Goal: Task Accomplishment & Management: Complete application form

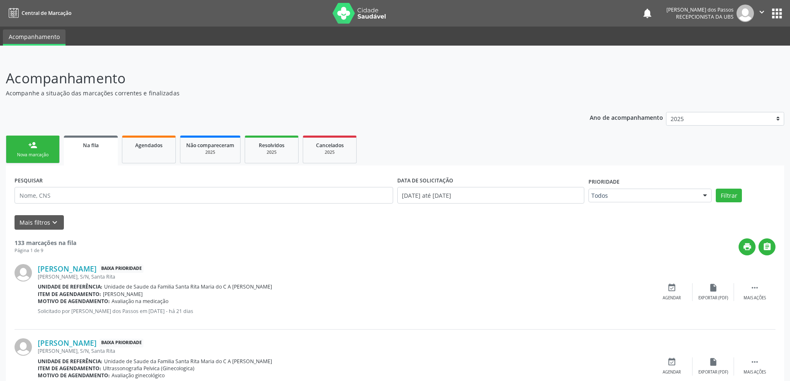
click at [38, 146] on link "person_add Nova marcação" at bounding box center [33, 150] width 54 height 28
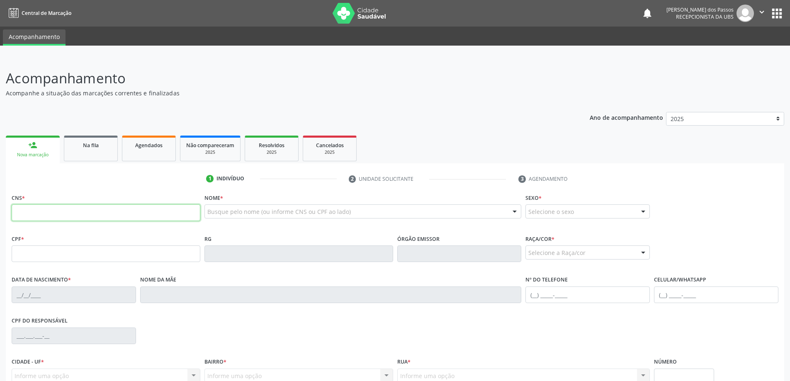
click at [50, 212] on input "text" at bounding box center [106, 213] width 189 height 17
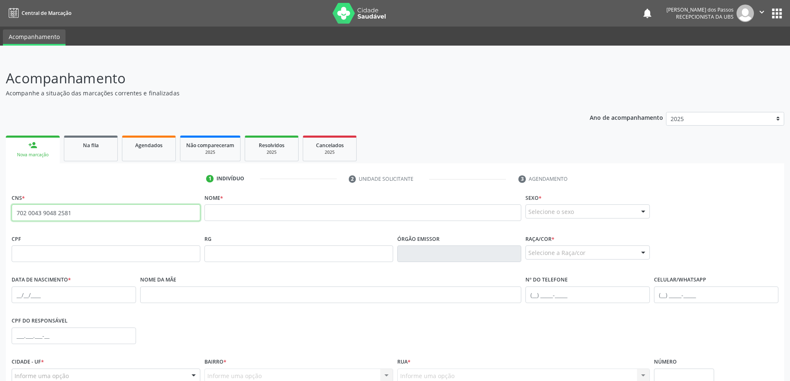
click at [83, 214] on input "702 0043 9048 2581" at bounding box center [106, 213] width 189 height 17
type input "7"
click at [73, 256] on input "text" at bounding box center [106, 254] width 189 height 17
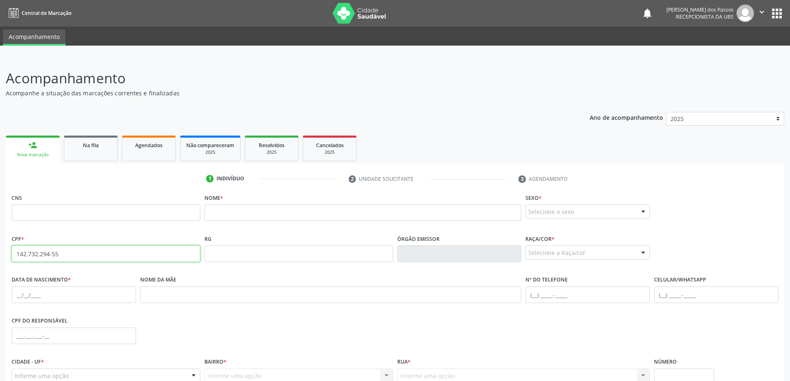
type input "142.732.294-55"
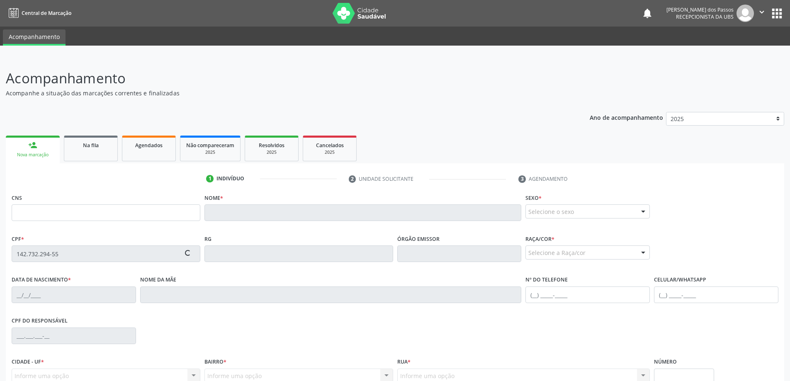
type input "702 0043 9048 2581"
type input "30[DATE]"
type input "[PERSON_NAME]"
type input "[PHONE_NUMBER]"
type input "S/N"
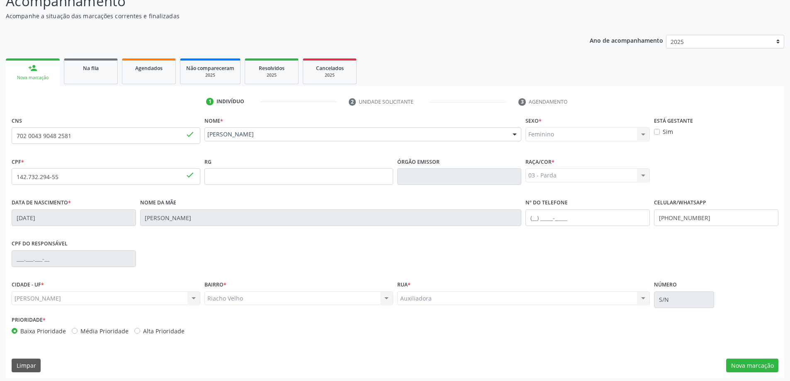
scroll to position [80, 0]
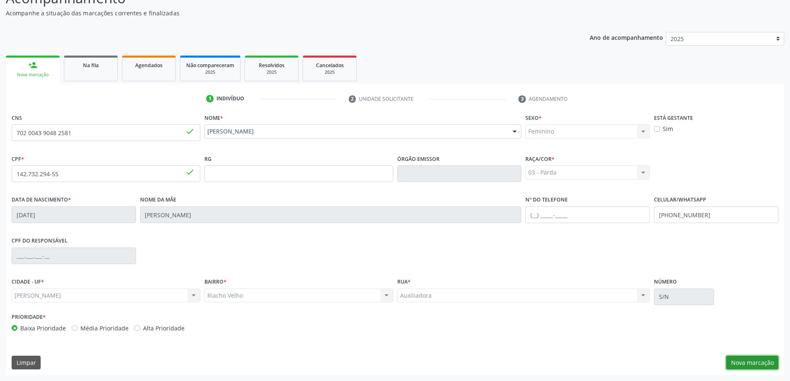
click at [741, 363] on button "Nova marcação" at bounding box center [752, 363] width 52 height 14
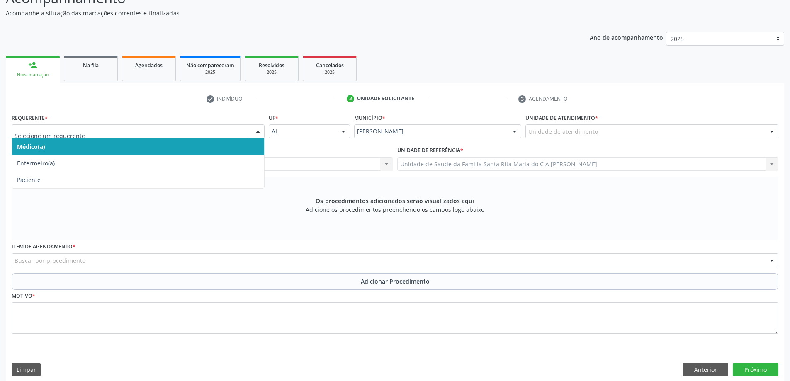
click at [88, 149] on span "Médico(a)" at bounding box center [138, 147] width 252 height 17
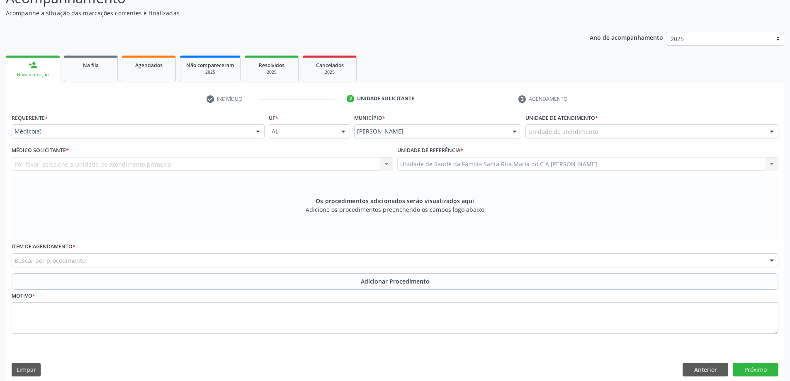
click at [75, 166] on div "Por favor, selecione a Unidade de Atendimento primeiro Nenhum resultado encontr…" at bounding box center [203, 164] width 382 height 14
click at [767, 131] on div at bounding box center [772, 132] width 12 height 14
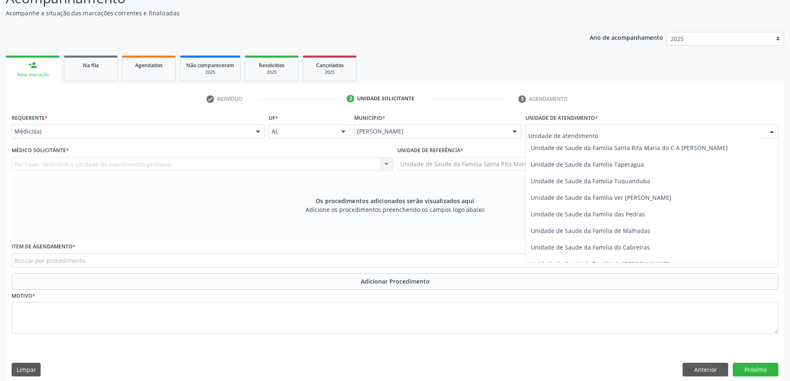
scroll to position [581, 0]
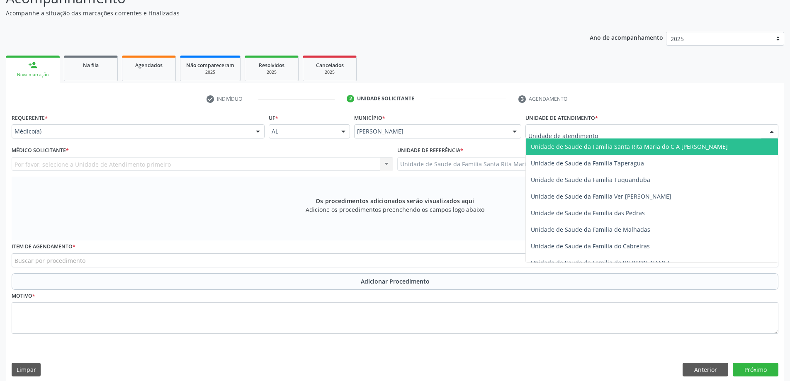
click at [658, 148] on span "Unidade de Saude da Familia Santa Rita Maria do C A [PERSON_NAME]" at bounding box center [629, 147] width 197 height 8
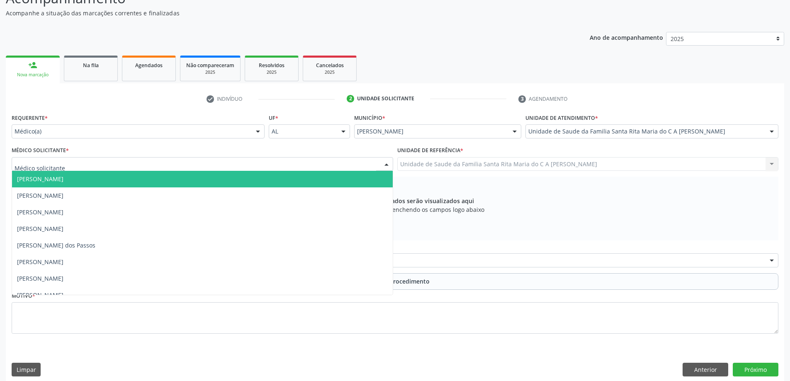
click at [72, 165] on div at bounding box center [203, 164] width 382 height 14
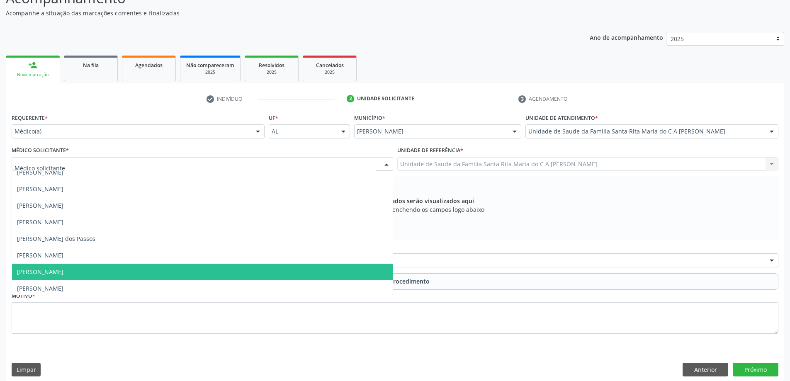
scroll to position [9, 0]
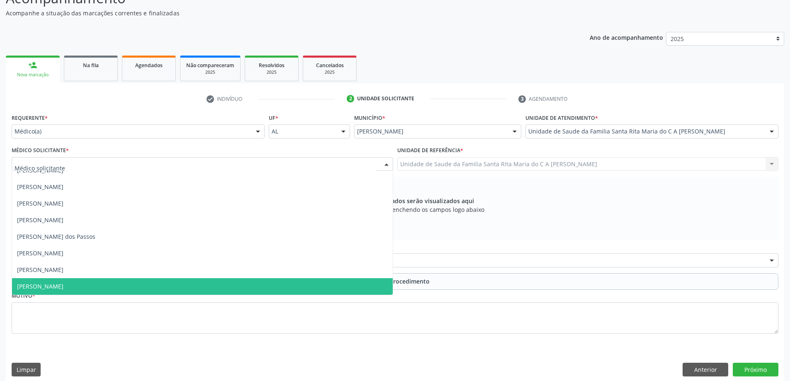
click at [63, 285] on span "[PERSON_NAME]" at bounding box center [40, 287] width 46 height 8
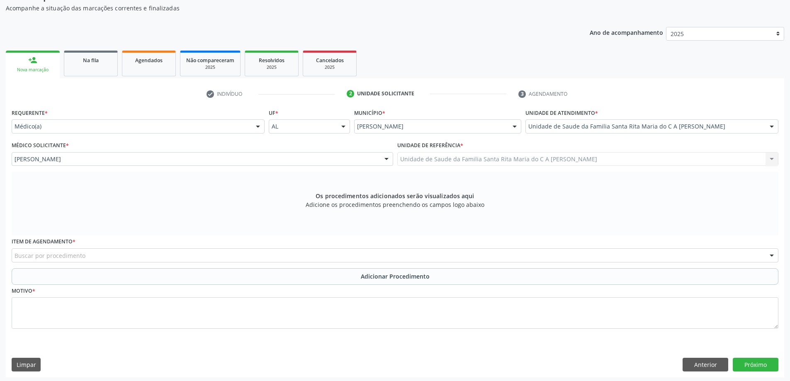
scroll to position [87, 0]
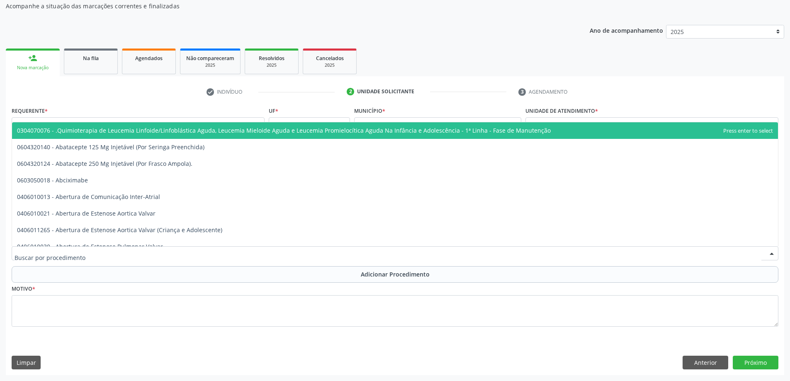
click at [87, 254] on div at bounding box center [395, 253] width 767 height 14
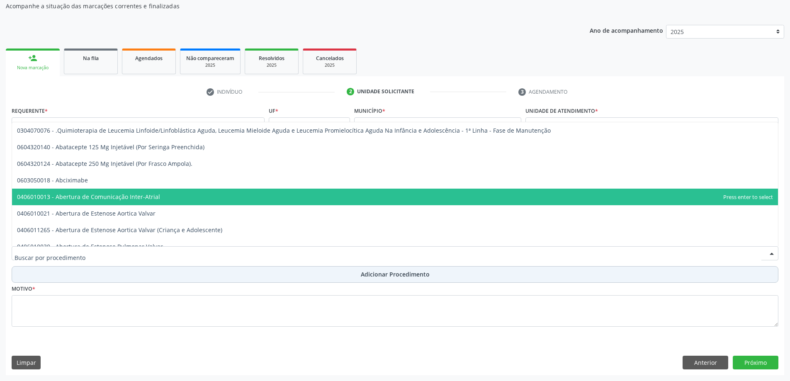
click at [46, 275] on button "Adicionar Procedimento" at bounding box center [395, 274] width 767 height 17
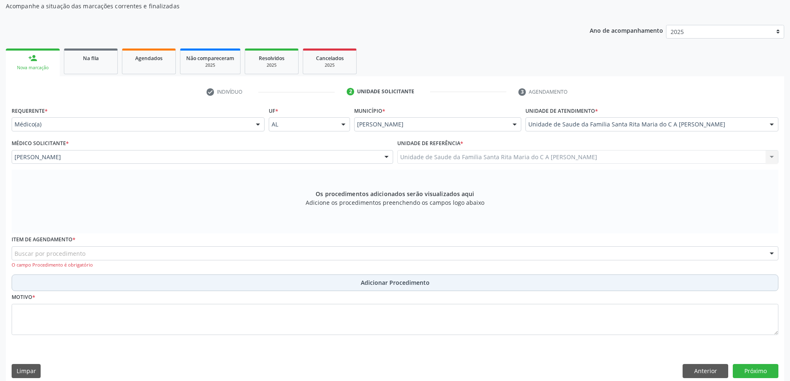
click at [86, 282] on button "Adicionar Procedimento" at bounding box center [395, 283] width 767 height 17
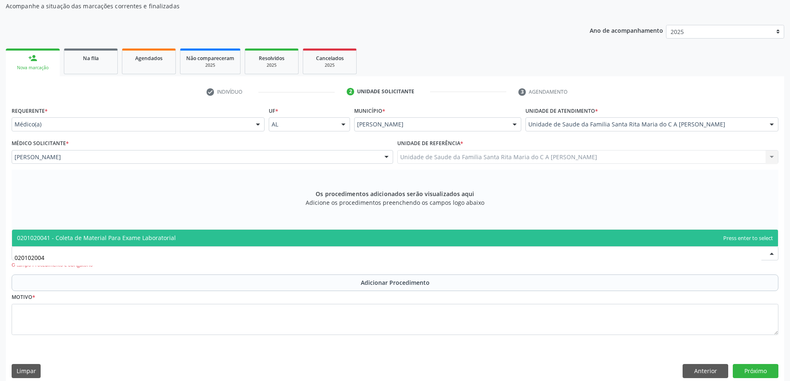
type input "0201020041"
click at [90, 236] on span "0201020041 - Coleta de Material Para Exame Laboratorial" at bounding box center [96, 238] width 159 height 8
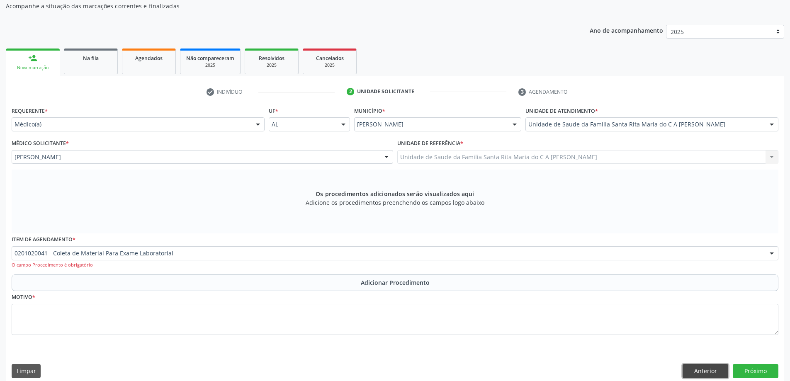
click at [695, 370] on button "Anterior" at bounding box center [706, 371] width 46 height 14
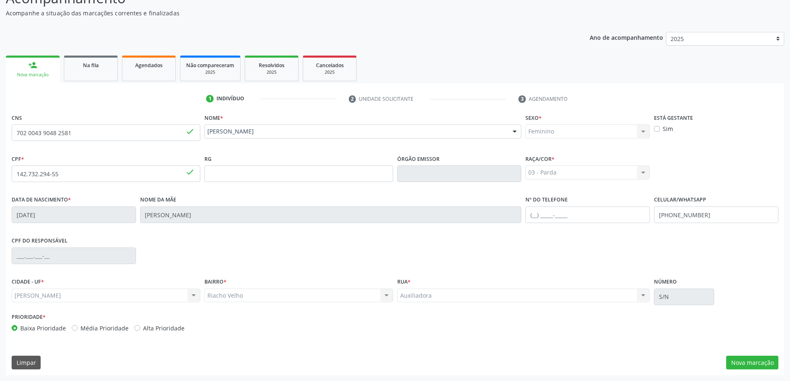
scroll to position [80, 0]
click at [663, 129] on label "Sim" at bounding box center [668, 128] width 10 height 9
click at [658, 129] on input "Sim" at bounding box center [657, 127] width 6 height 7
checkbox input "true"
click at [120, 174] on input "142.732.294-55" at bounding box center [106, 174] width 189 height 17
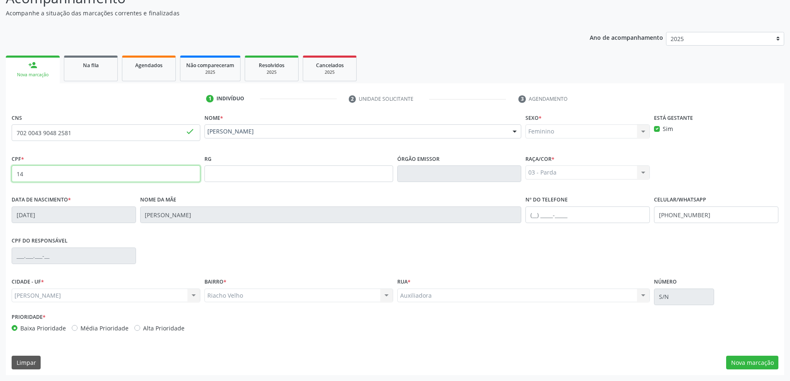
type input "1"
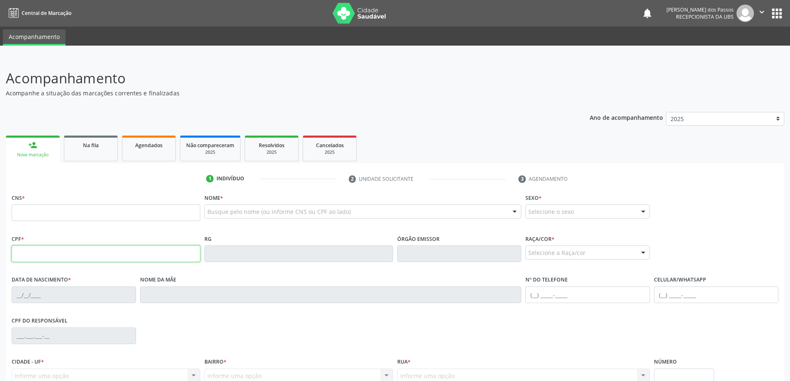
click at [73, 254] on input "text" at bounding box center [106, 254] width 189 height 17
type input "142.732.294-55"
type input "702 0043 9048 2581"
type input "30[DATE]"
type input "[PERSON_NAME]"
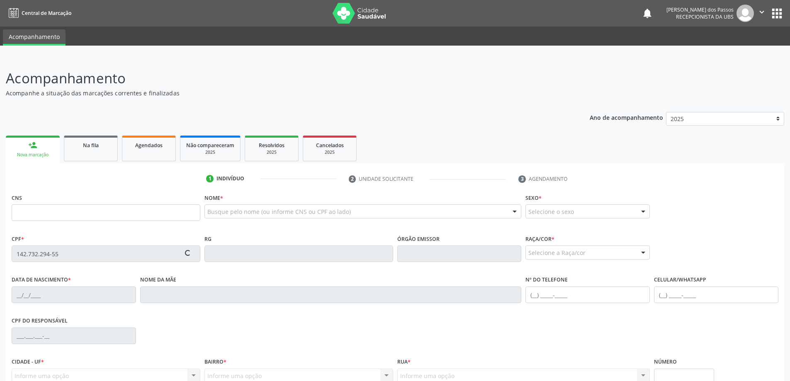
type input "[PHONE_NUMBER]"
type input "S/N"
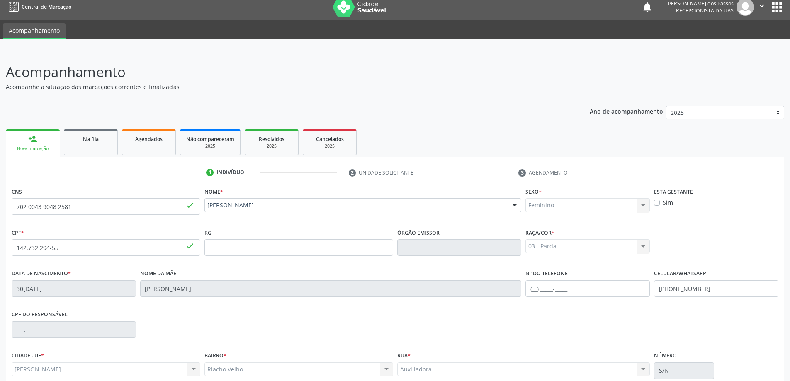
scroll to position [80, 0]
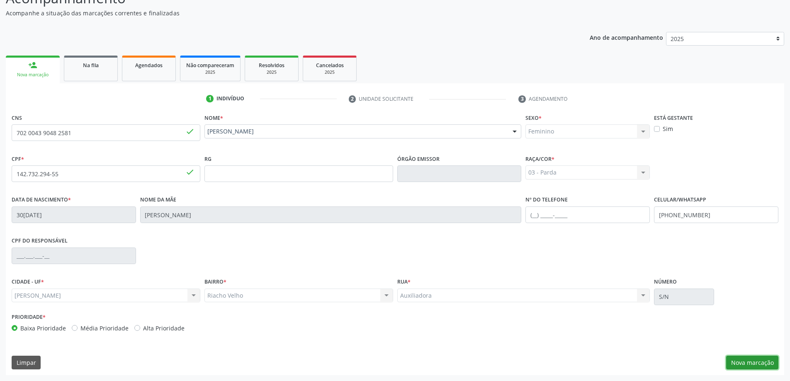
click at [753, 367] on button "Nova marcação" at bounding box center [752, 363] width 52 height 14
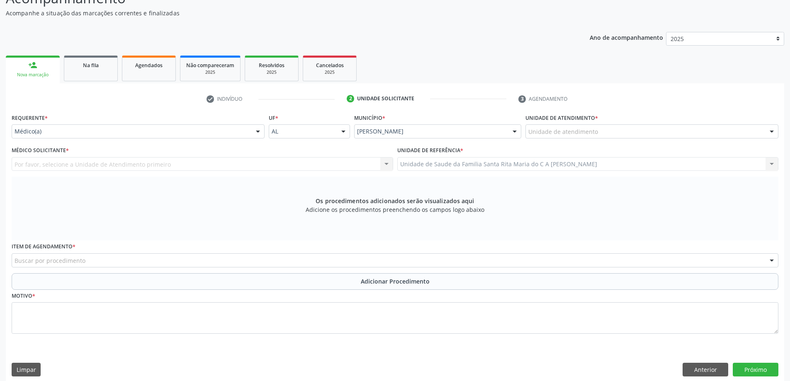
click at [730, 132] on div "Unidade de atendimento" at bounding box center [652, 131] width 253 height 14
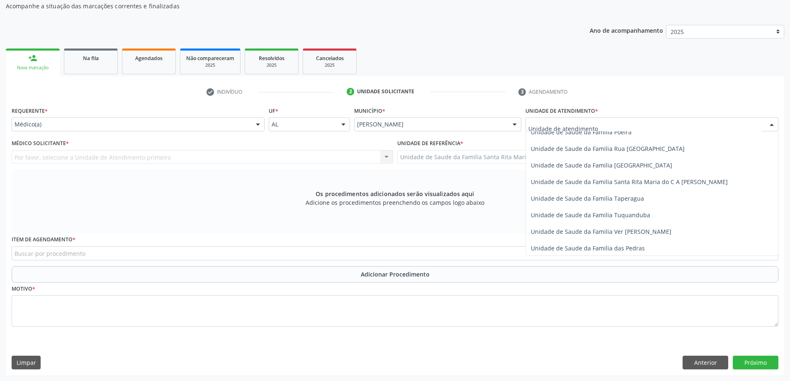
scroll to position [531, 0]
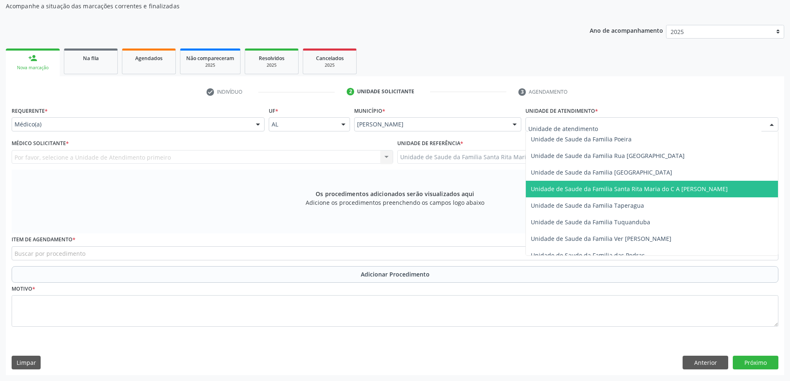
click at [642, 189] on span "Unidade de Saude da Familia Santa Rita Maria do C A [PERSON_NAME]" at bounding box center [629, 189] width 197 height 8
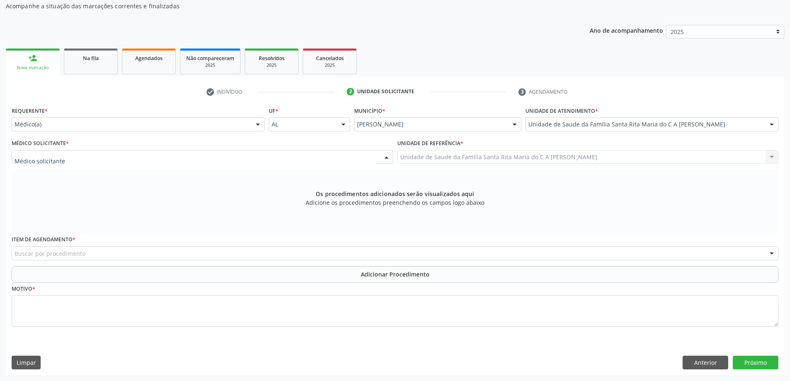
click at [158, 157] on div at bounding box center [203, 157] width 382 height 14
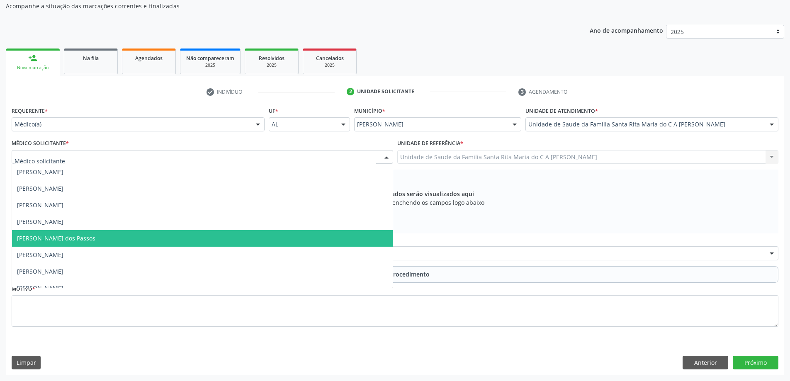
scroll to position [9, 0]
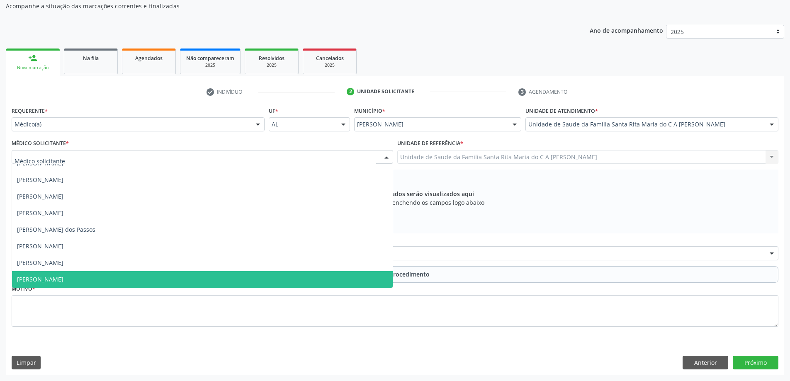
click at [153, 279] on span "[PERSON_NAME]" at bounding box center [202, 279] width 381 height 17
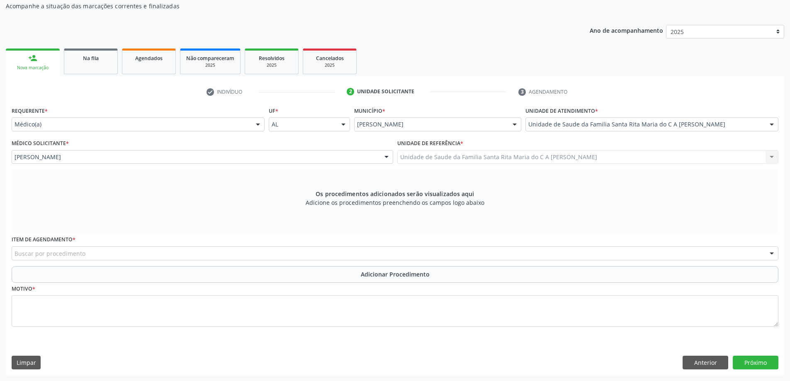
click at [103, 252] on div "Buscar por procedimento" at bounding box center [395, 253] width 767 height 14
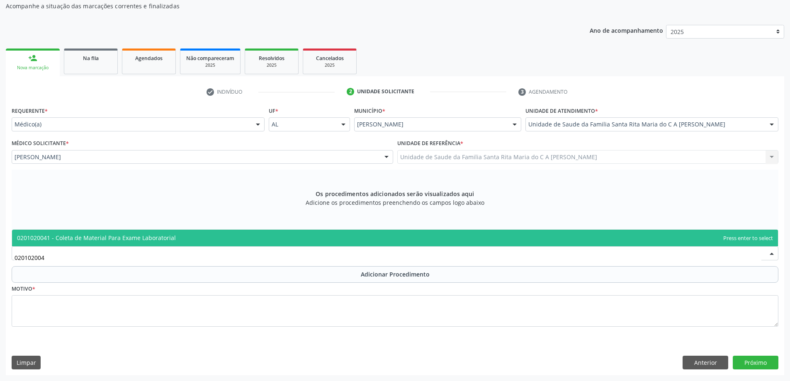
type input "0201020041"
click at [93, 240] on span "0201020041 - Coleta de Material Para Exame Laboratorial" at bounding box center [96, 238] width 159 height 8
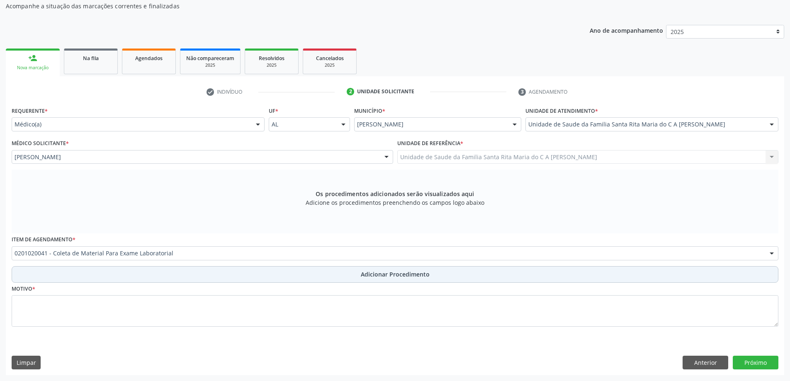
click at [78, 278] on button "Adicionar Procedimento" at bounding box center [395, 274] width 767 height 17
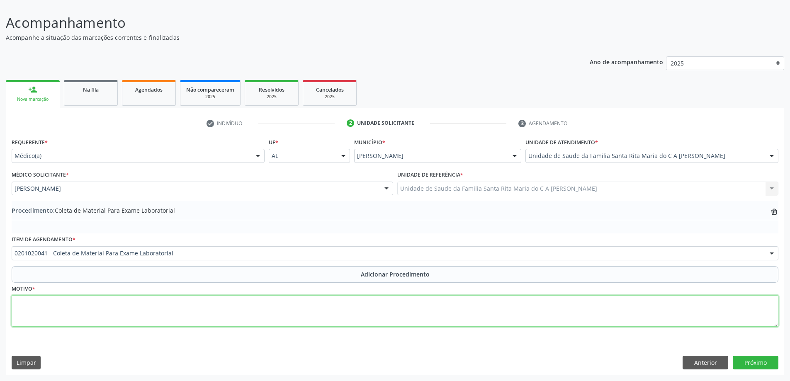
click at [76, 309] on textarea at bounding box center [395, 311] width 767 height 32
type textarea "gravidez"
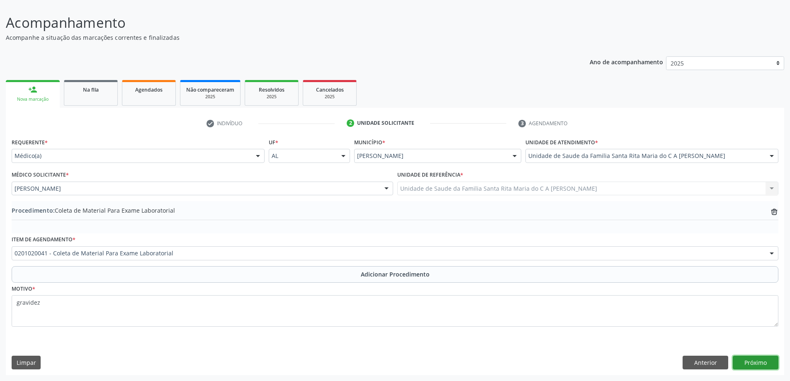
click at [760, 365] on button "Próximo" at bounding box center [756, 363] width 46 height 14
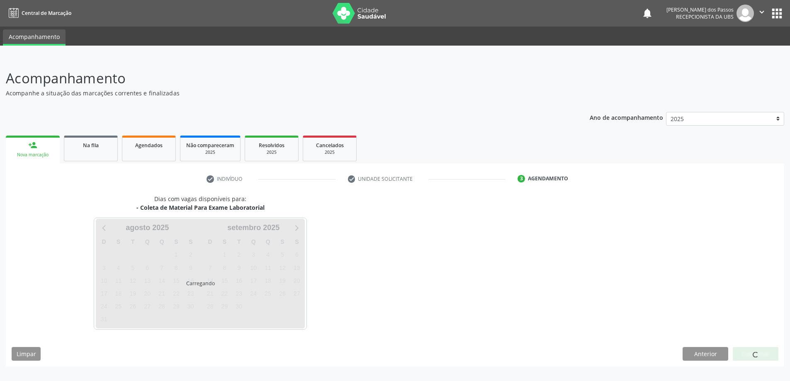
scroll to position [0, 0]
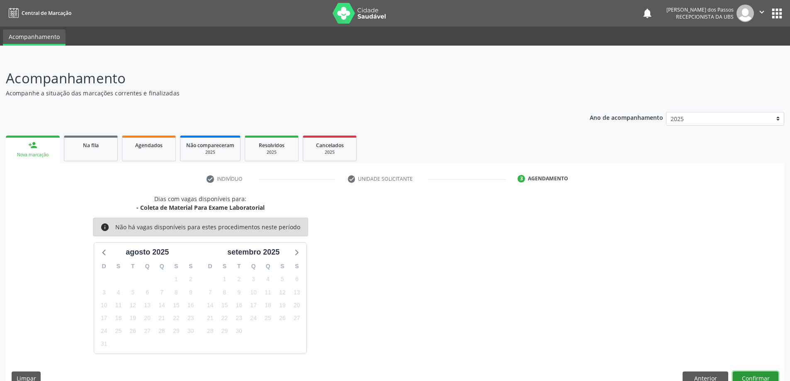
click at [761, 378] on button "Confirmar" at bounding box center [756, 379] width 46 height 14
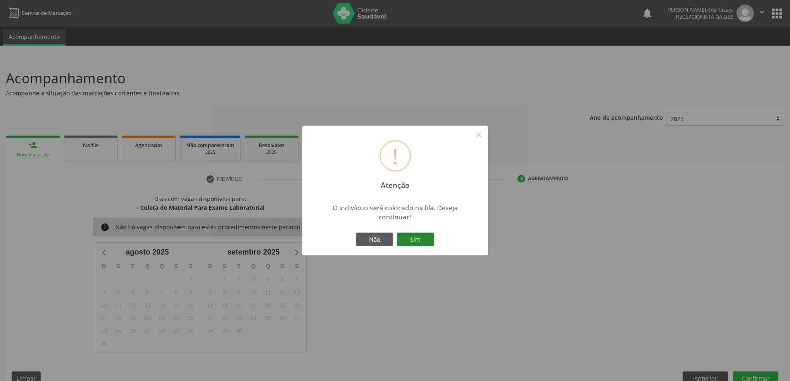
click at [412, 244] on button "Sim" at bounding box center [415, 240] width 37 height 14
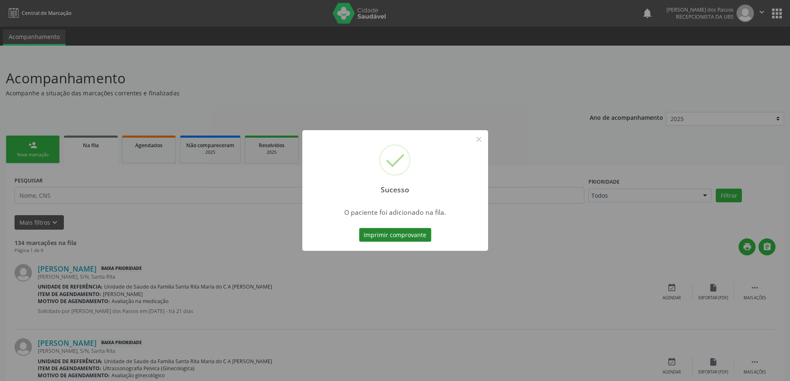
click at [400, 233] on button "Imprimir comprovante" at bounding box center [395, 235] width 72 height 14
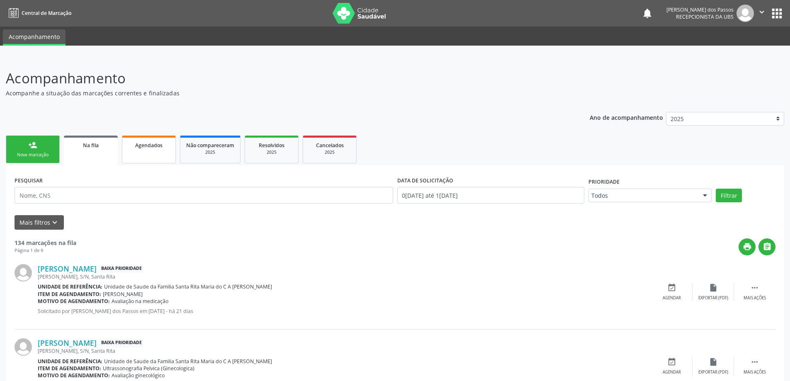
click at [161, 147] on span "Agendados" at bounding box center [148, 145] width 27 height 7
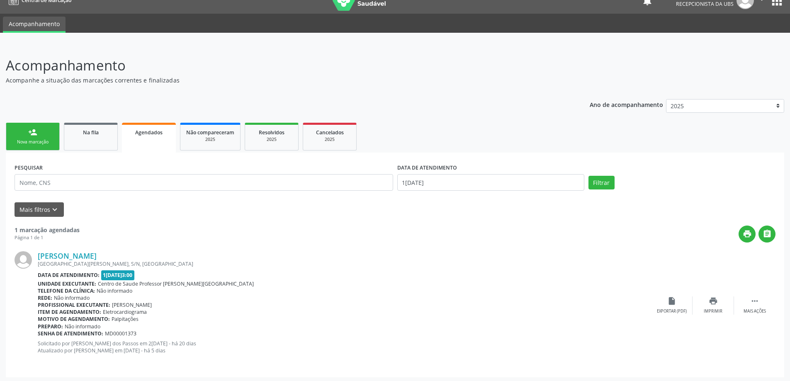
scroll to position [15, 0]
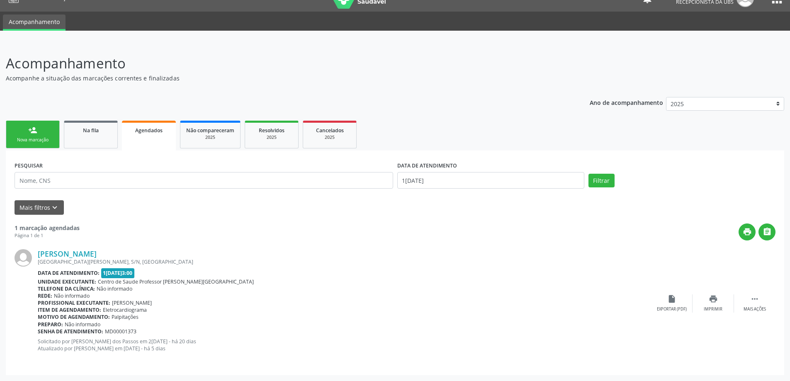
click at [45, 138] on div "Nova marcação" at bounding box center [32, 140] width 41 height 6
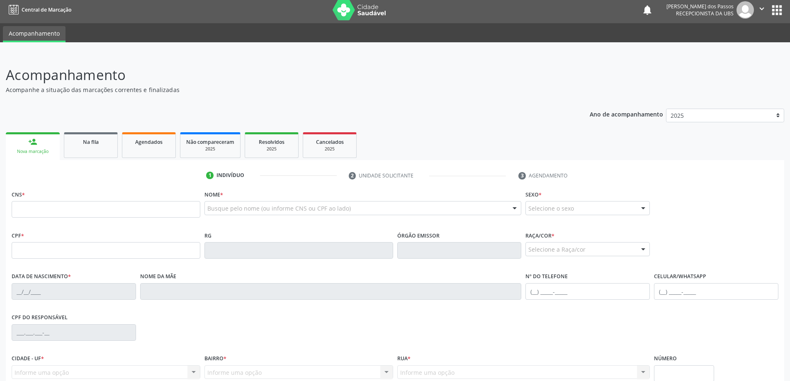
scroll to position [0, 0]
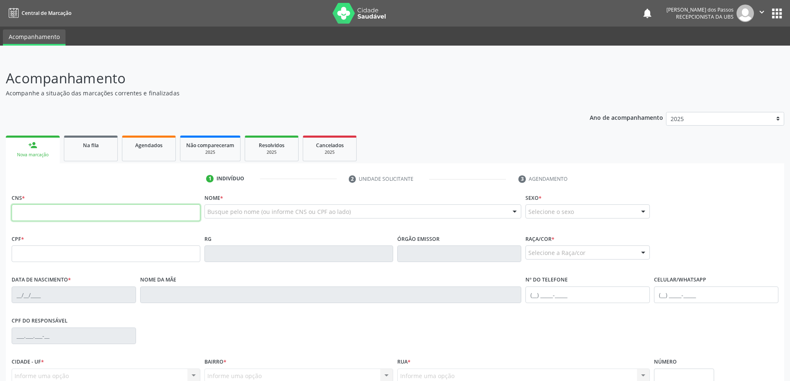
click at [50, 214] on input "text" at bounding box center [106, 213] width 189 height 17
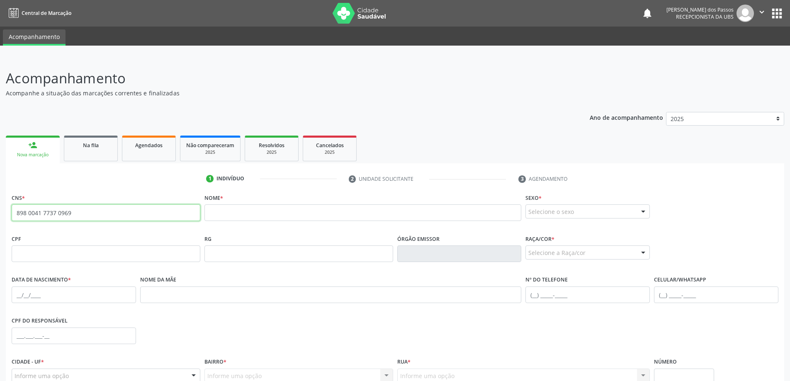
click at [88, 215] on input "898 0041 7737 0969" at bounding box center [106, 213] width 189 height 17
type input "8"
type input "9"
click at [71, 258] on input "text" at bounding box center [106, 254] width 189 height 17
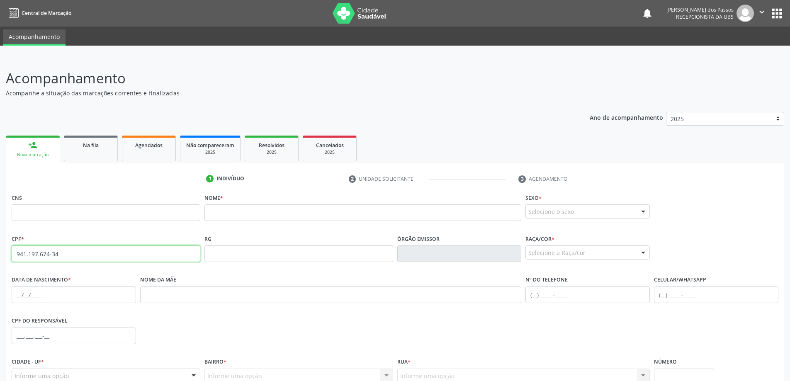
click at [75, 256] on input "941.197.674-34" at bounding box center [106, 254] width 189 height 17
type input "9"
type input "941.197.674-34"
click at [114, 214] on input "text" at bounding box center [106, 213] width 189 height 17
type input "8"
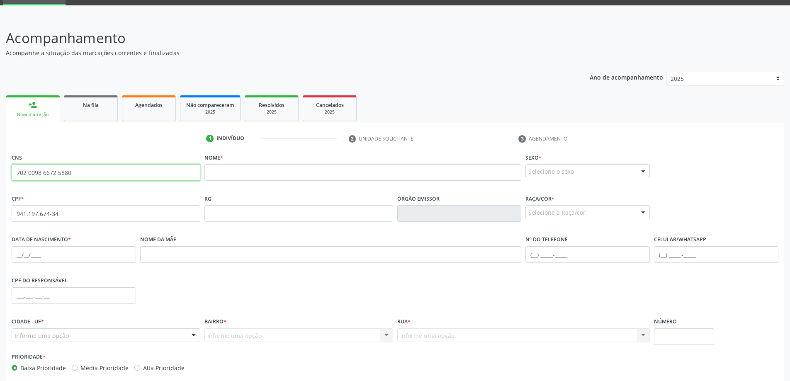
scroll to position [80, 0]
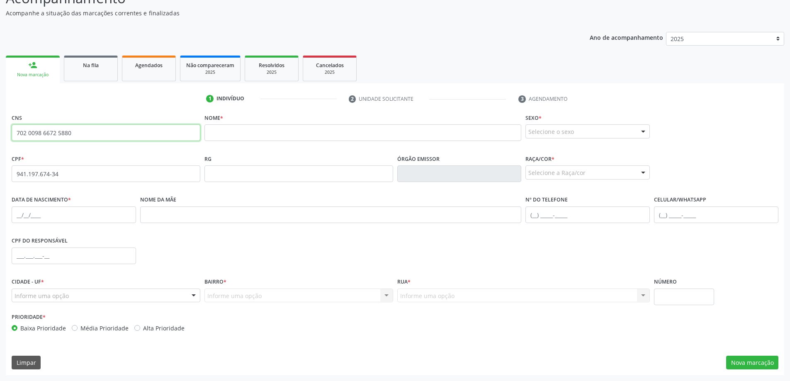
type input "702 0098 6672 5880"
click at [69, 222] on input "text" at bounding box center [74, 215] width 124 height 17
type input "29[DATE]"
click at [234, 132] on input "text" at bounding box center [363, 132] width 317 height 17
type input "[PERSON_NAME]"
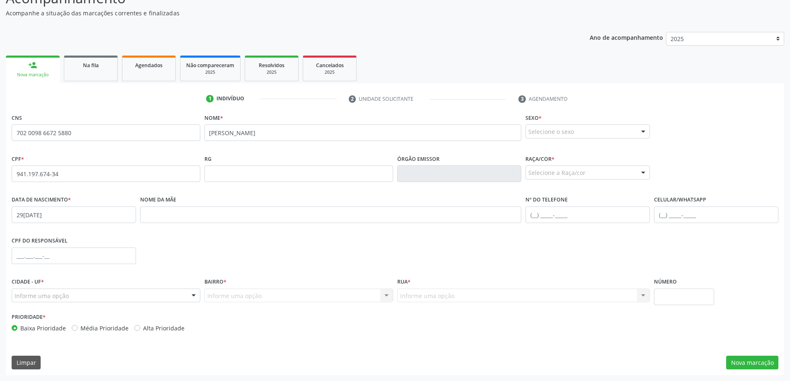
click at [622, 134] on div "Selecione o sexo" at bounding box center [588, 131] width 124 height 14
click at [612, 146] on span "Masculino" at bounding box center [588, 147] width 124 height 17
click at [628, 175] on div "Selecione a Raça/cor" at bounding box center [588, 173] width 124 height 14
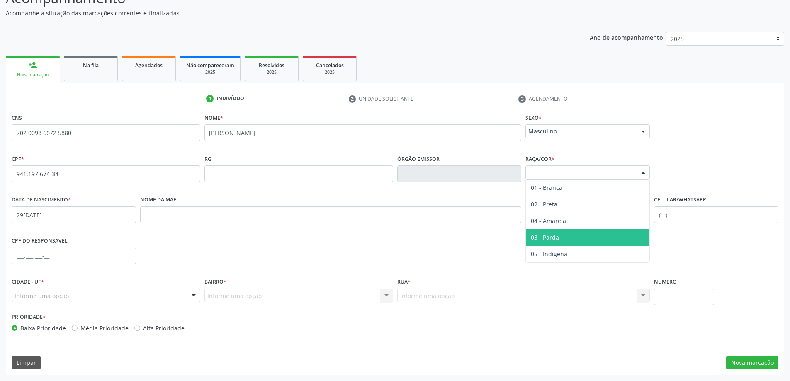
click at [605, 231] on span "03 - Parda" at bounding box center [588, 237] width 124 height 17
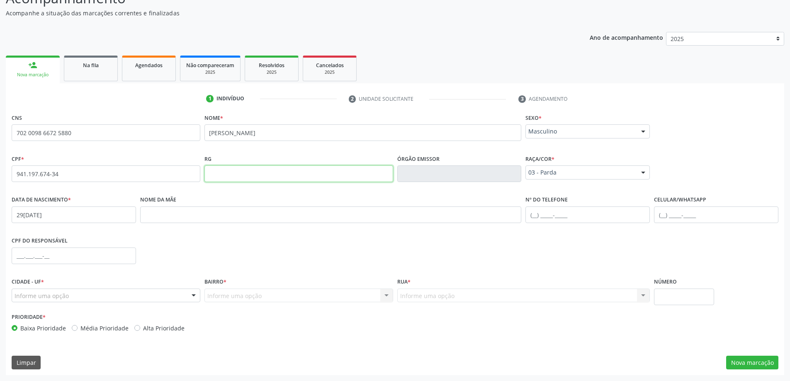
click at [229, 174] on input "text" at bounding box center [299, 174] width 189 height 17
click at [162, 217] on input "text" at bounding box center [331, 215] width 382 height 17
type input "[PERSON_NAME]"
click at [671, 217] on input "text" at bounding box center [716, 215] width 124 height 17
type input "[PHONE_NUMBER]"
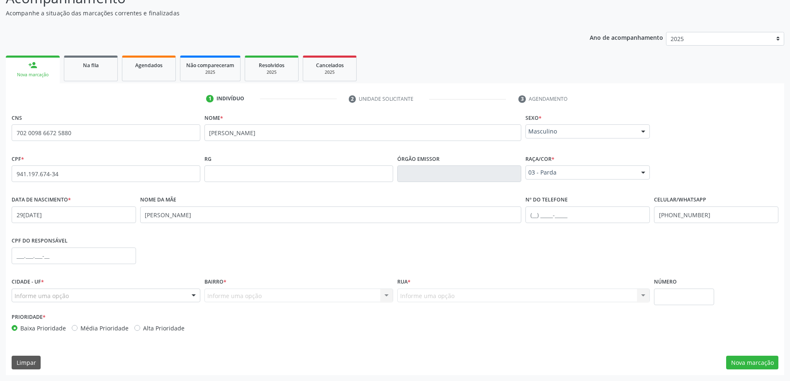
click at [136, 300] on div "Informe uma opção" at bounding box center [106, 296] width 189 height 14
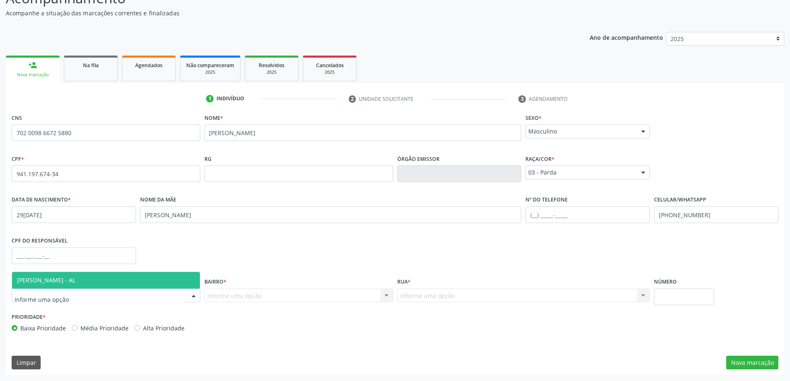
click at [136, 280] on span "[PERSON_NAME] - AL" at bounding box center [106, 280] width 188 height 17
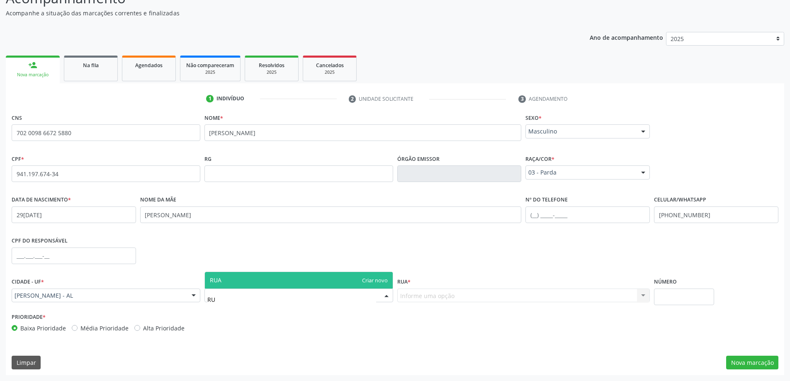
type input "R"
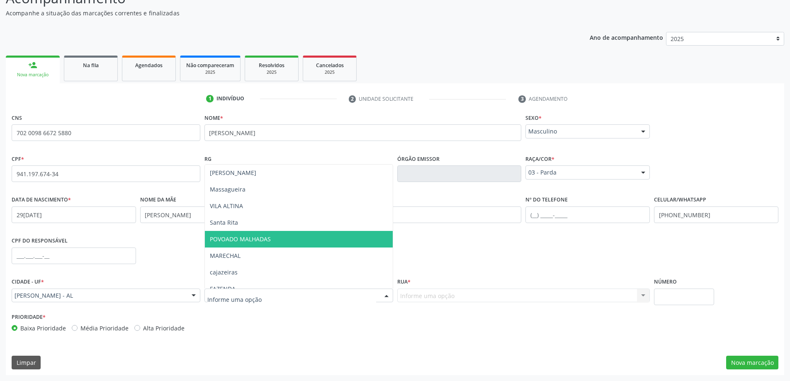
scroll to position [175, 0]
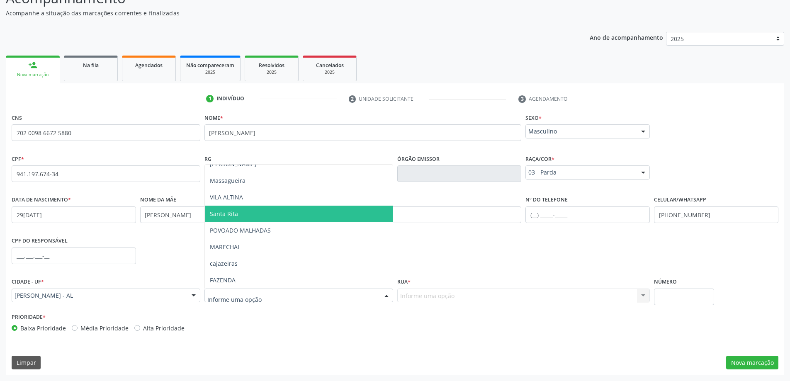
click at [267, 215] on span "Santa Rita" at bounding box center [299, 214] width 188 height 17
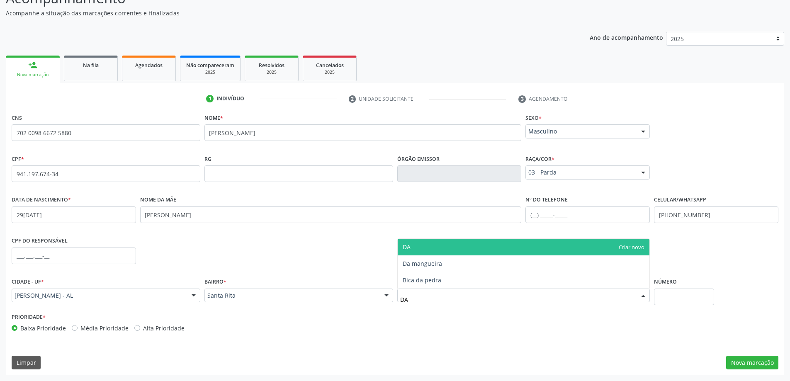
type input "DA"
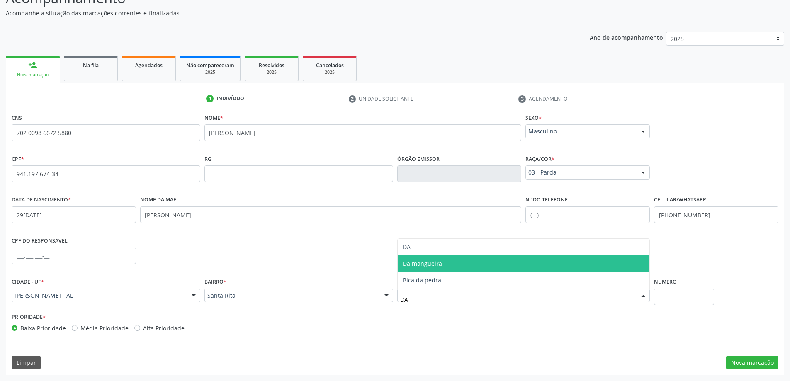
click at [449, 263] on span "Da mangueira" at bounding box center [524, 264] width 252 height 17
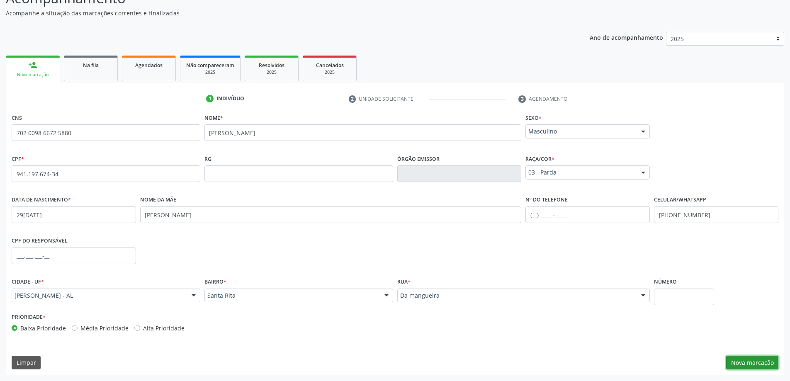
click at [750, 365] on button "Nova marcação" at bounding box center [752, 363] width 52 height 14
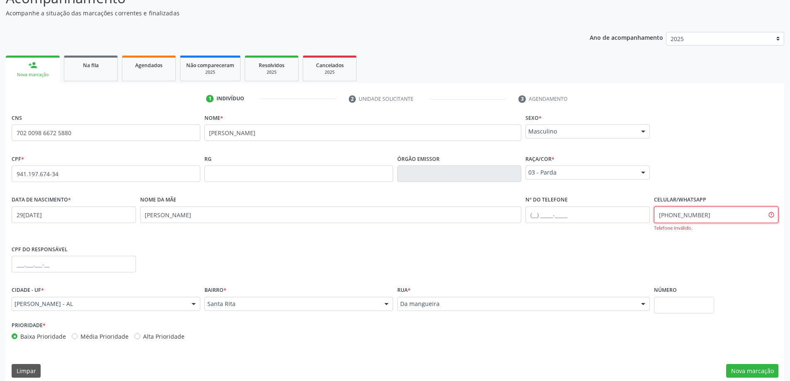
click at [701, 214] on input "[PHONE_NUMBER]" at bounding box center [716, 215] width 124 height 17
type input "("
click at [706, 217] on input "[PHONE_NUMBER]" at bounding box center [716, 215] width 124 height 17
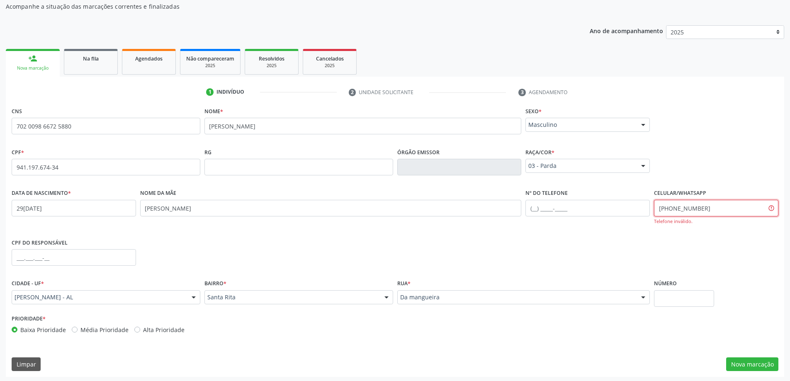
scroll to position [88, 0]
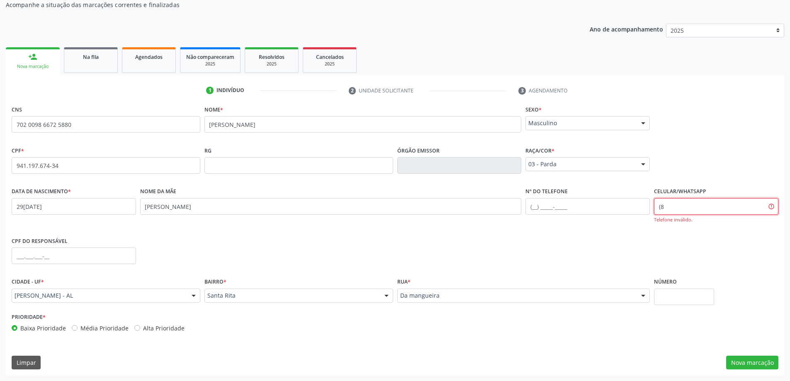
type input "("
click at [538, 207] on input "text" at bounding box center [588, 206] width 124 height 17
type input "[PHONE_NUMBER]"
click at [753, 363] on button "Nova marcação" at bounding box center [752, 363] width 52 height 14
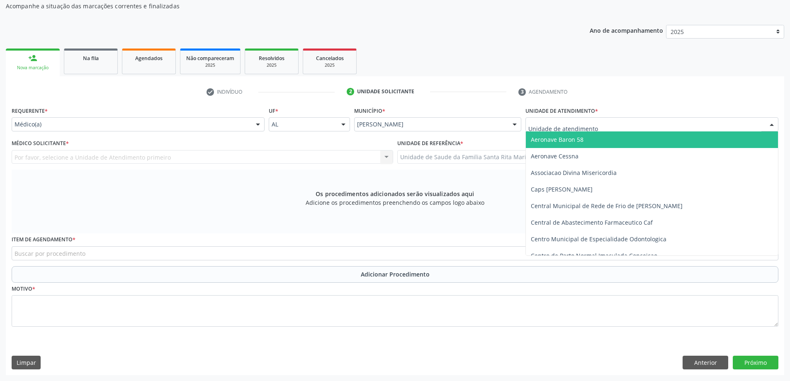
click at [609, 124] on div at bounding box center [652, 124] width 253 height 14
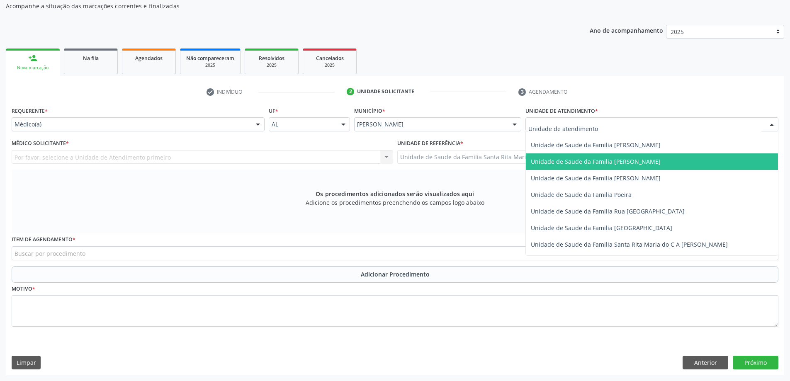
scroll to position [539, 0]
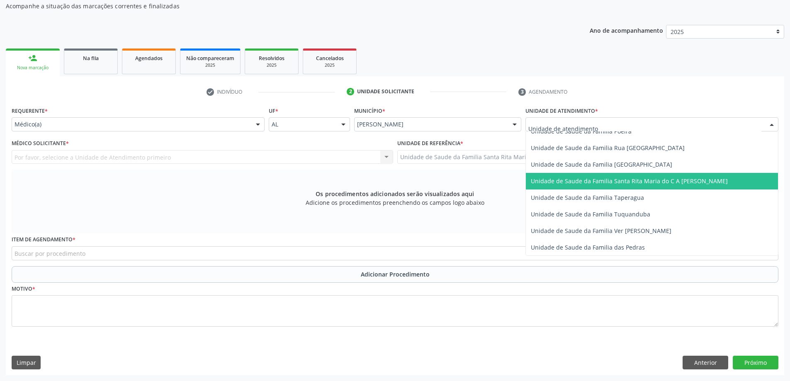
click at [619, 183] on span "Unidade de Saude da Familia Santa Rita Maria do C A [PERSON_NAME]" at bounding box center [629, 181] width 197 height 8
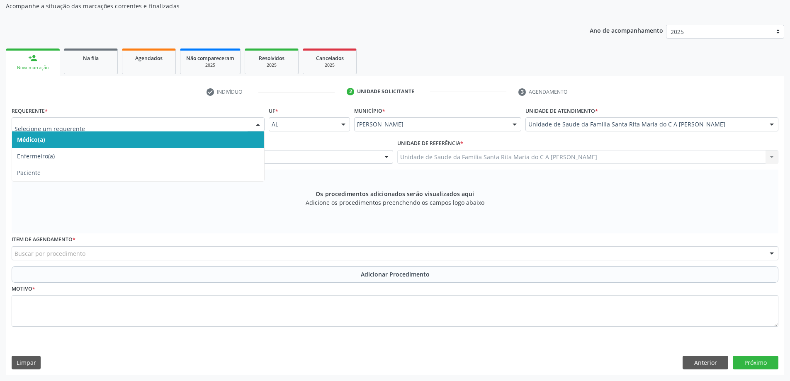
click at [174, 141] on span "Médico(a)" at bounding box center [138, 140] width 252 height 17
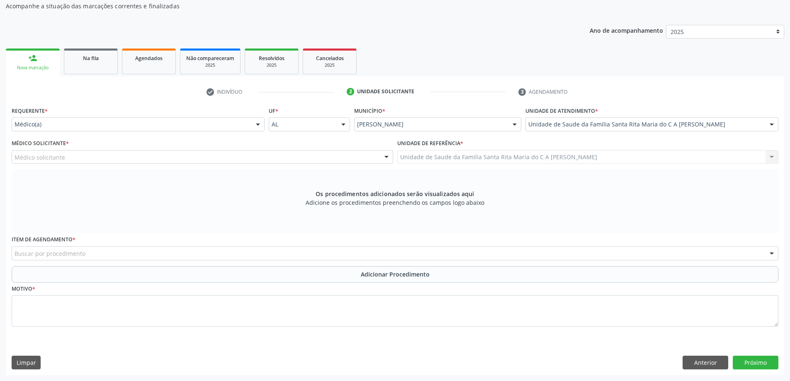
click at [190, 160] on div "Médico solicitante" at bounding box center [203, 157] width 382 height 14
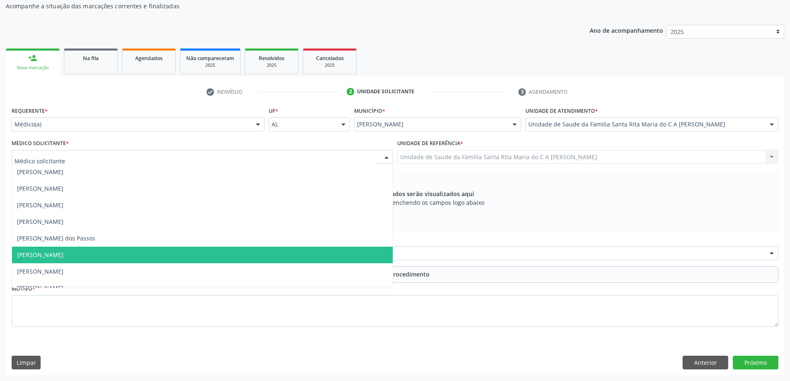
click at [178, 253] on span "[PERSON_NAME]" at bounding box center [202, 255] width 381 height 17
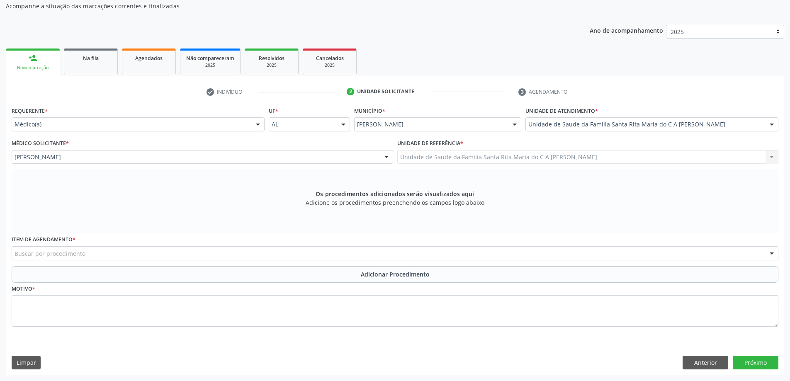
click at [169, 256] on div "Buscar por procedimento" at bounding box center [395, 253] width 767 height 14
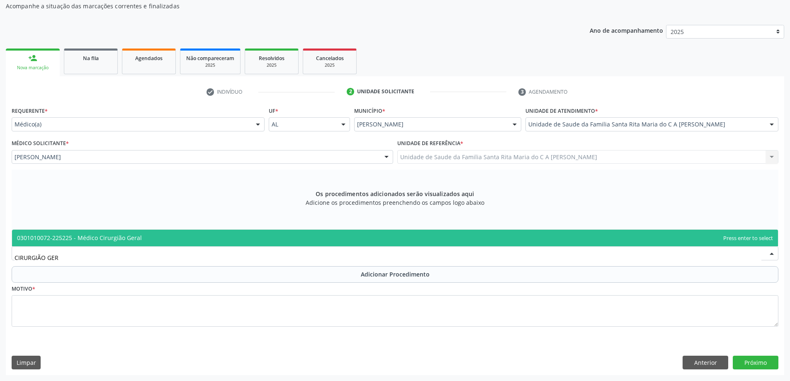
type input "CIRURGIÃO GERA"
click at [167, 238] on span "0301010072-225225 - Médico Cirurgião Geral" at bounding box center [395, 238] width 766 height 17
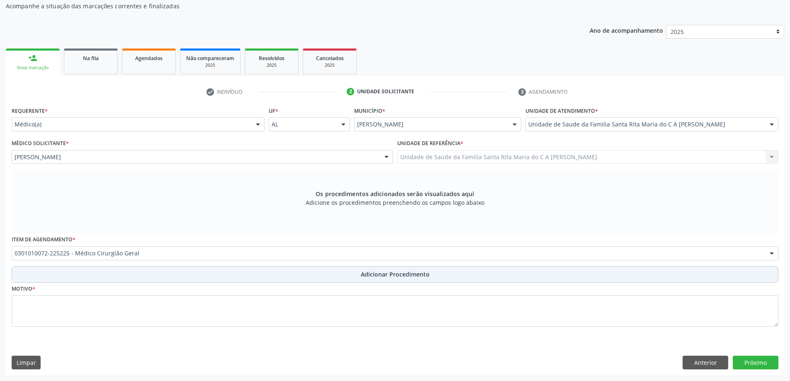
click at [117, 275] on button "Adicionar Procedimento" at bounding box center [395, 274] width 767 height 17
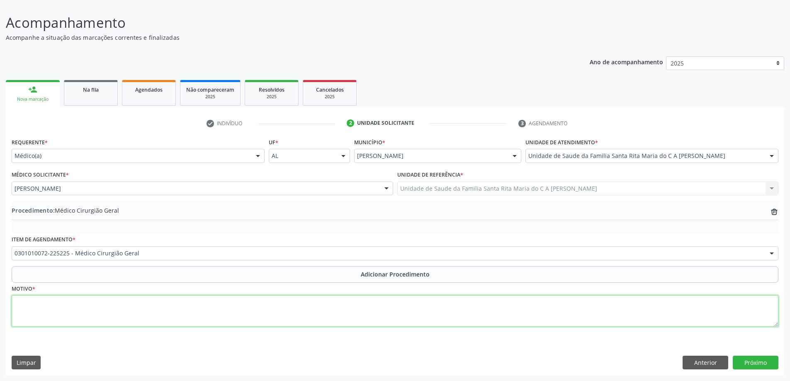
click at [103, 312] on textarea at bounding box center [395, 311] width 767 height 32
type textarea "[MEDICAL_DATA] [MEDICAL_DATA]"
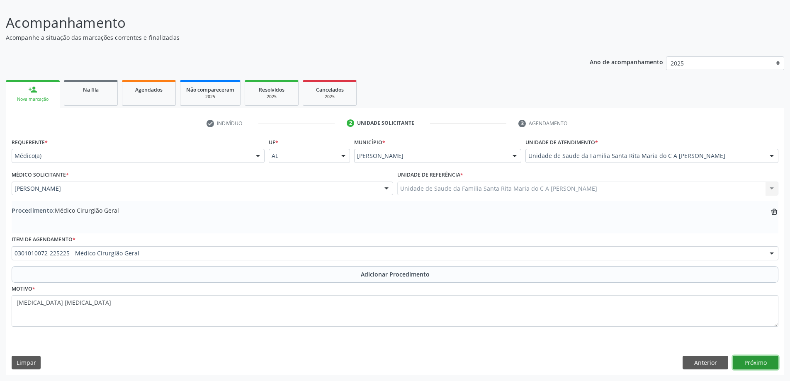
click at [766, 368] on button "Próximo" at bounding box center [756, 363] width 46 height 14
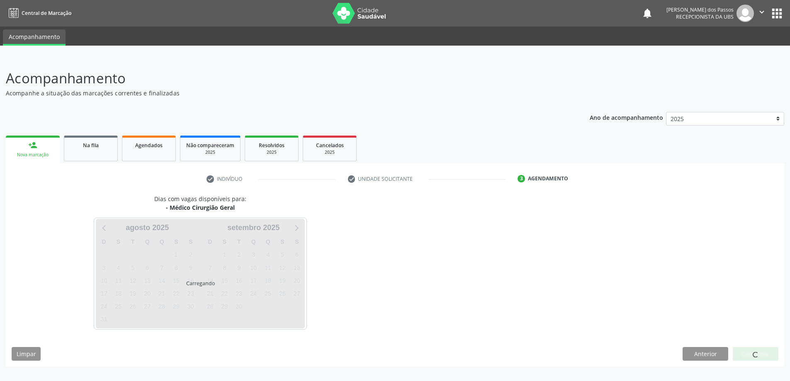
scroll to position [0, 0]
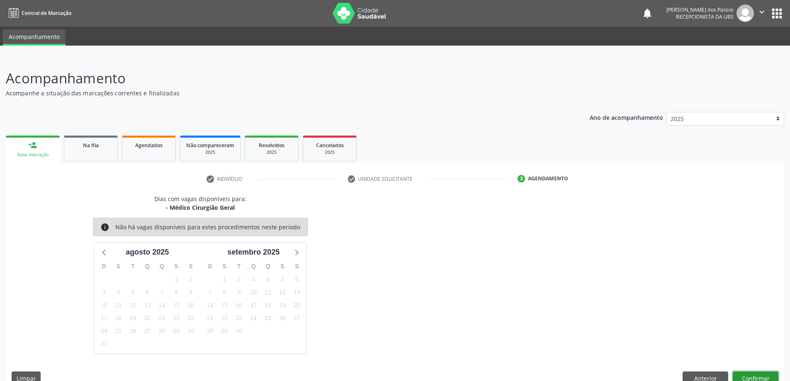
click at [771, 378] on button "Confirmar" at bounding box center [756, 379] width 46 height 14
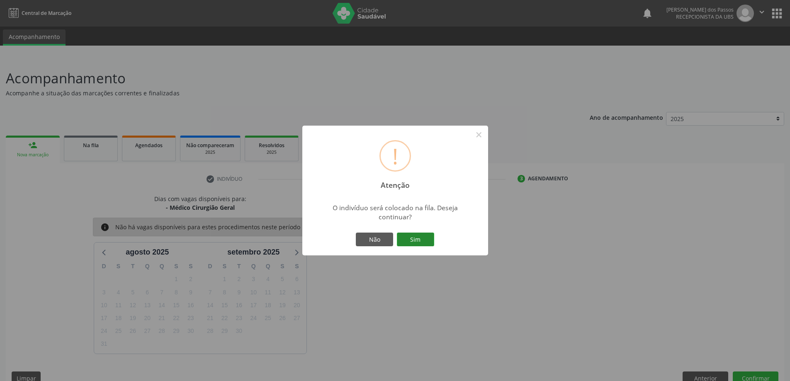
click at [429, 239] on button "Sim" at bounding box center [415, 240] width 37 height 14
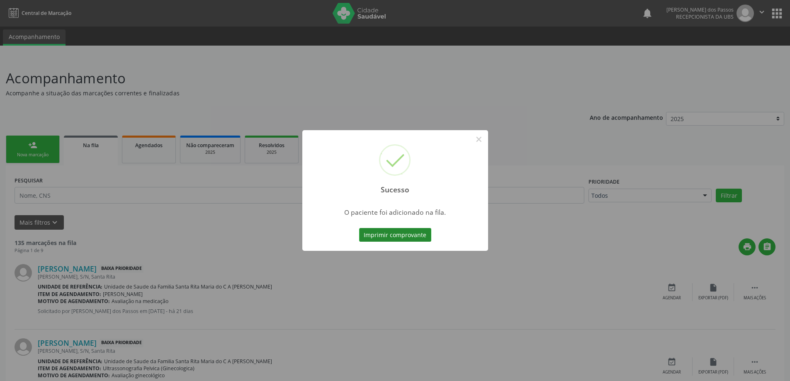
click at [419, 235] on button "Imprimir comprovante" at bounding box center [395, 235] width 72 height 14
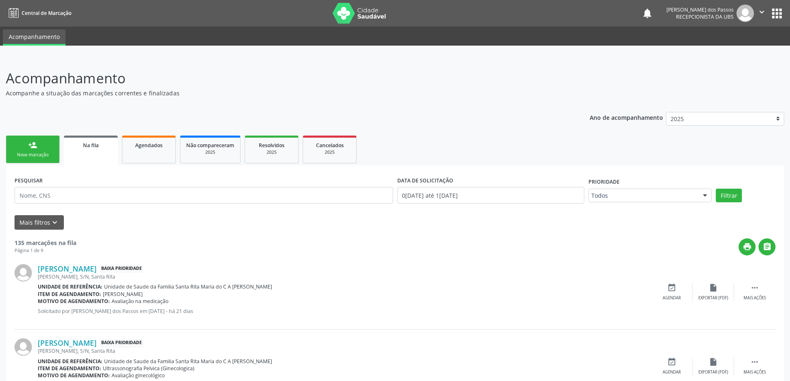
click at [46, 156] on div "Nova marcação" at bounding box center [32, 155] width 41 height 6
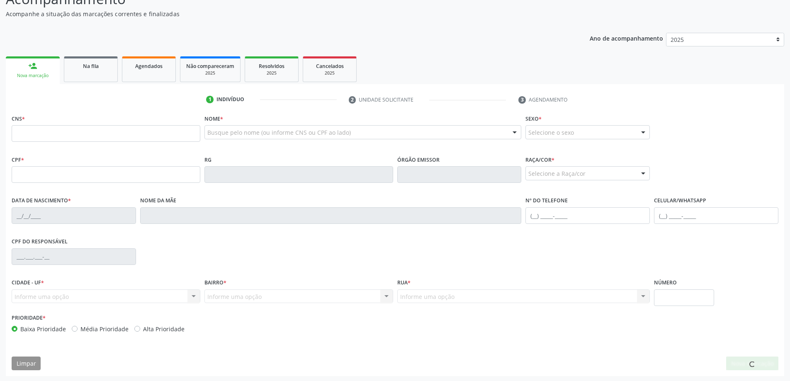
scroll to position [80, 0]
click at [136, 132] on input "text" at bounding box center [106, 132] width 189 height 17
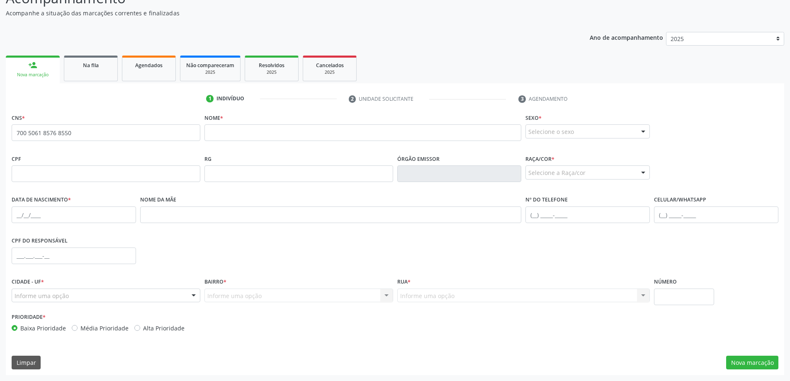
click at [119, 124] on div "CNS * 700 5061 8576 8550 none" at bounding box center [106, 126] width 189 height 29
click at [74, 132] on input "700 5061 8576 8550" at bounding box center [106, 132] width 189 height 17
type input "7"
type input "1"
click at [61, 171] on input "text" at bounding box center [106, 174] width 189 height 17
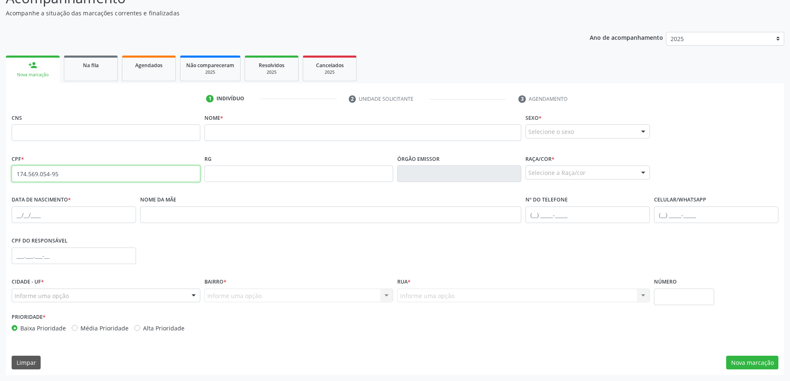
type input "174.569.054-95"
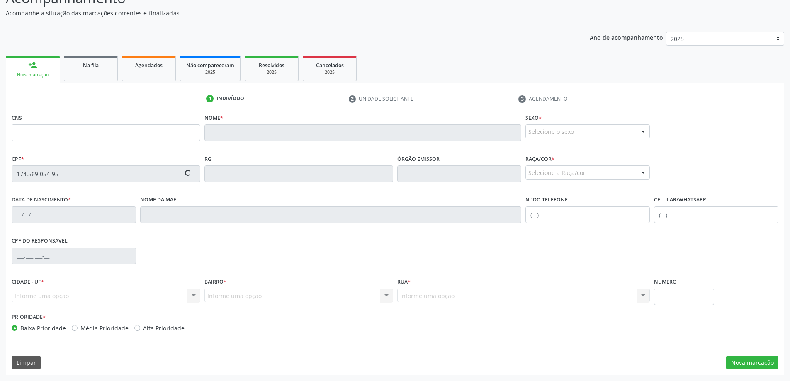
type input "700 5061 8576 8550"
type input "0[DATE]"
type input "Leide [PERSON_NAME]"
type input "[PHONE_NUMBER]"
type input "S/N"
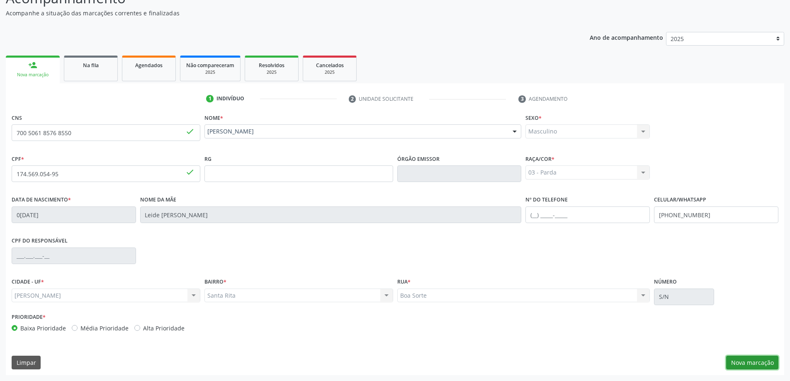
click at [749, 363] on button "Nova marcação" at bounding box center [752, 363] width 52 height 14
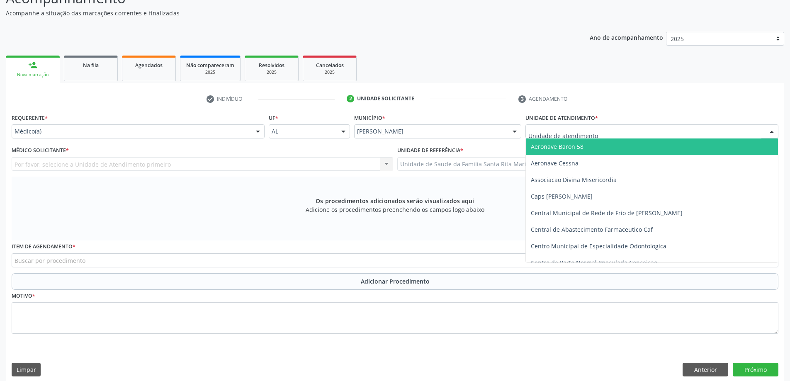
click at [626, 133] on div at bounding box center [652, 131] width 253 height 14
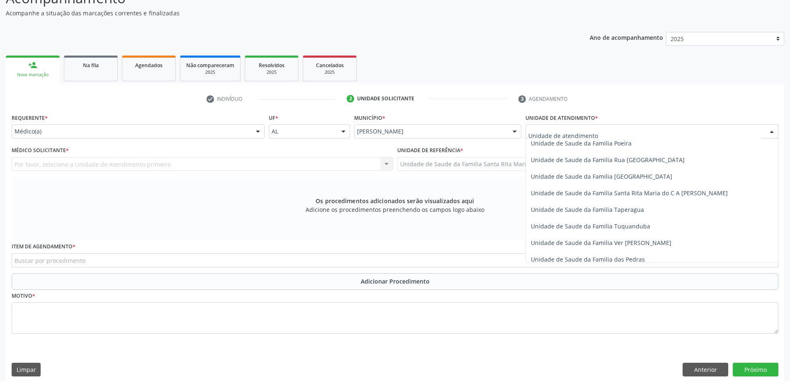
scroll to position [539, 0]
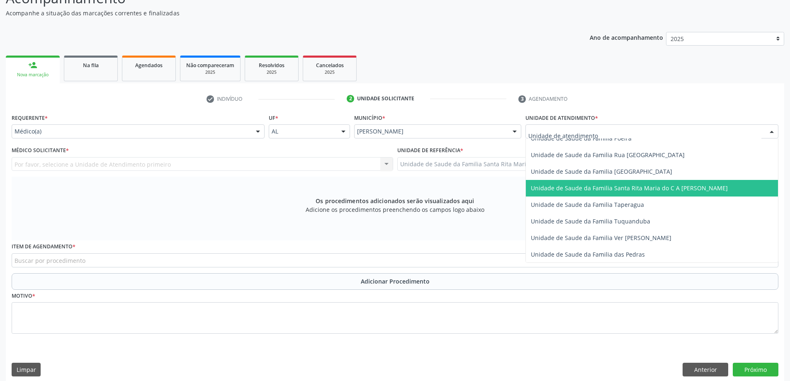
click at [627, 188] on span "Unidade de Saude da Familia Santa Rita Maria do C A [PERSON_NAME]" at bounding box center [629, 188] width 197 height 8
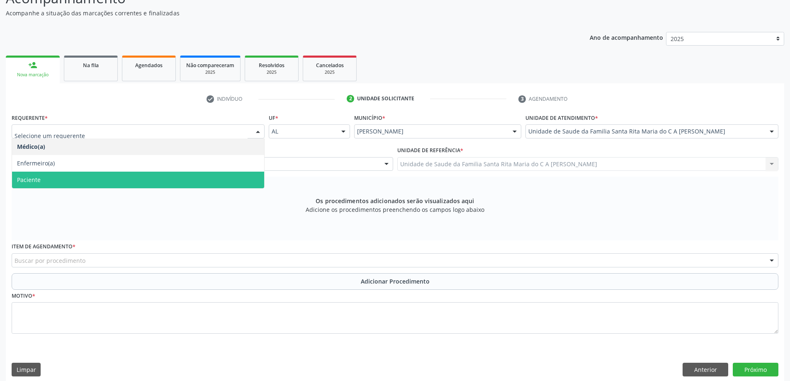
click at [156, 177] on span "Paciente" at bounding box center [138, 180] width 252 height 17
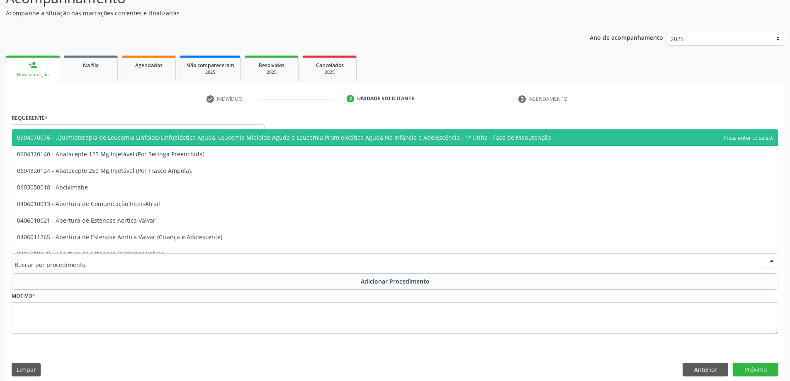
click at [213, 261] on div at bounding box center [395, 260] width 767 height 14
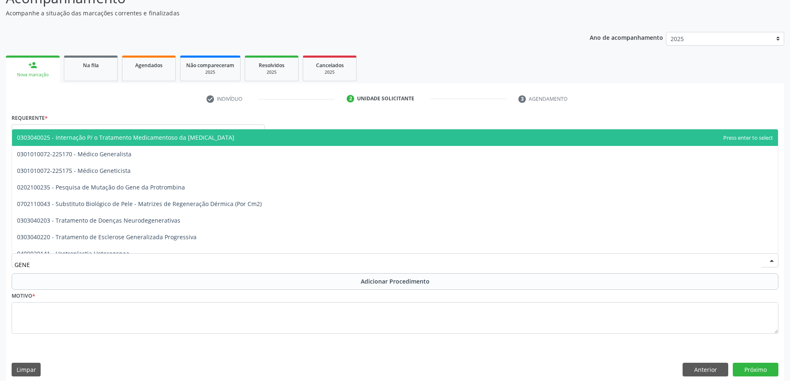
type input "GENET"
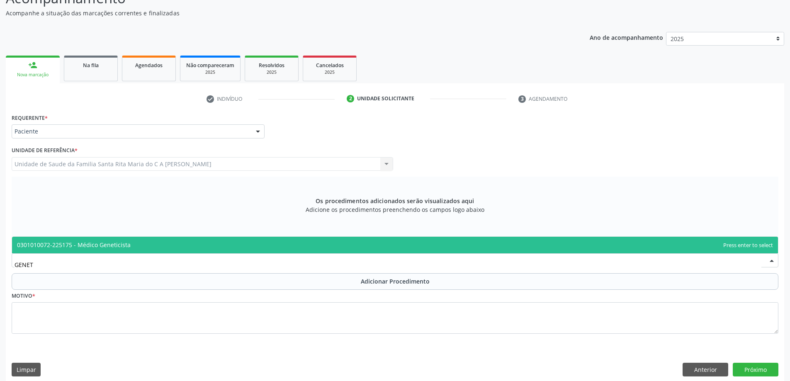
click at [148, 244] on span "0301010072-225175 - Médico Geneticista" at bounding box center [395, 245] width 766 height 17
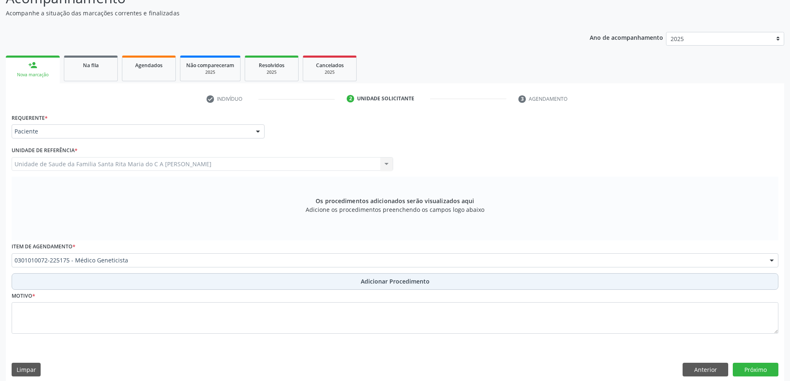
click at [89, 277] on button "Adicionar Procedimento" at bounding box center [395, 281] width 767 height 17
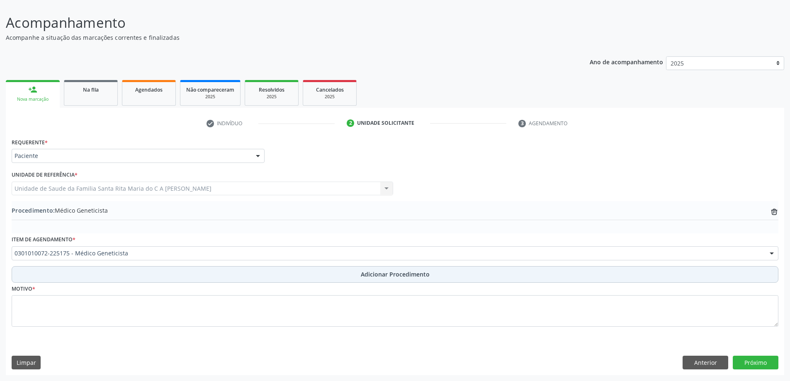
scroll to position [56, 0]
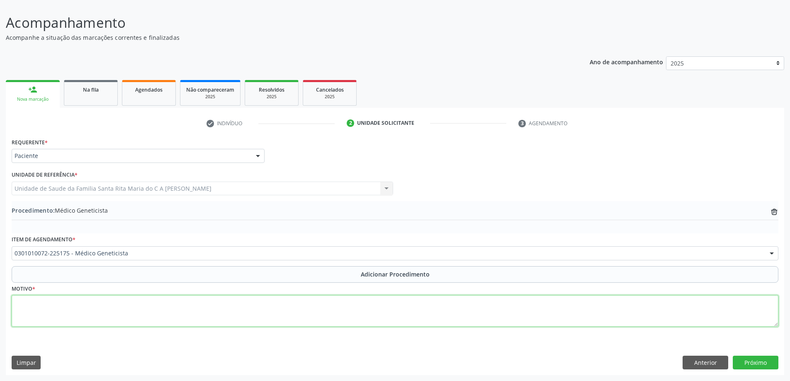
click at [166, 314] on textarea at bounding box center [395, 311] width 767 height 32
type textarea "ALTERAÇÃO DE COMPORTAMENTO"
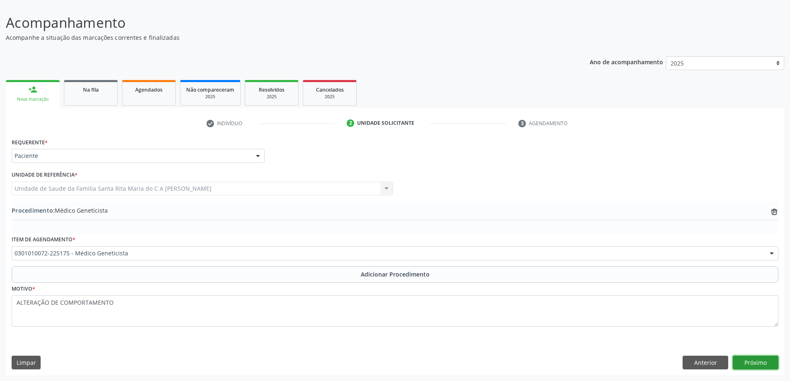
click at [743, 363] on button "Próximo" at bounding box center [756, 363] width 46 height 14
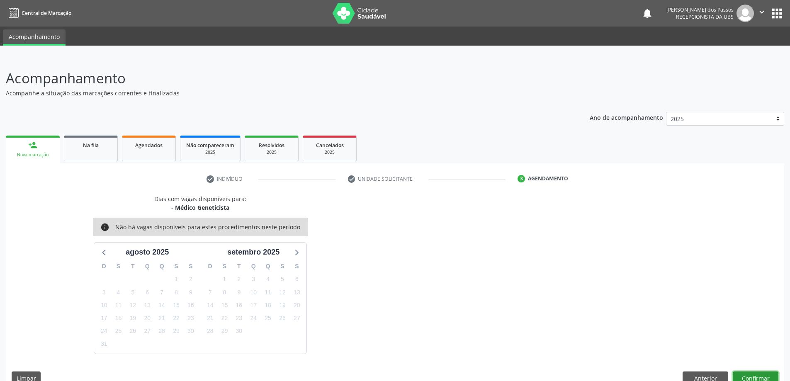
click at [752, 378] on button "Confirmar" at bounding box center [756, 379] width 46 height 14
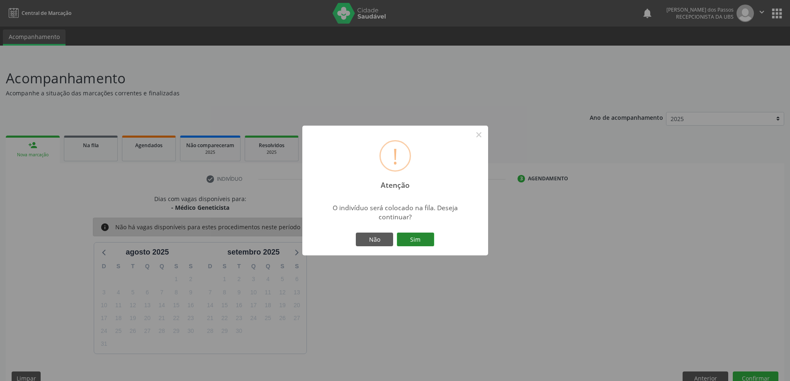
click at [418, 241] on button "Sim" at bounding box center [415, 240] width 37 height 14
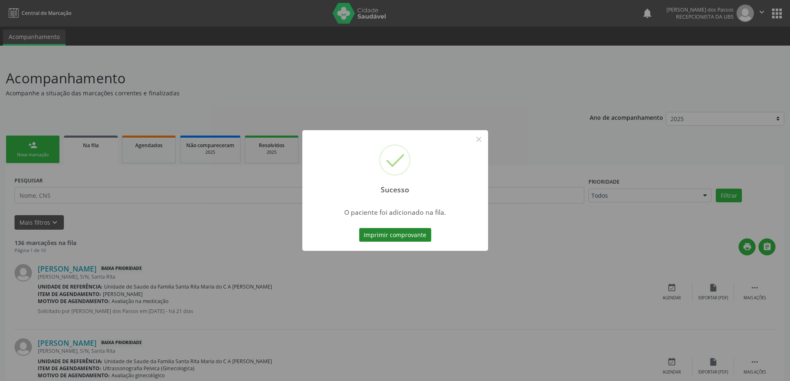
click at [389, 232] on button "Imprimir comprovante" at bounding box center [395, 235] width 72 height 14
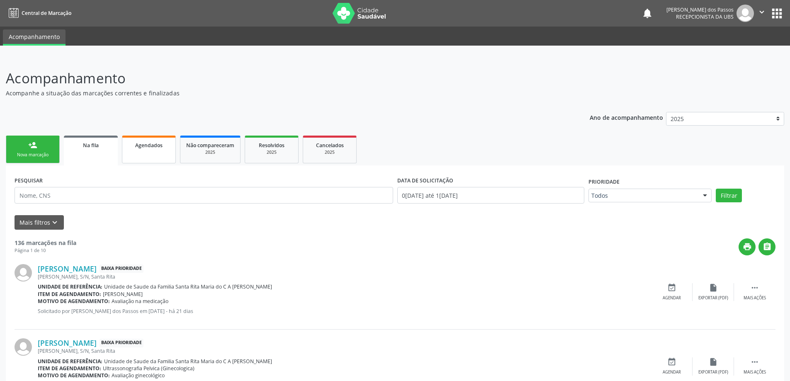
click at [141, 147] on span "Agendados" at bounding box center [148, 145] width 27 height 7
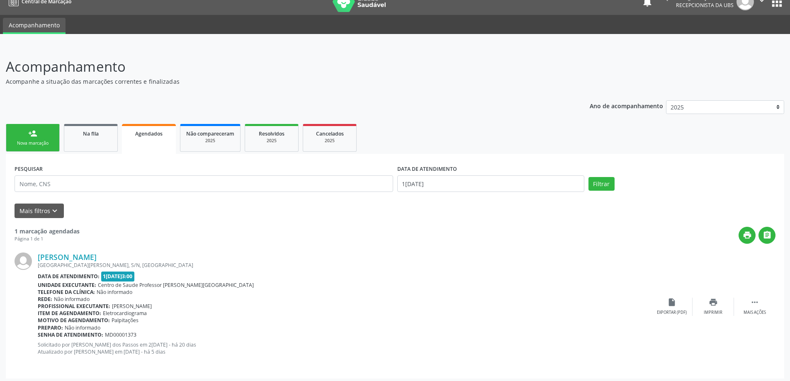
scroll to position [15, 0]
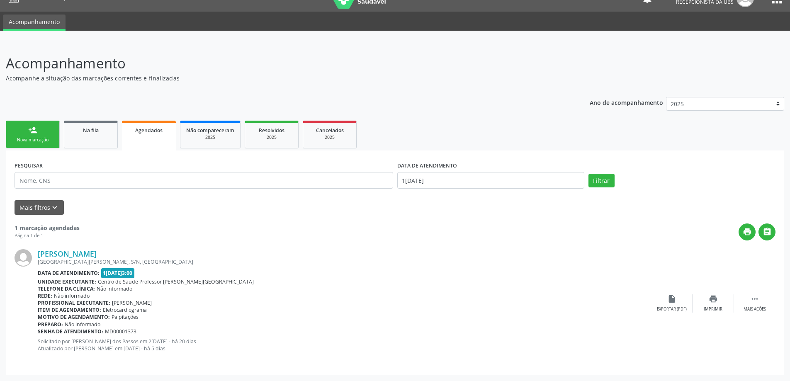
click at [38, 135] on link "person_add Nova marcação" at bounding box center [33, 135] width 54 height 28
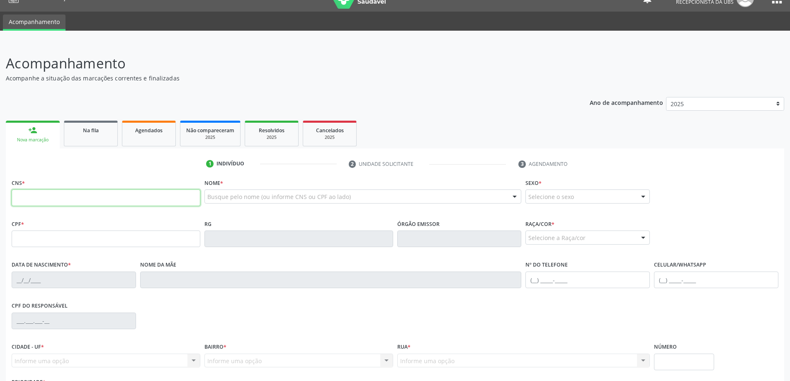
click at [64, 197] on input "text" at bounding box center [106, 198] width 189 height 17
type input "7"
click at [71, 243] on input "text" at bounding box center [106, 239] width 189 height 17
type input "151.489.264-22"
type input "704 3025 4679 6393"
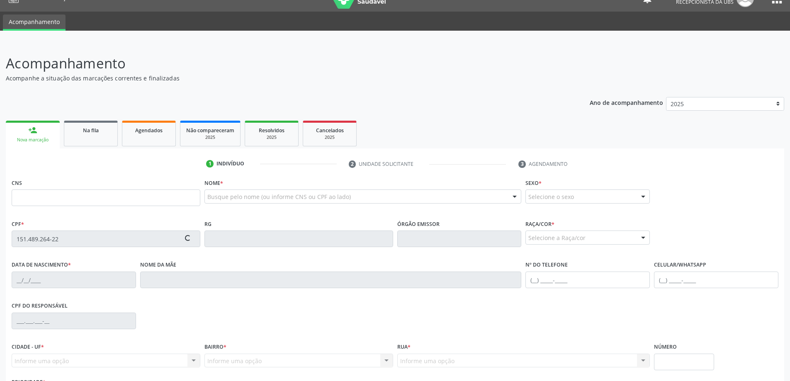
type input "[DATE]"
type input "[PERSON_NAME]"
type input "[PHONE_NUMBER]"
type input "S/N"
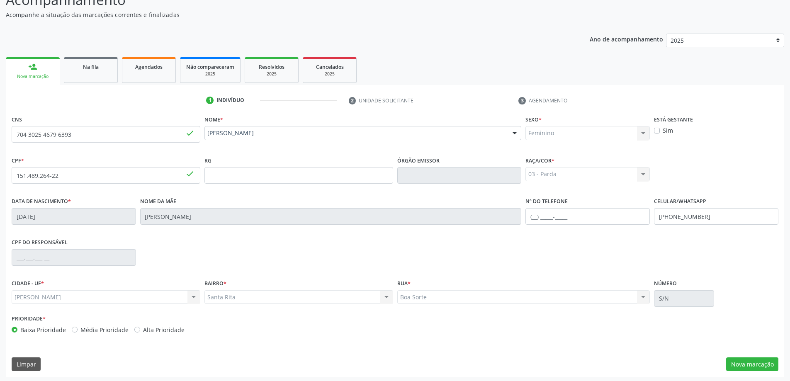
scroll to position [80, 0]
click at [756, 363] on button "Nova marcação" at bounding box center [752, 363] width 52 height 14
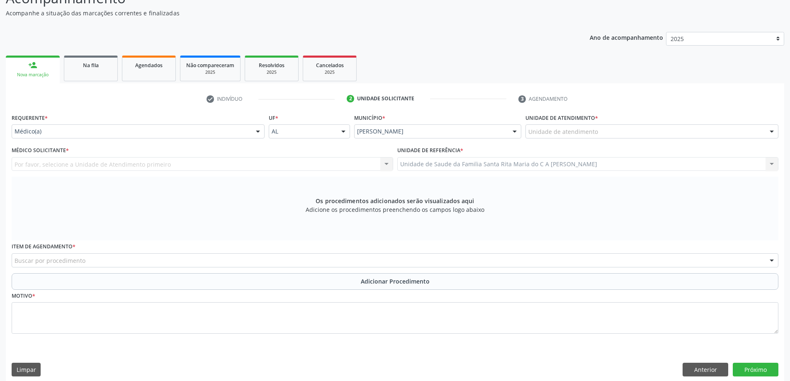
click at [605, 134] on div "Unidade de atendimento" at bounding box center [652, 131] width 253 height 14
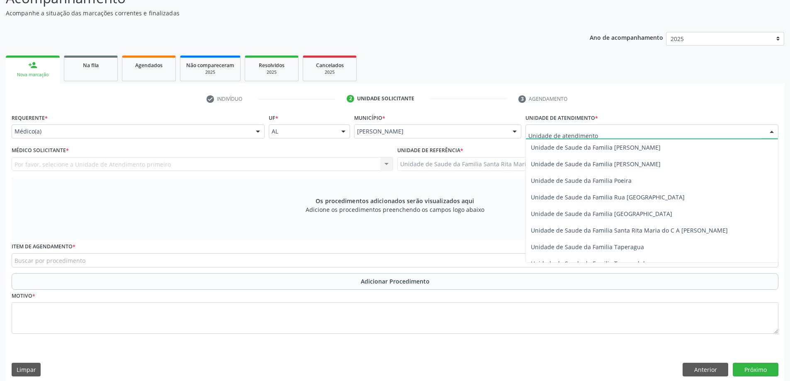
scroll to position [498, 0]
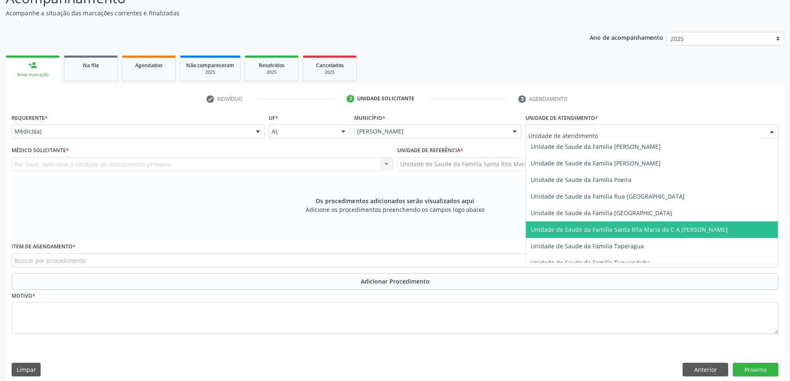
click at [608, 231] on span "Unidade de Saude da Familia Santa Rita Maria do C A [PERSON_NAME]" at bounding box center [629, 230] width 197 height 8
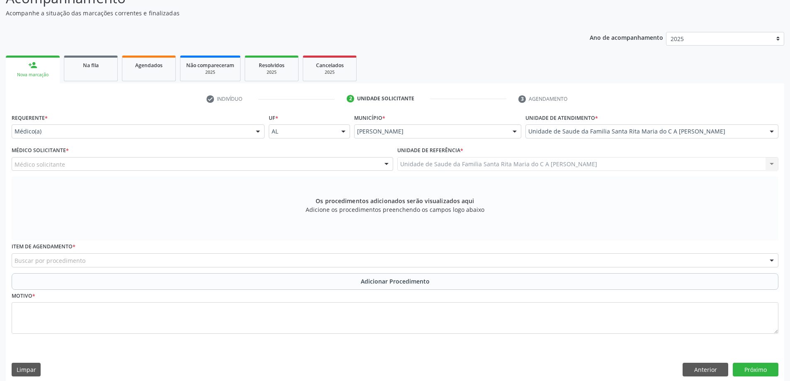
click at [150, 165] on div "Médico solicitante" at bounding box center [203, 164] width 382 height 14
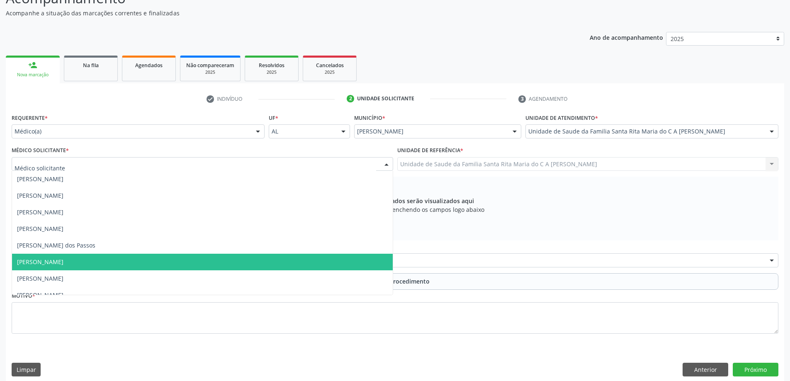
click at [135, 261] on span "[PERSON_NAME]" at bounding box center [202, 262] width 381 height 17
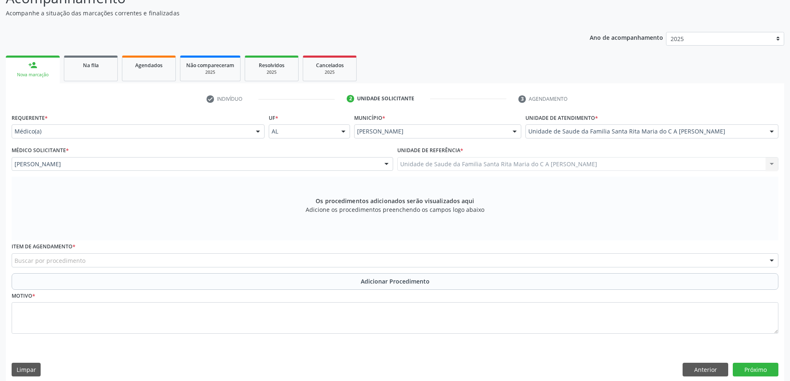
click at [136, 261] on div "Buscar por procedimento" at bounding box center [395, 260] width 767 height 14
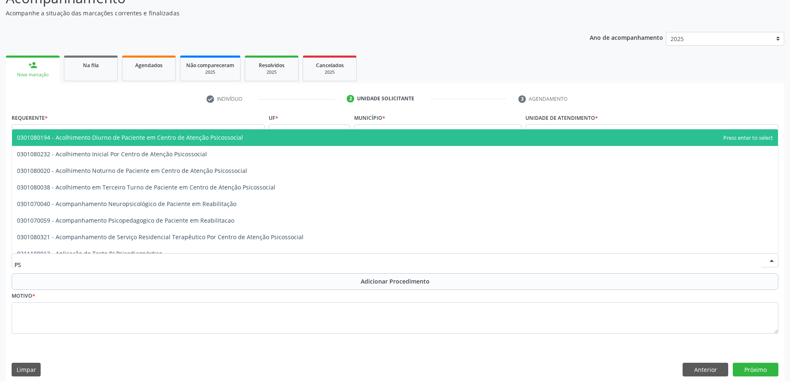
type input "P"
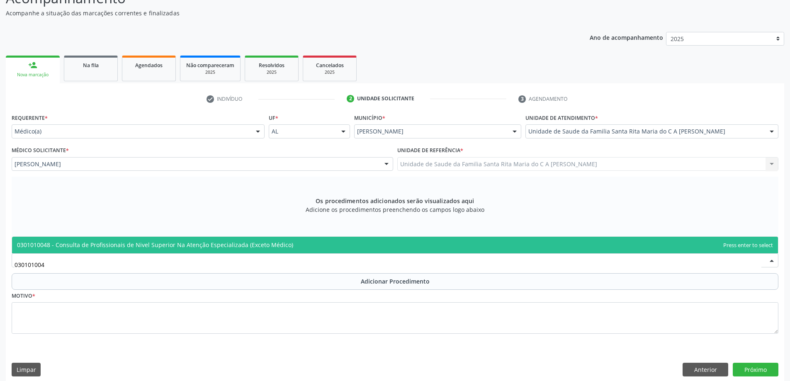
type input "0301010048"
click at [108, 246] on span "0301010048 - Consulta de Profissionais de Nivel Superior Na Atenção Especializa…" at bounding box center [155, 245] width 276 height 8
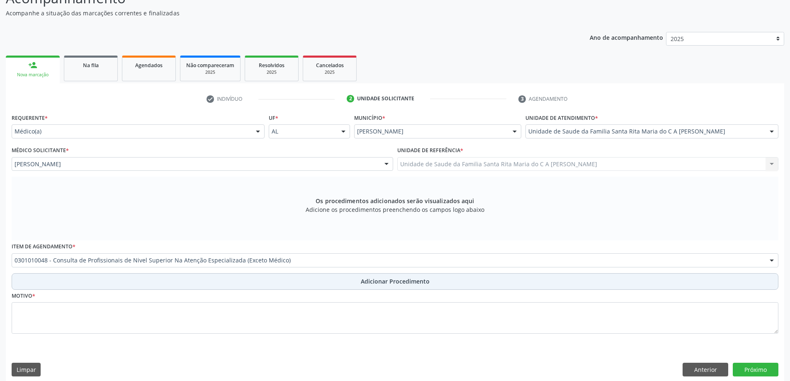
click at [83, 280] on button "Adicionar Procedimento" at bounding box center [395, 281] width 767 height 17
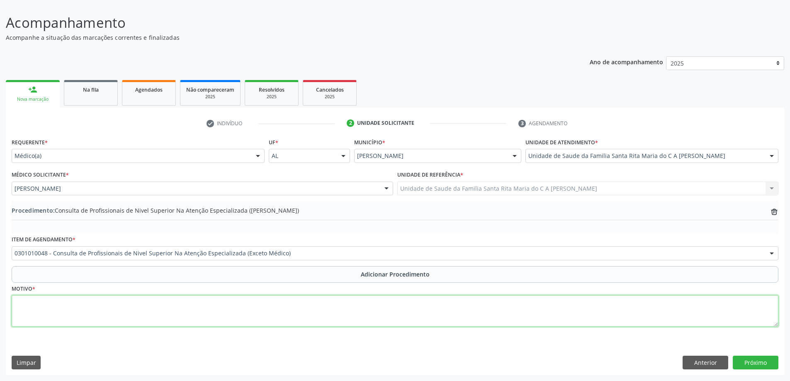
drag, startPoint x: 65, startPoint y: 322, endPoint x: 65, endPoint y: 317, distance: 5.4
click at [65, 322] on textarea at bounding box center [395, 311] width 767 height 32
click at [27, 304] on textarea "ANCIEDADE" at bounding box center [395, 311] width 767 height 32
click at [128, 299] on textarea "ANSIEDADE" at bounding box center [395, 311] width 767 height 32
click at [26, 304] on textarea "ANSIEDADE" at bounding box center [395, 311] width 767 height 32
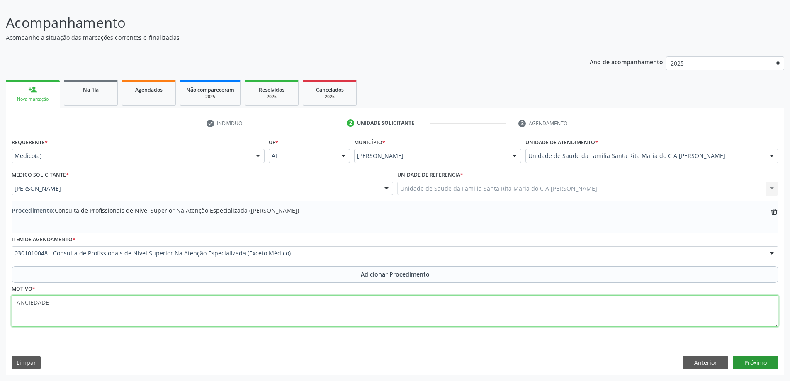
type textarea "ANCIEDADE"
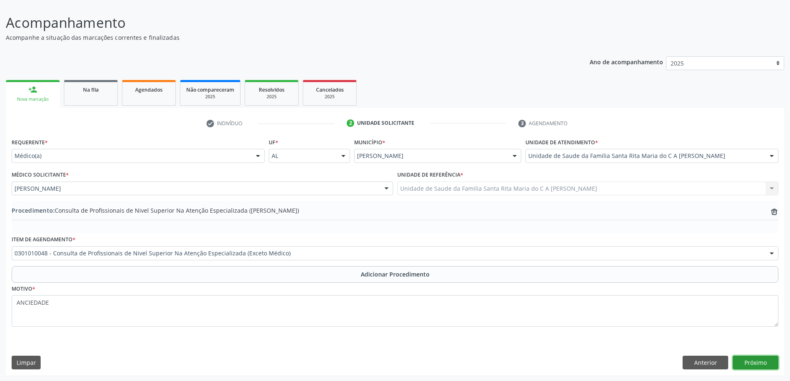
click at [750, 361] on button "Próximo" at bounding box center [756, 363] width 46 height 14
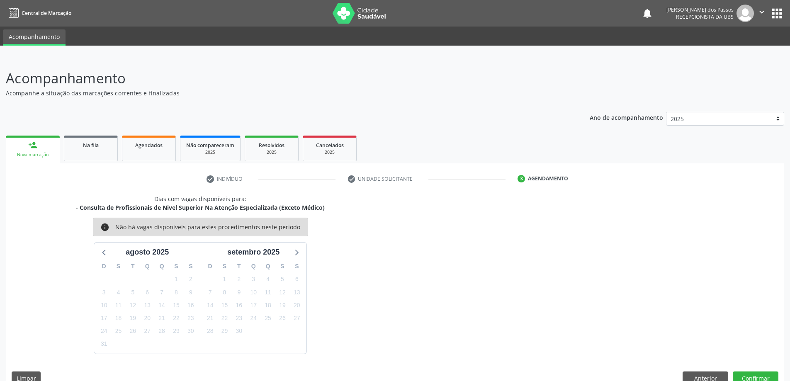
scroll to position [16, 0]
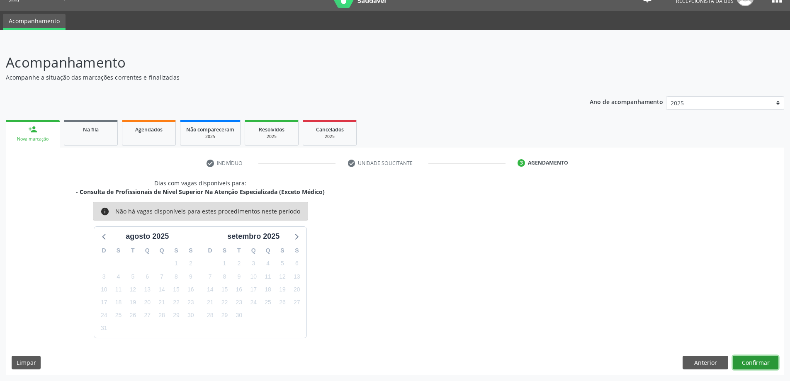
click at [751, 365] on button "Confirmar" at bounding box center [756, 363] width 46 height 14
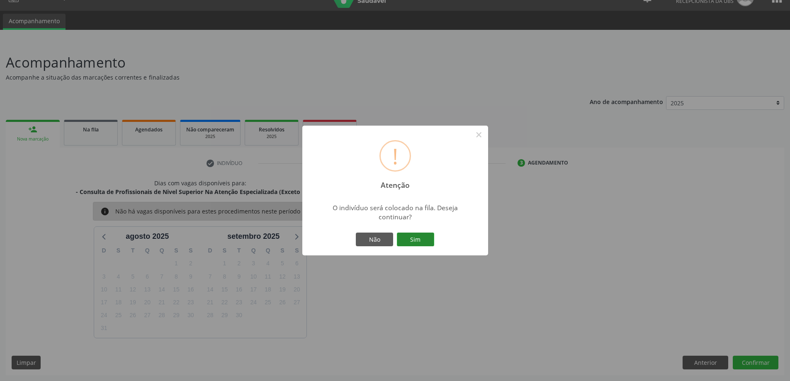
click at [417, 243] on button "Sim" at bounding box center [415, 240] width 37 height 14
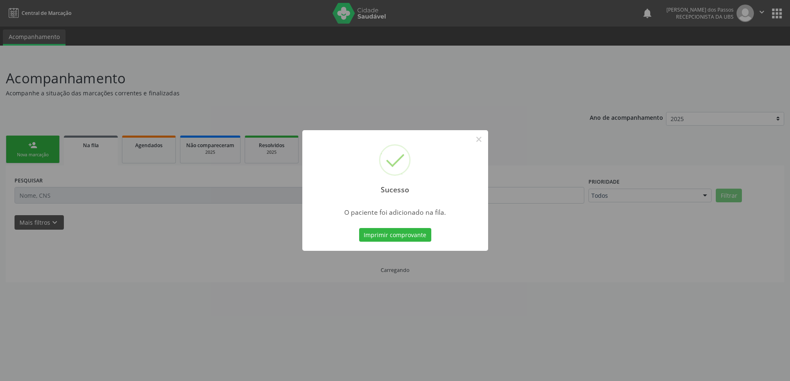
scroll to position [0, 0]
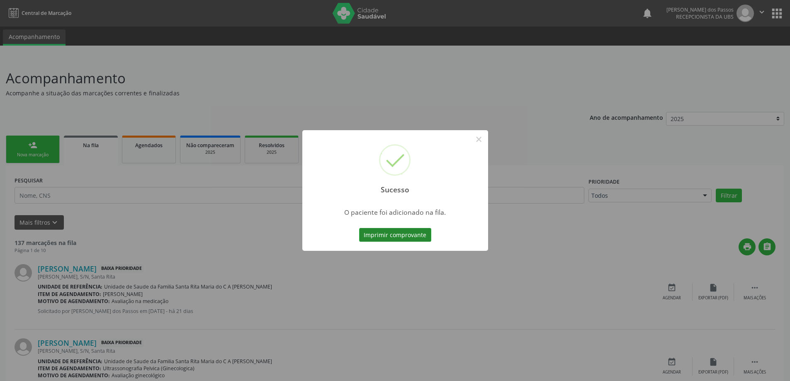
click at [414, 237] on button "Imprimir comprovante" at bounding box center [395, 235] width 72 height 14
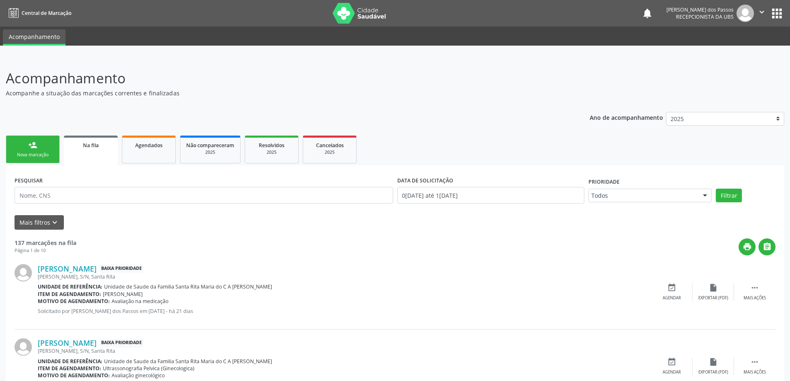
click at [46, 151] on link "person_add Nova marcação" at bounding box center [33, 150] width 54 height 28
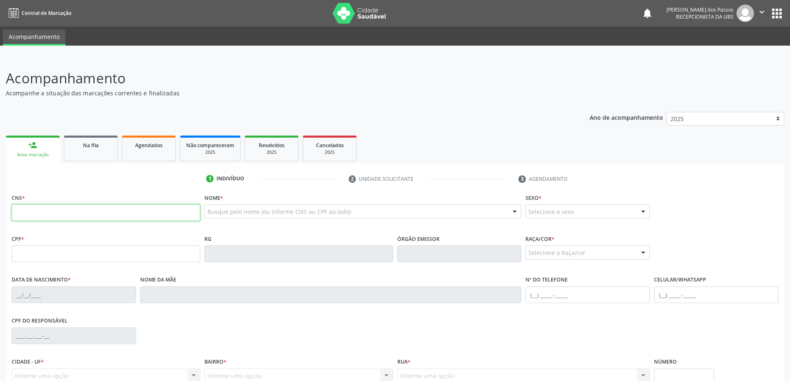
drag, startPoint x: 105, startPoint y: 217, endPoint x: 105, endPoint y: 210, distance: 7.1
click at [105, 217] on input "text" at bounding box center [106, 213] width 189 height 17
type input "700 0091 2802 1406"
type input "048.554.994-80"
type input "18[DATE]"
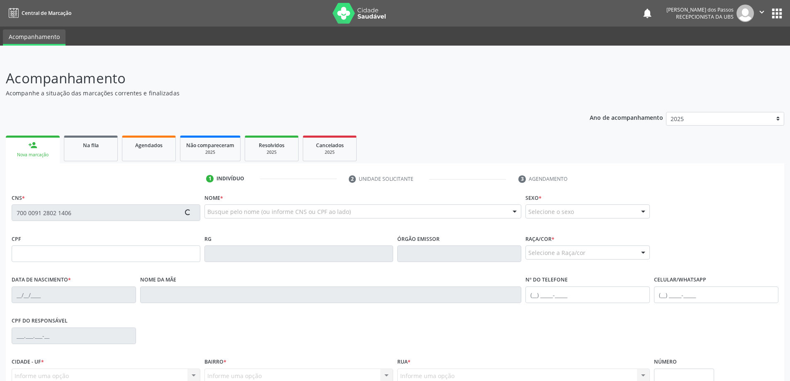
type input "[PERSON_NAME]"
type input "[PHONE_NUMBER]"
type input "S/N"
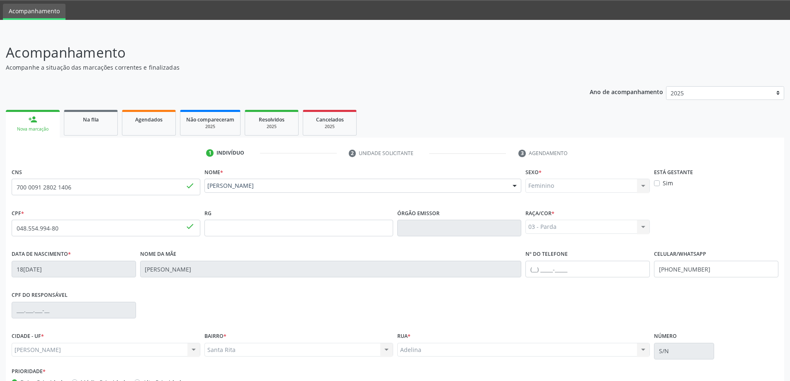
scroll to position [80, 0]
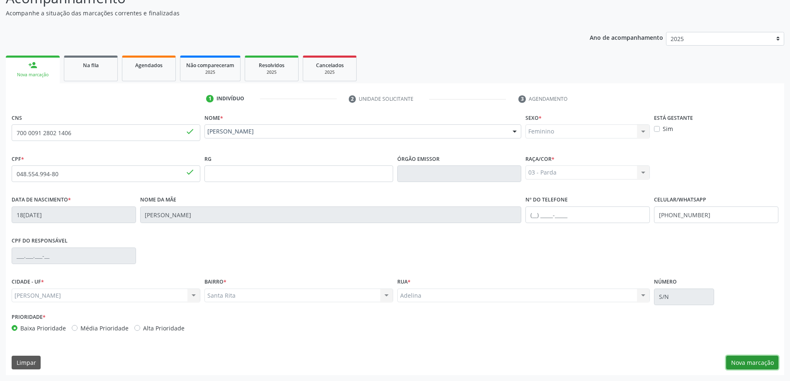
click at [747, 363] on button "Nova marcação" at bounding box center [752, 363] width 52 height 14
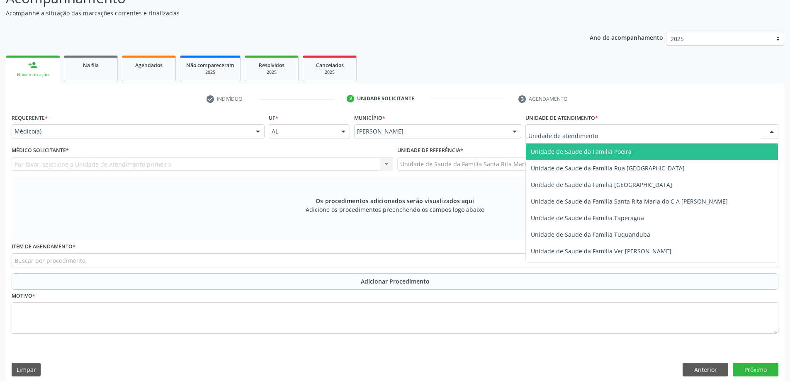
scroll to position [539, 0]
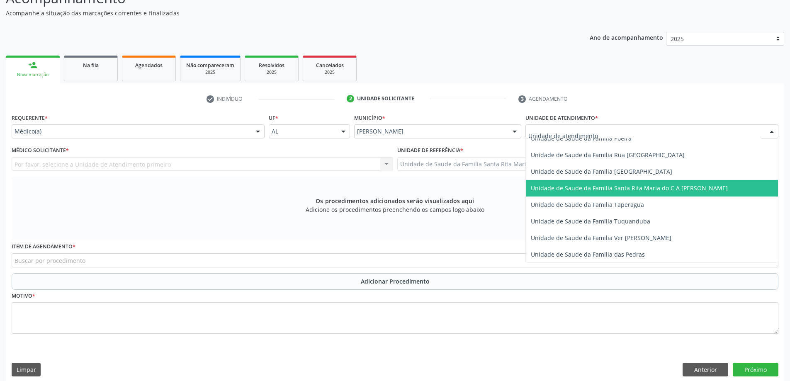
click at [590, 192] on span "Unidade de Saude da Familia Santa Rita Maria do C A [PERSON_NAME]" at bounding box center [652, 188] width 252 height 17
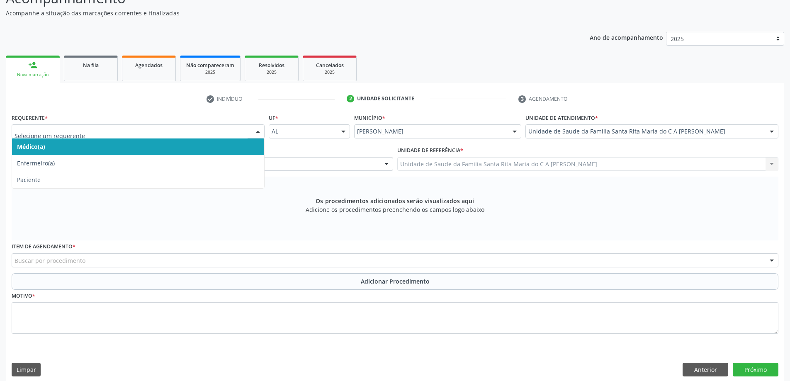
click at [152, 149] on span "Médico(a)" at bounding box center [138, 147] width 252 height 17
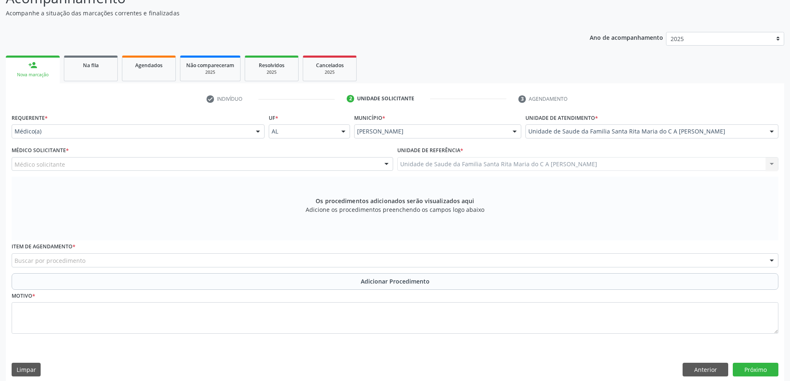
click at [136, 163] on div "Médico solicitante" at bounding box center [203, 164] width 382 height 14
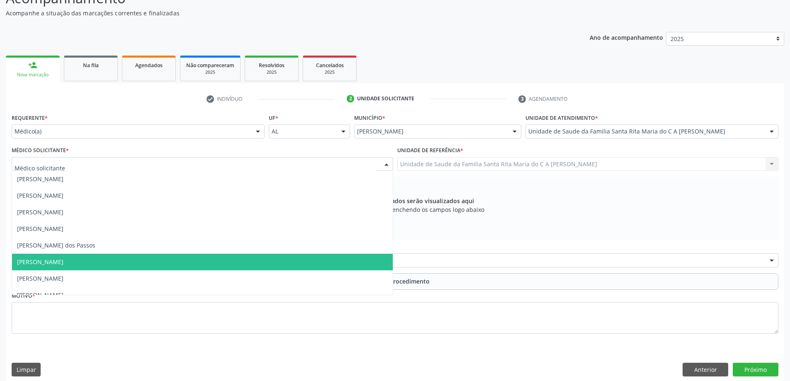
click at [112, 261] on span "[PERSON_NAME]" at bounding box center [202, 262] width 381 height 17
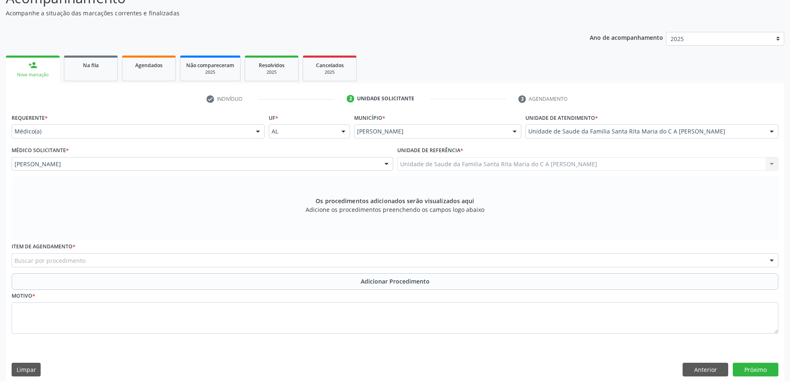
click at [103, 263] on div "Buscar por procedimento" at bounding box center [395, 260] width 767 height 14
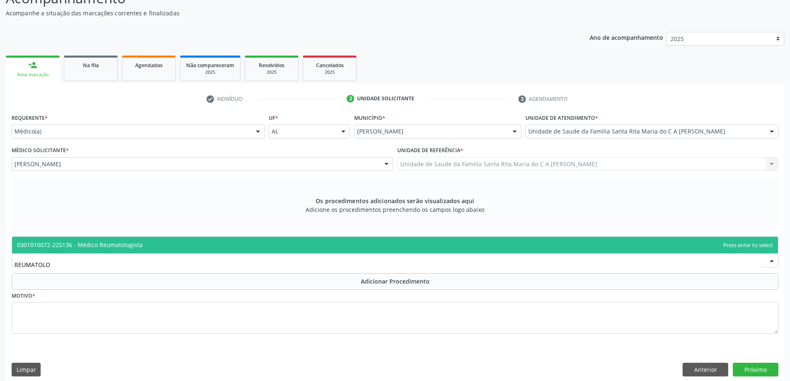
type input "REUMATOLOG"
click at [124, 244] on span "0301010072-225136 - Médico Reumatologista" at bounding box center [80, 245] width 126 height 8
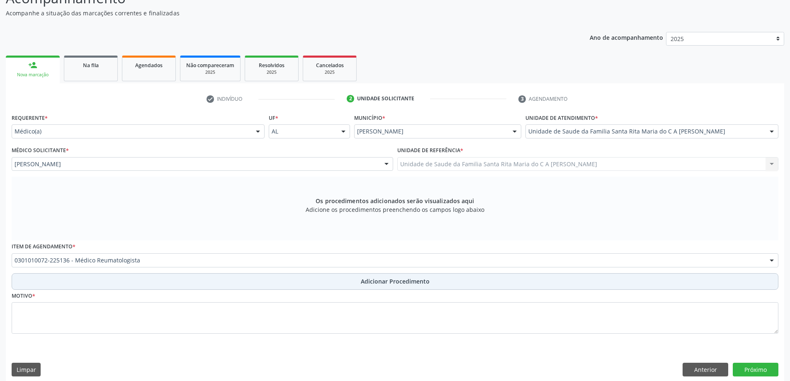
click at [173, 280] on button "Adicionar Procedimento" at bounding box center [395, 281] width 767 height 17
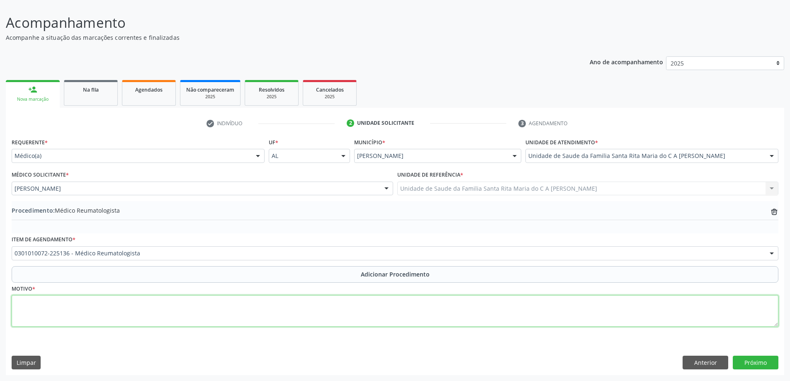
click at [147, 312] on textarea at bounding box center [395, 311] width 767 height 32
type textarea "CID M25"
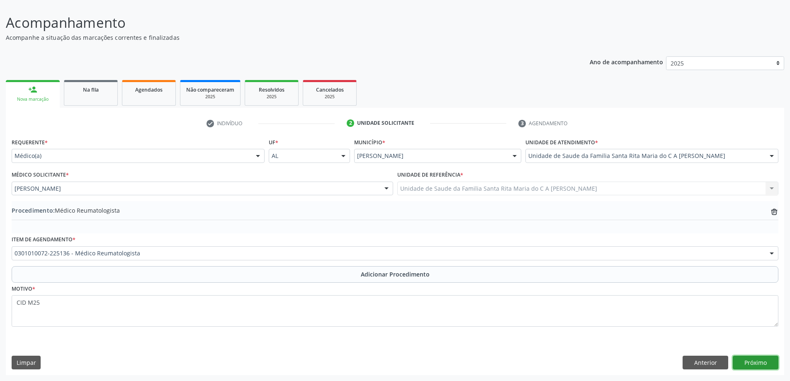
click at [761, 367] on button "Próximo" at bounding box center [756, 363] width 46 height 14
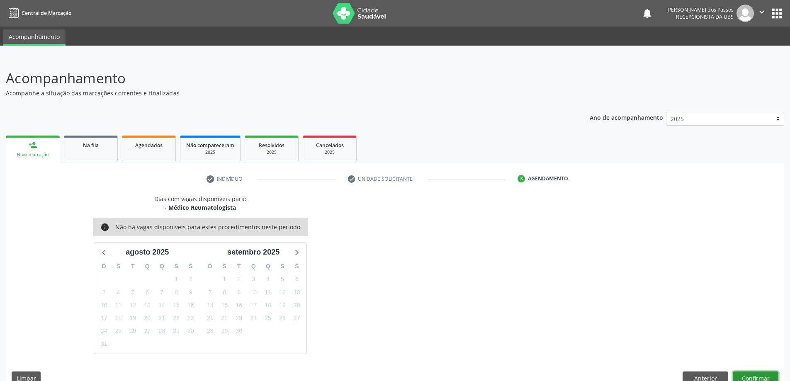
click at [744, 377] on button "Confirmar" at bounding box center [756, 379] width 46 height 14
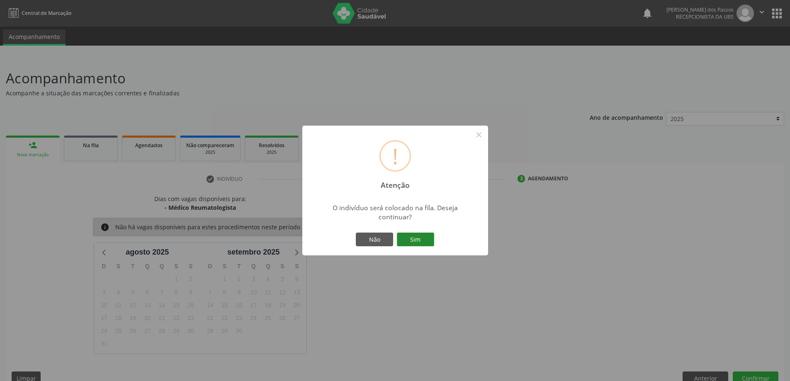
click at [423, 240] on button "Sim" at bounding box center [415, 240] width 37 height 14
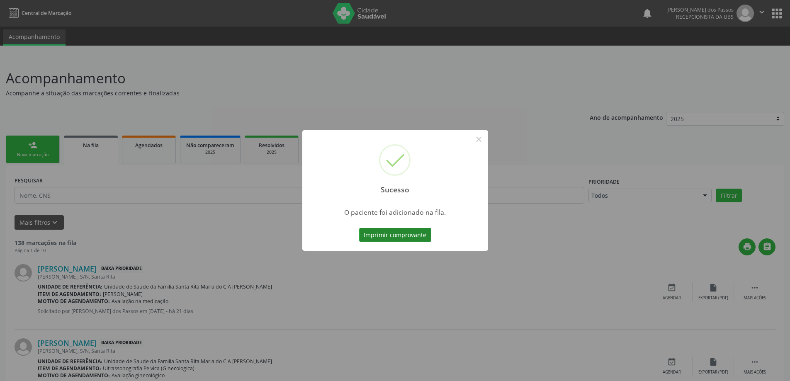
click at [421, 239] on button "Imprimir comprovante" at bounding box center [395, 235] width 72 height 14
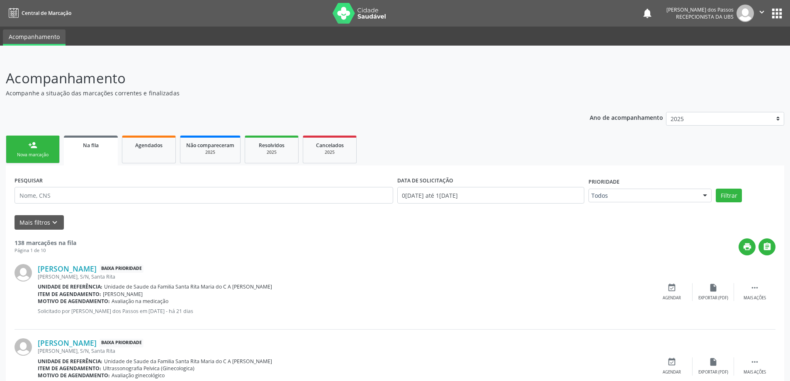
click at [41, 152] on div "Nova marcação" at bounding box center [32, 155] width 41 height 6
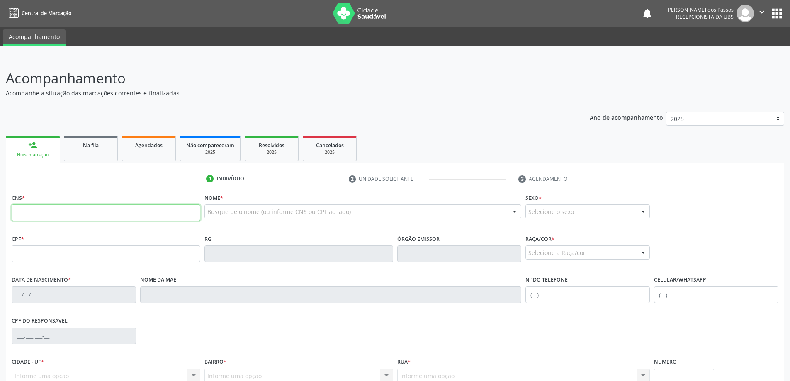
click at [120, 211] on input "text" at bounding box center [106, 213] width 189 height 17
type input "708 1015 9991 1239"
type input "30[DATE]"
type input "[PERSON_NAME]"
type input "[PHONE_NUMBER]"
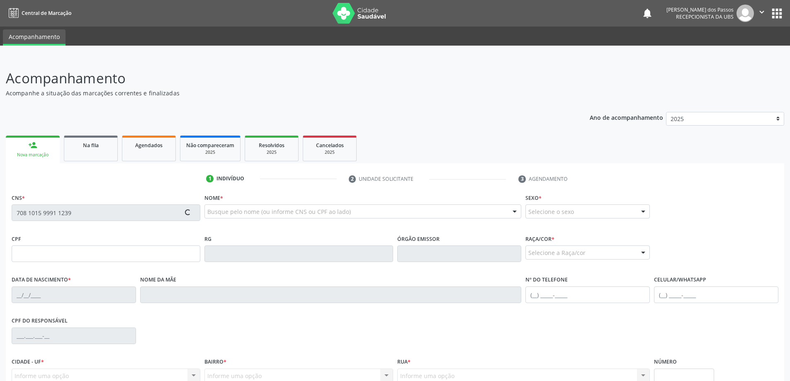
type input "S/N"
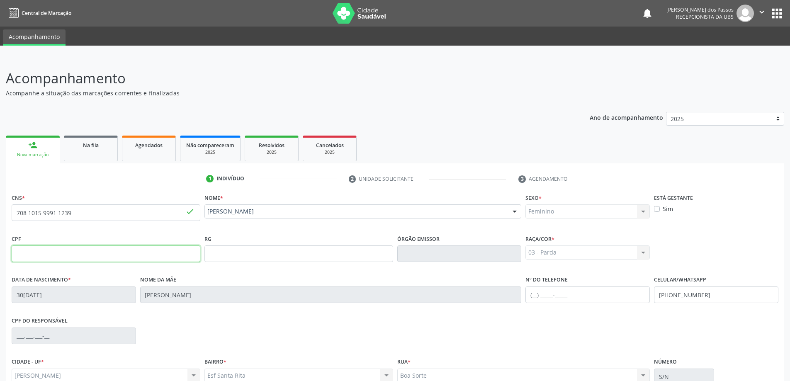
click at [155, 253] on input "text" at bounding box center [106, 254] width 189 height 17
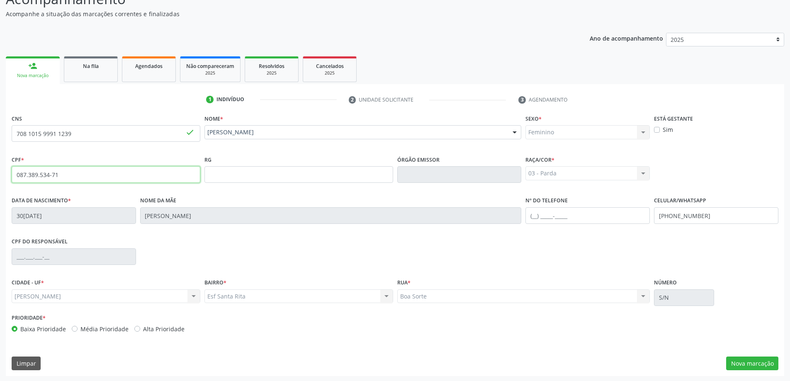
scroll to position [80, 0]
type input "087.389.534-71"
drag, startPoint x: 738, startPoint y: 360, endPoint x: 676, endPoint y: 330, distance: 68.1
click at [738, 360] on button "Nova marcação" at bounding box center [752, 363] width 52 height 14
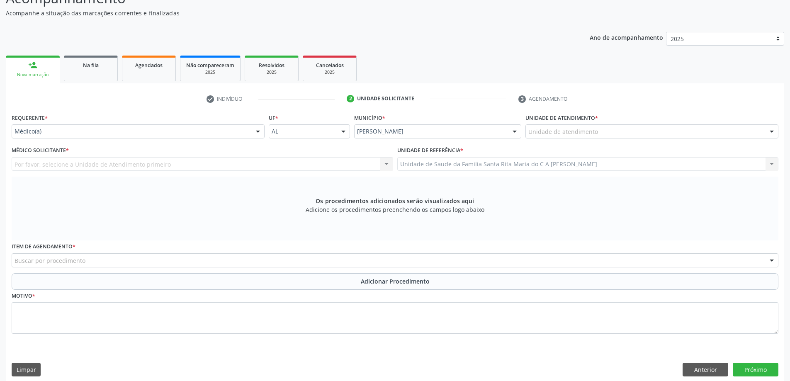
drag, startPoint x: 634, startPoint y: 134, endPoint x: 635, endPoint y: 138, distance: 4.6
click at [635, 134] on div "Unidade de atendimento" at bounding box center [652, 131] width 253 height 14
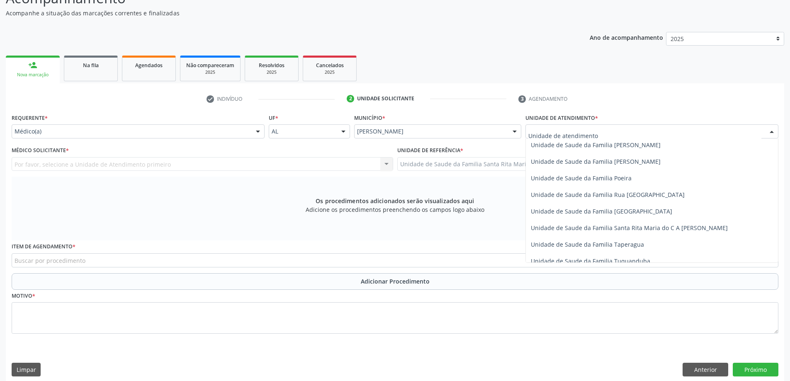
scroll to position [539, 0]
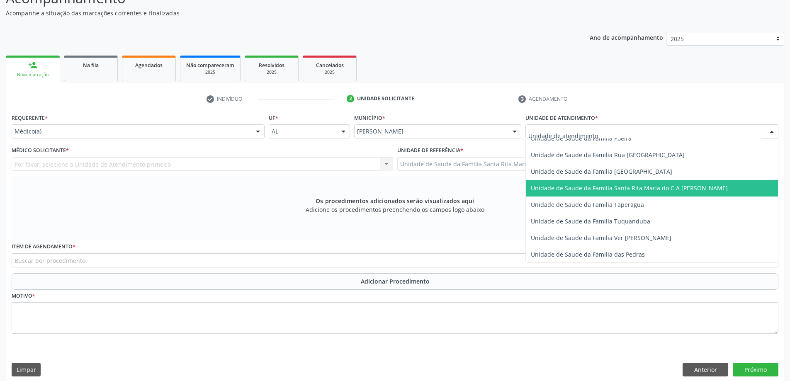
click at [619, 187] on span "Unidade de Saude da Familia Santa Rita Maria do C A [PERSON_NAME]" at bounding box center [629, 188] width 197 height 8
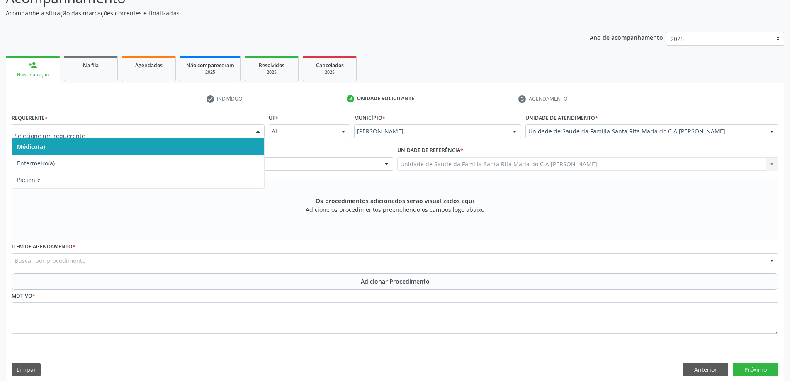
click at [226, 150] on span "Médico(a)" at bounding box center [138, 147] width 252 height 17
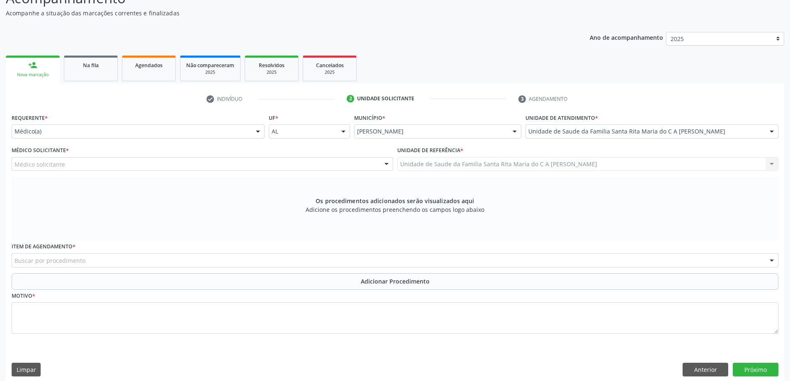
click at [172, 161] on div "Médico solicitante" at bounding box center [203, 164] width 382 height 14
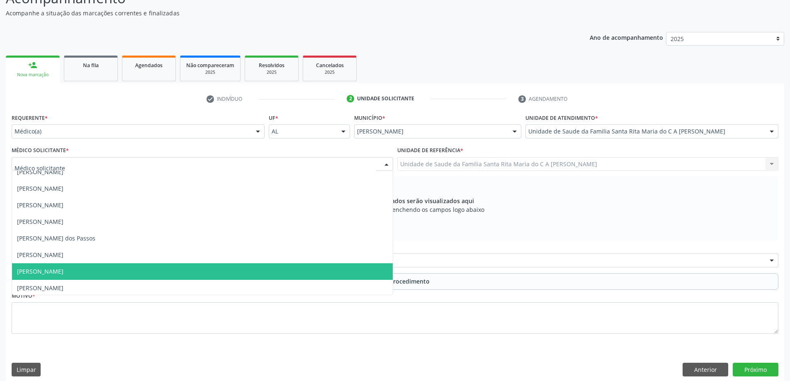
scroll to position [9, 0]
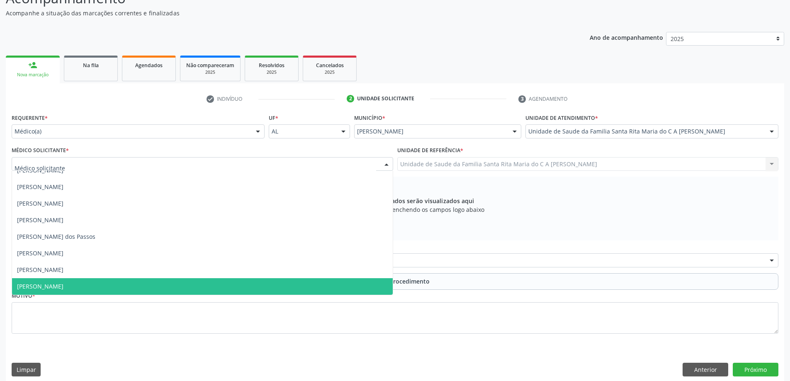
click at [154, 282] on span "[PERSON_NAME]" at bounding box center [202, 286] width 381 height 17
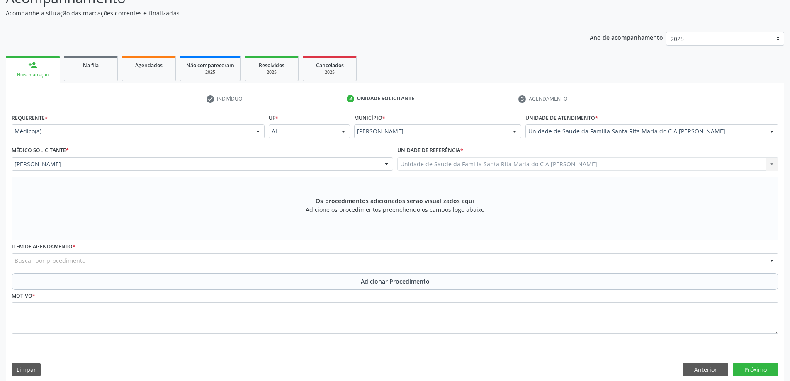
click at [269, 261] on div "Buscar por procedimento" at bounding box center [395, 260] width 767 height 14
type input "MASTO"
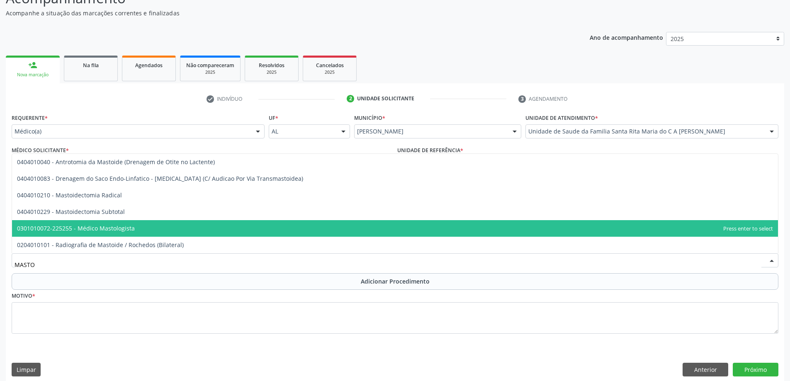
click at [169, 231] on span "0301010072-225255 - Médico Mastologista" at bounding box center [395, 228] width 766 height 17
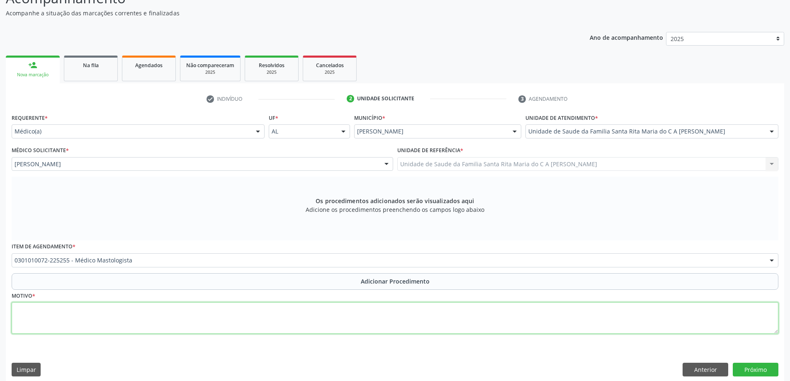
click at [91, 308] on textarea at bounding box center [395, 318] width 767 height 32
type textarea "DOR NAS MAMAS"
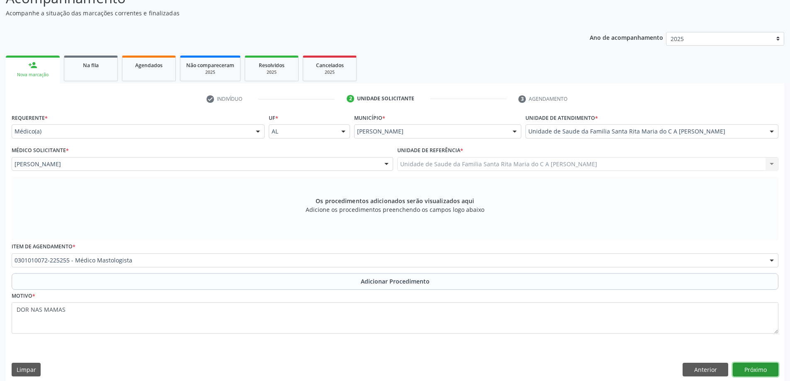
click at [756, 371] on button "Próximo" at bounding box center [756, 370] width 46 height 14
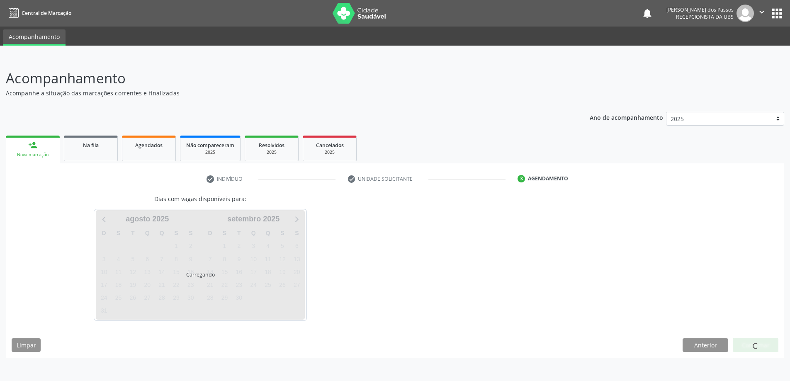
scroll to position [0, 0]
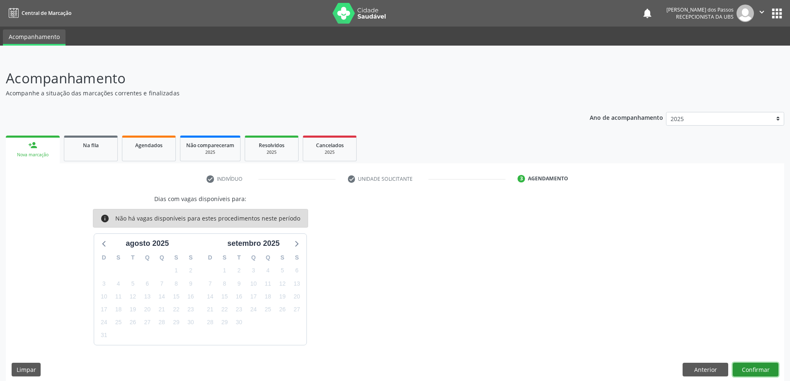
click at [756, 371] on button "Confirmar" at bounding box center [756, 370] width 46 height 14
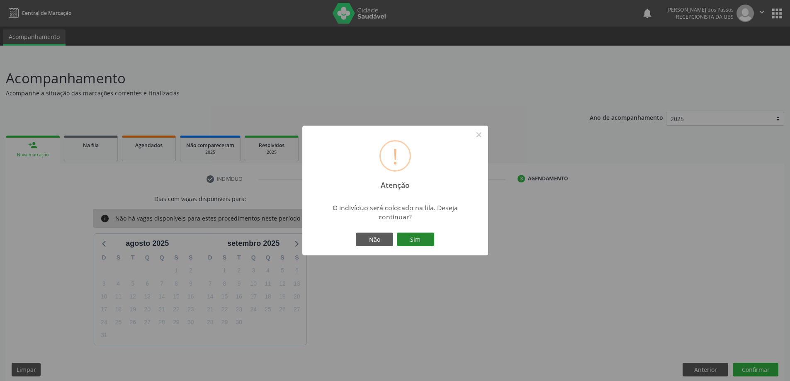
click at [414, 241] on button "Sim" at bounding box center [415, 240] width 37 height 14
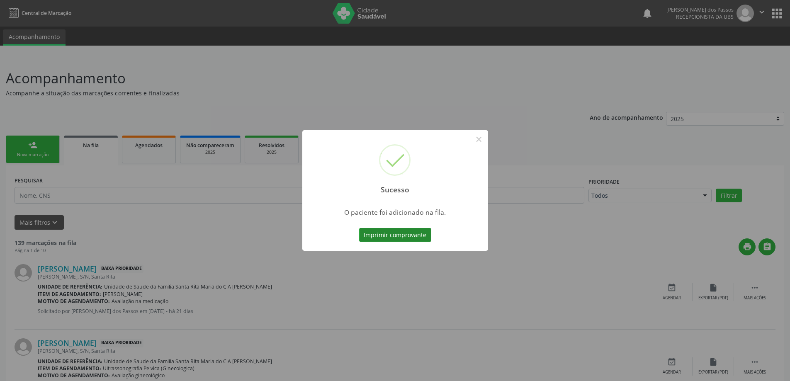
click at [414, 239] on button "Imprimir comprovante" at bounding box center [395, 235] width 72 height 14
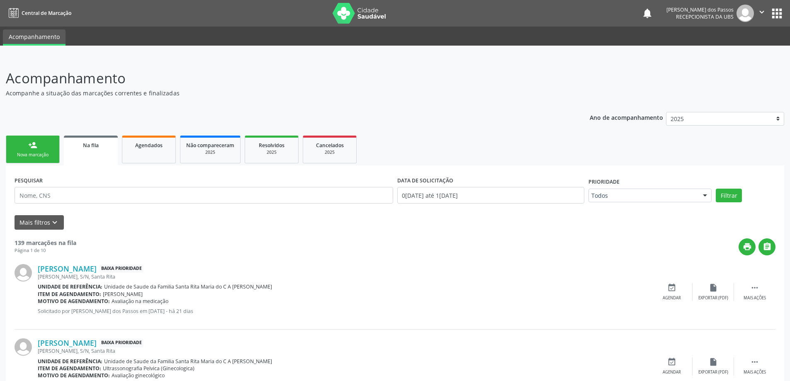
click at [40, 149] on link "person_add Nova marcação" at bounding box center [33, 150] width 54 height 28
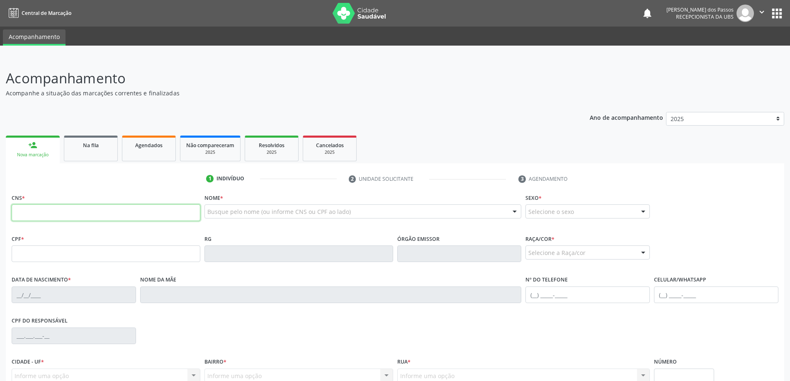
click at [146, 212] on input "text" at bounding box center [106, 213] width 189 height 17
type input "7"
click at [104, 256] on input "text" at bounding box center [106, 254] width 189 height 17
type input "028.586.338-00"
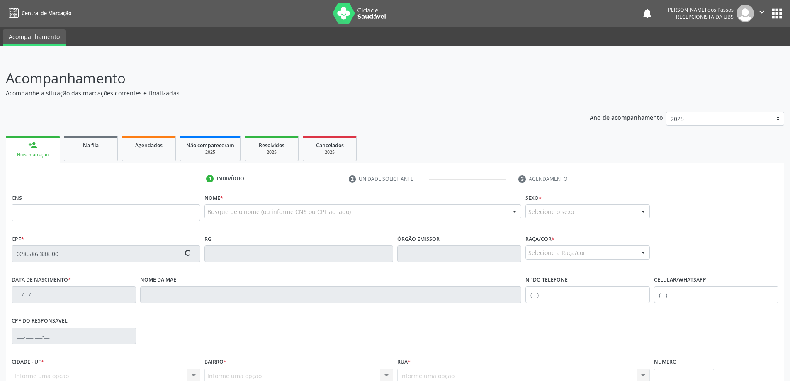
type input "700 4049 0322 4245"
type input "[DATE]"
type input "Ines [PERSON_NAME]"
type input "[PHONE_NUMBER]"
type input "S/N"
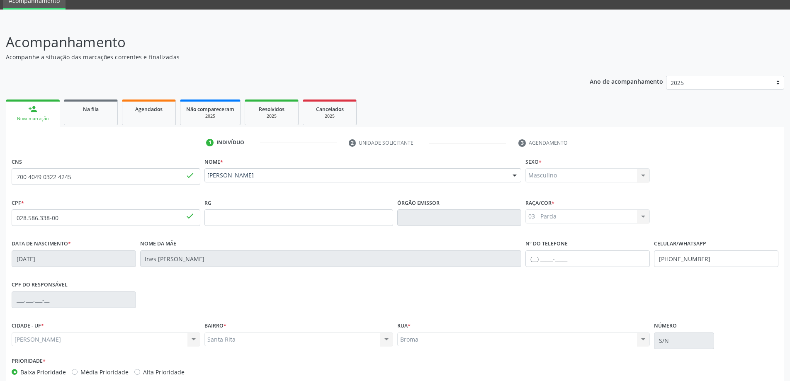
scroll to position [80, 0]
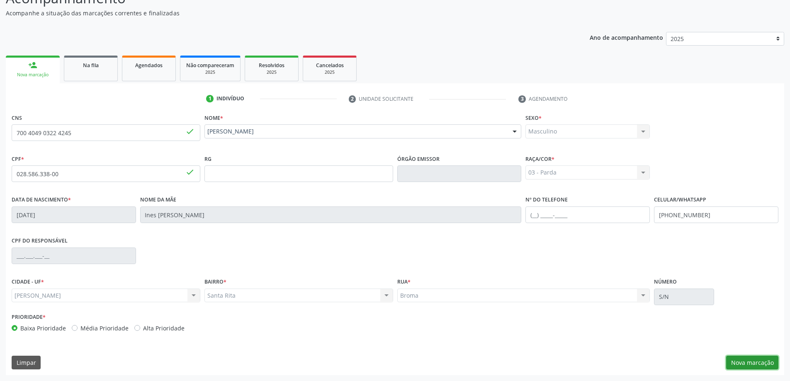
click at [744, 362] on button "Nova marcação" at bounding box center [752, 363] width 52 height 14
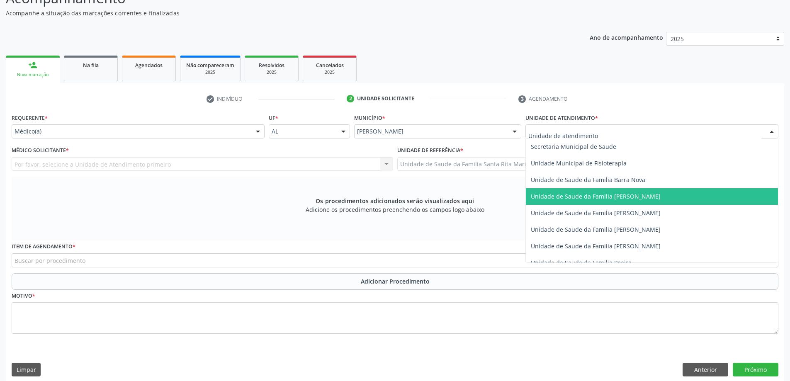
scroll to position [498, 0]
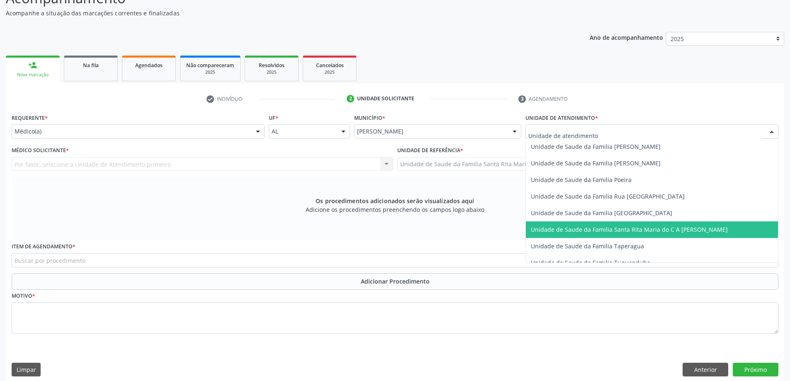
click at [590, 229] on span "Unidade de Saude da Familia Santa Rita Maria do C A [PERSON_NAME]" at bounding box center [629, 230] width 197 height 8
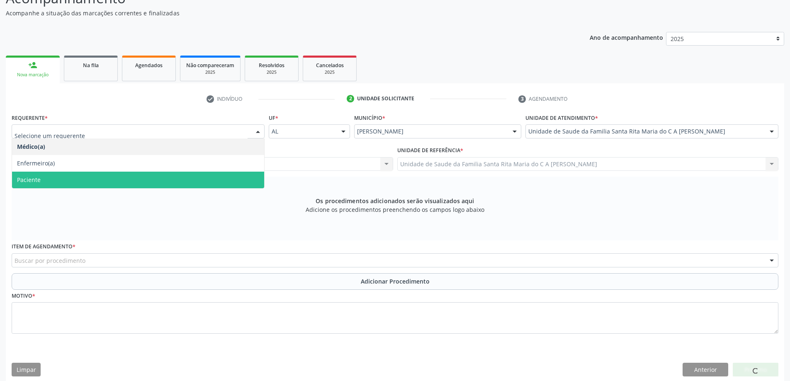
click at [110, 185] on span "Paciente" at bounding box center [138, 180] width 252 height 17
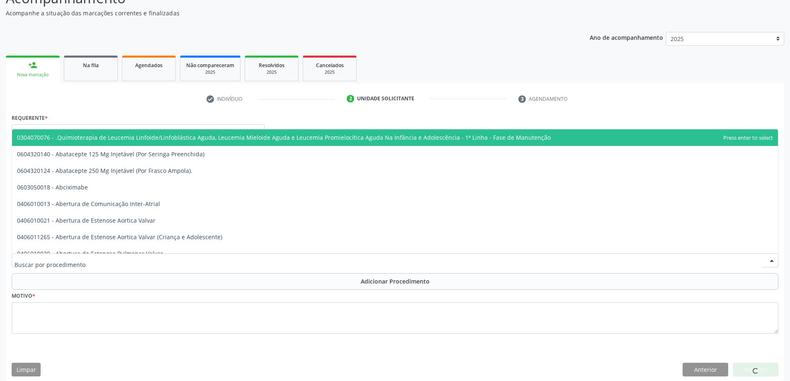
click at [107, 261] on div at bounding box center [395, 260] width 767 height 14
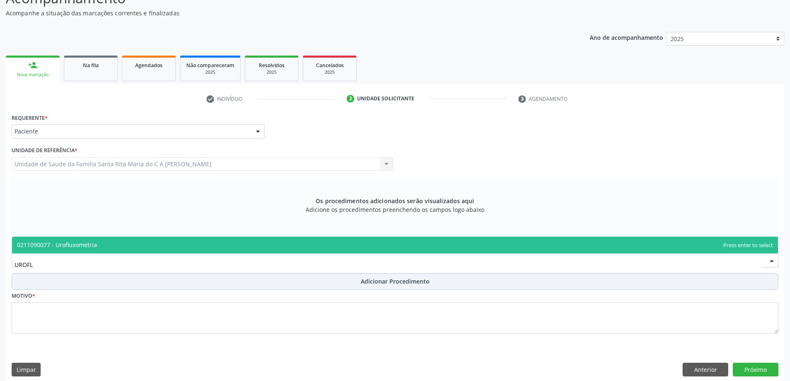
type input "UROFLU"
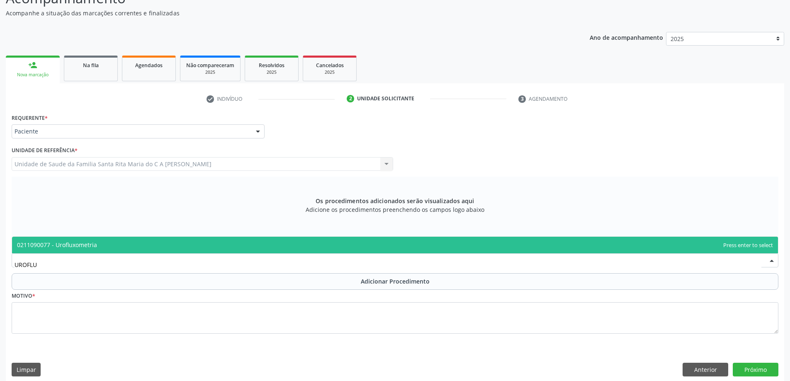
click at [111, 246] on span "0211090077 - Urofluxometria" at bounding box center [395, 245] width 766 height 17
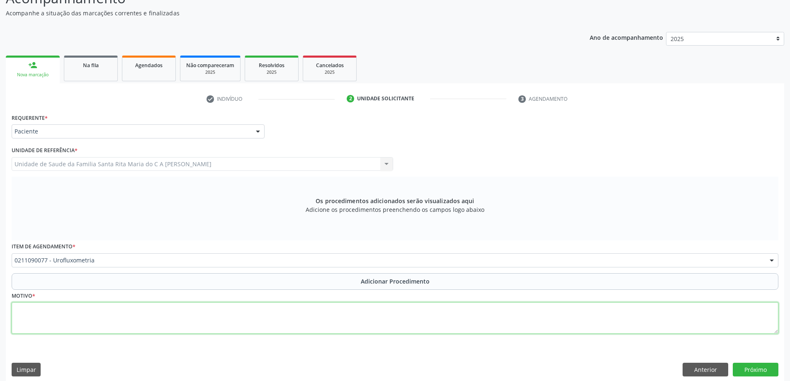
click at [85, 316] on textarea at bounding box center [395, 318] width 767 height 32
type textarea "AVALIAÇÃO DA PRÓSTATA DR [PERSON_NAME]"
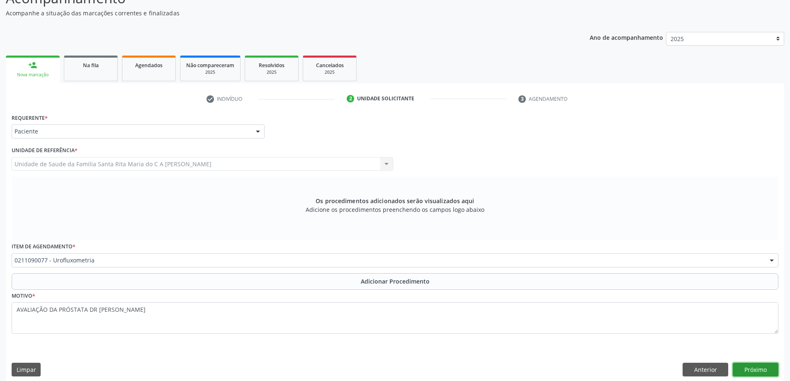
click at [755, 368] on button "Próximo" at bounding box center [756, 370] width 46 height 14
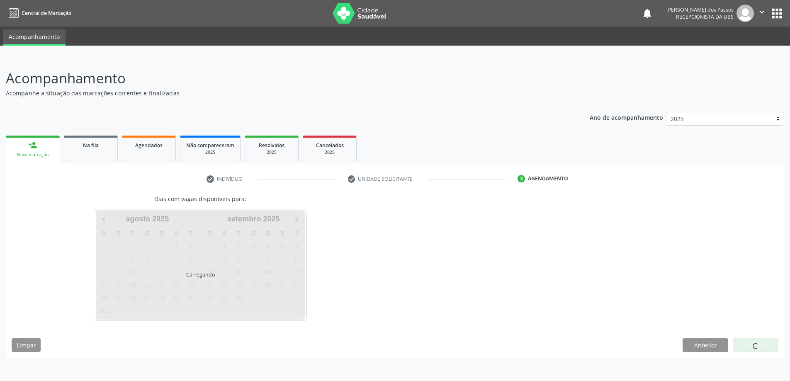
scroll to position [0, 0]
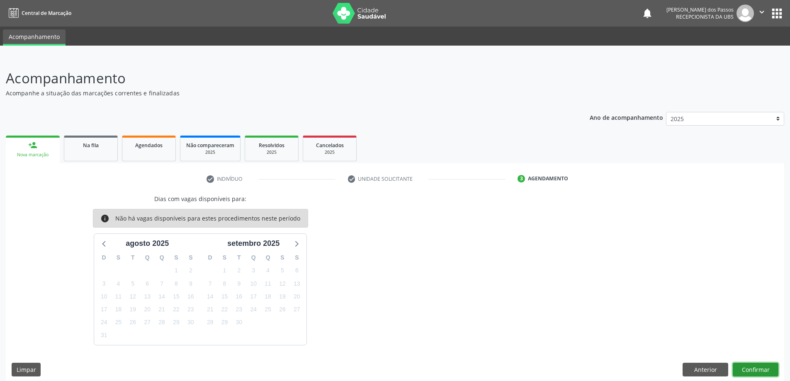
click at [738, 370] on button "Confirmar" at bounding box center [756, 370] width 46 height 14
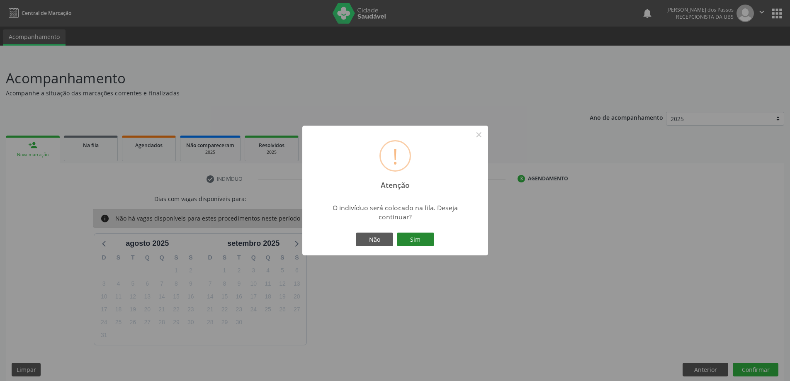
click at [420, 246] on button "Sim" at bounding box center [415, 240] width 37 height 14
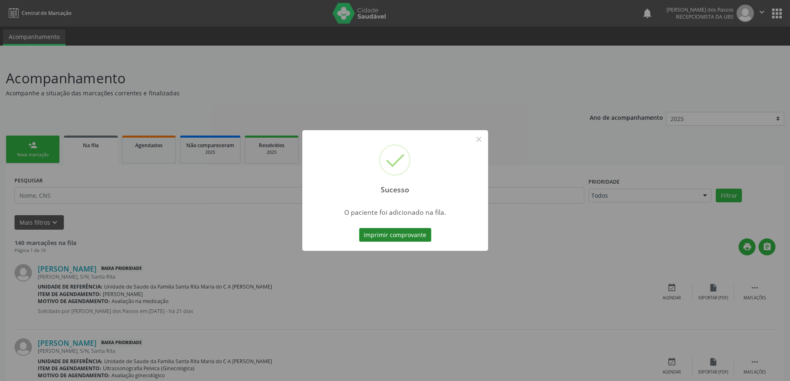
click at [418, 237] on button "Imprimir comprovante" at bounding box center [395, 235] width 72 height 14
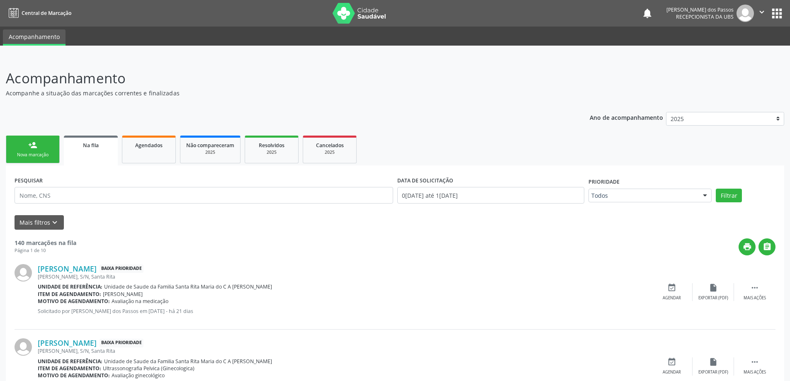
click at [84, 146] on span "Na fila" at bounding box center [91, 145] width 16 height 7
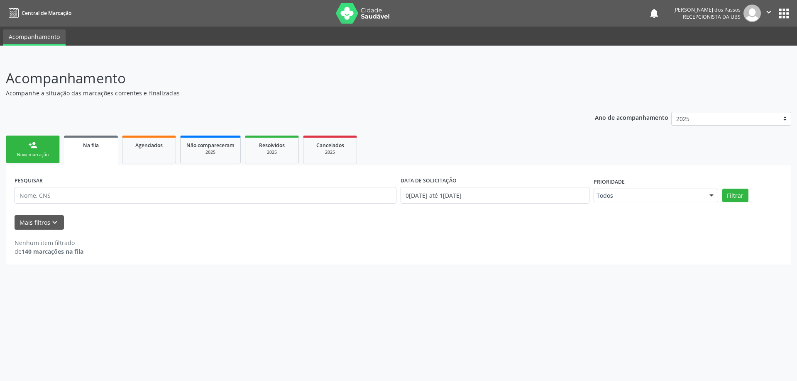
click at [47, 155] on div "Nova marcação" at bounding box center [32, 155] width 41 height 6
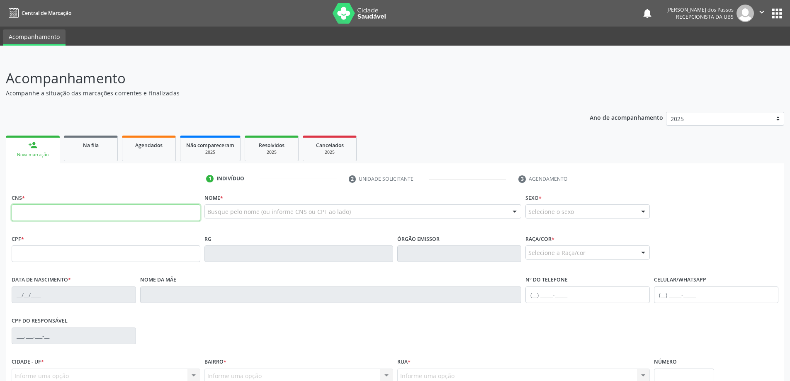
drag, startPoint x: 83, startPoint y: 216, endPoint x: 81, endPoint y: 212, distance: 4.6
click at [81, 213] on input "text" at bounding box center [106, 213] width 189 height 17
type input "707 8056 3686 0018"
type input "161.382.064-01"
type input "[DATE]"
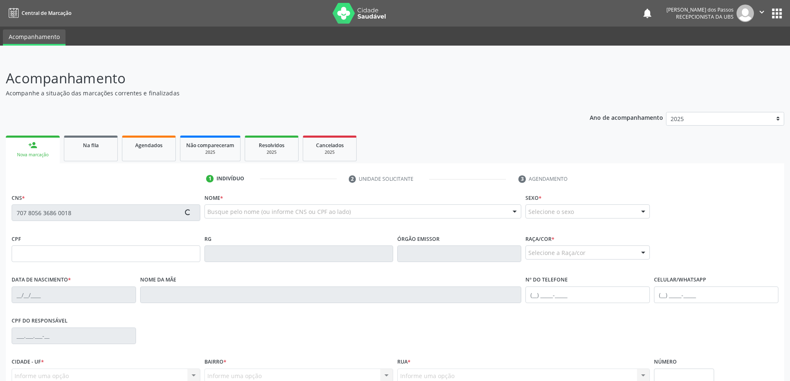
type input "[PERSON_NAME]"
type input "[PHONE_NUMBER]"
type input "S/N"
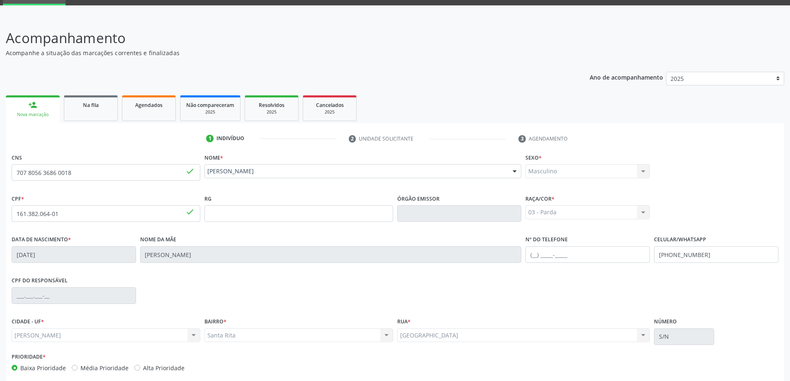
scroll to position [80, 0]
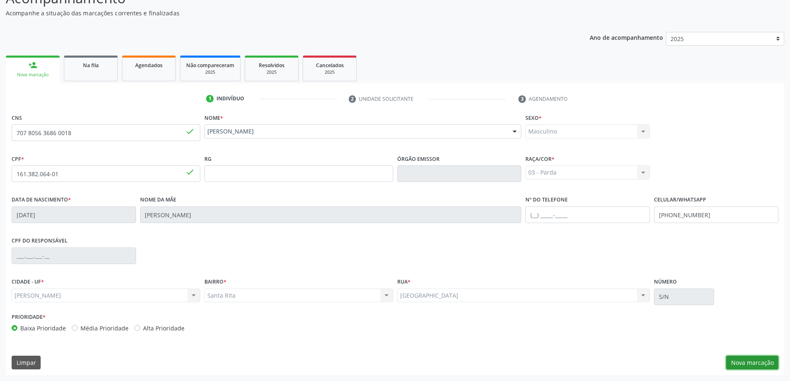
click at [748, 363] on button "Nova marcação" at bounding box center [752, 363] width 52 height 14
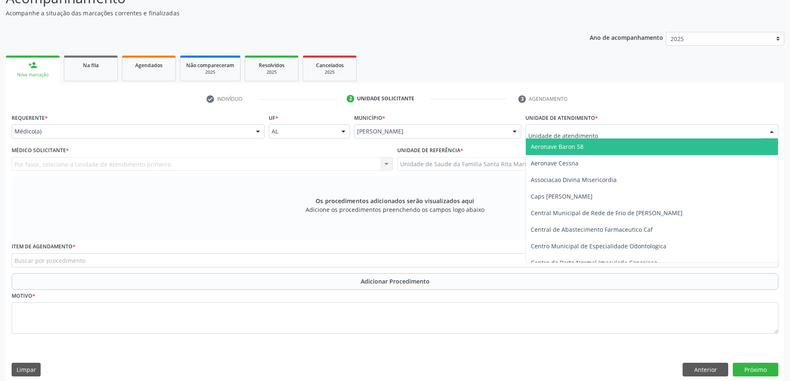
click at [619, 134] on div at bounding box center [652, 131] width 253 height 14
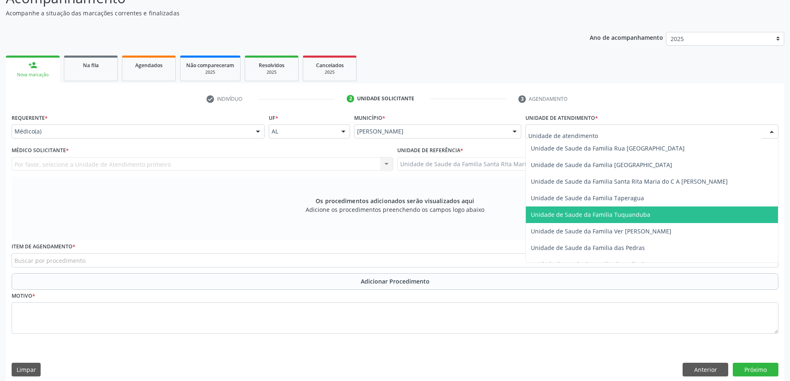
scroll to position [531, 0]
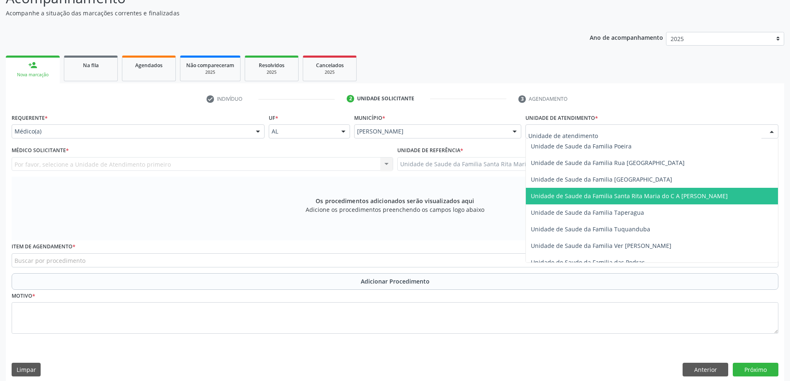
click at [603, 198] on span "Unidade de Saude da Familia Santa Rita Maria do C A [PERSON_NAME]" at bounding box center [629, 196] width 197 height 8
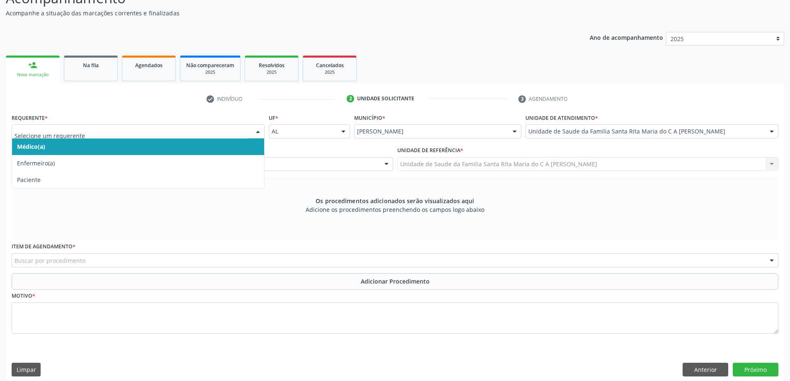
click at [205, 152] on span "Médico(a)" at bounding box center [138, 147] width 252 height 17
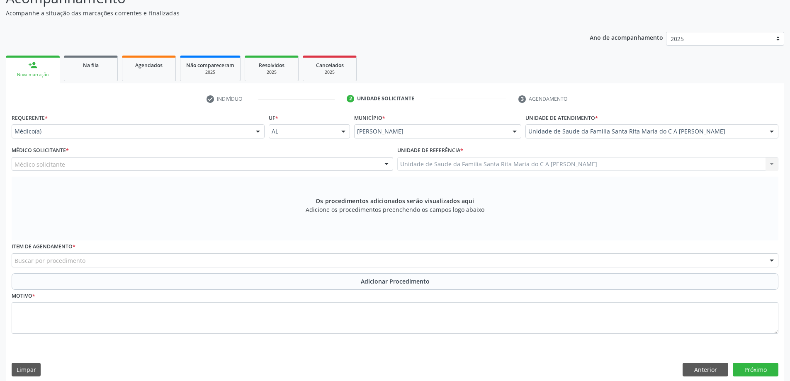
click at [290, 164] on div "Médico solicitante" at bounding box center [203, 164] width 382 height 14
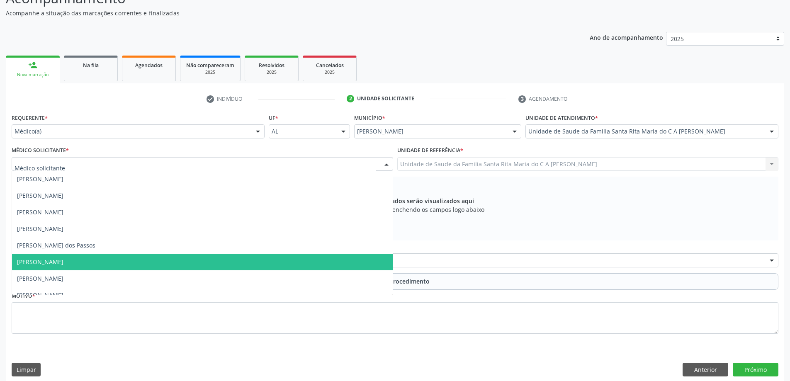
click at [236, 262] on span "[PERSON_NAME]" at bounding box center [202, 262] width 381 height 17
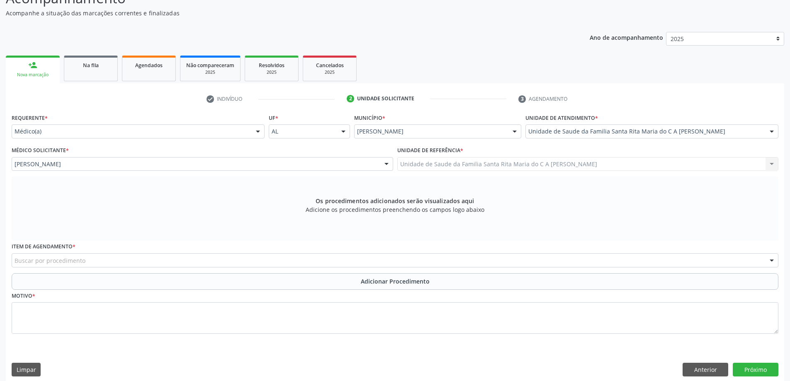
click at [163, 261] on div "Buscar por procedimento" at bounding box center [395, 260] width 767 height 14
type input "U"
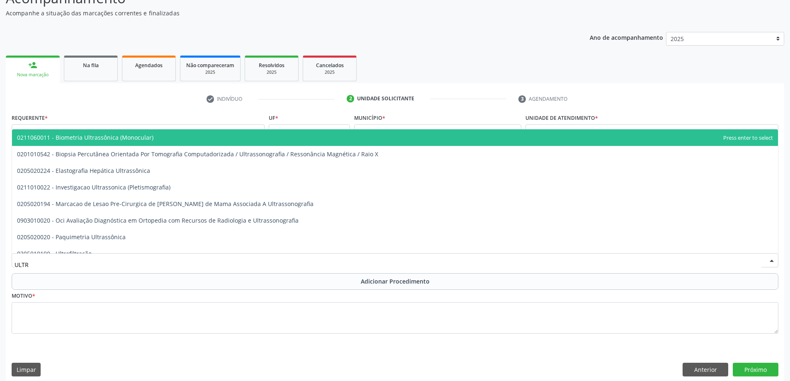
type input "ULTRA"
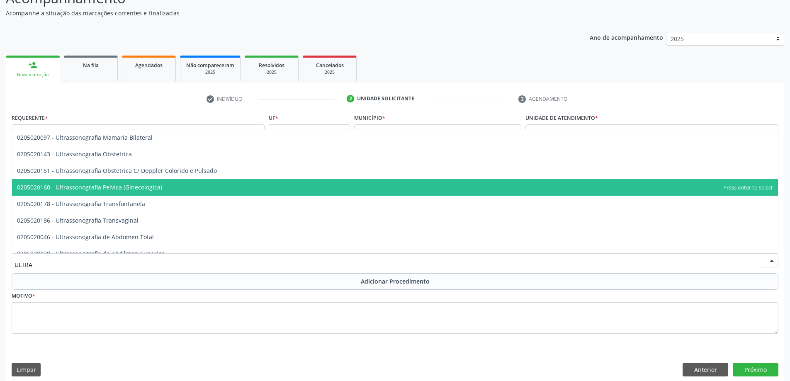
scroll to position [207, 0]
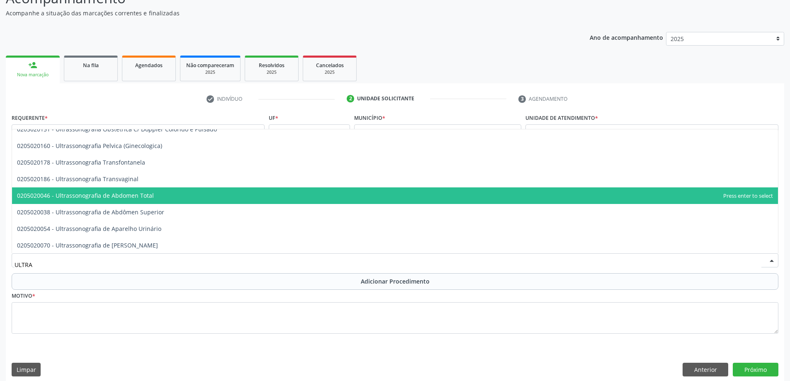
click at [185, 199] on span "0205020046 - Ultrassonografia de Abdomen Total" at bounding box center [395, 196] width 766 height 17
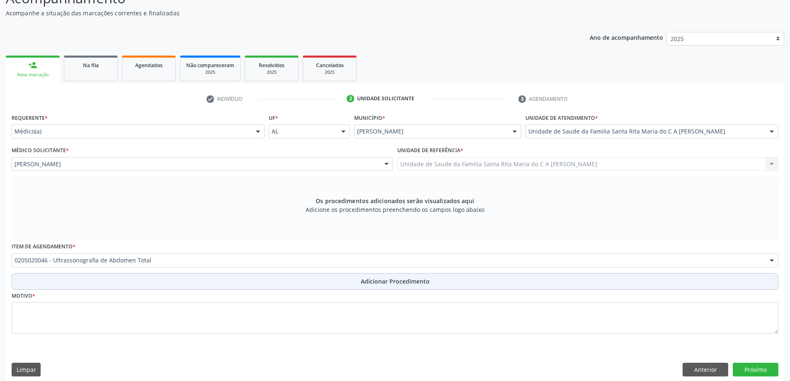
click at [129, 285] on button "Adicionar Procedimento" at bounding box center [395, 281] width 767 height 17
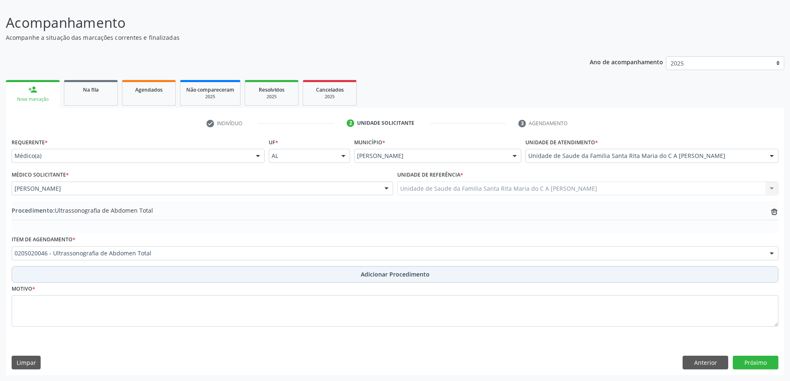
scroll to position [56, 0]
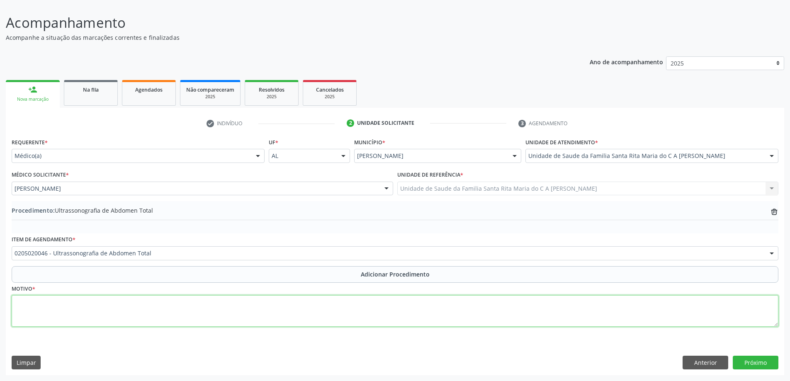
click at [113, 303] on textarea at bounding box center [395, 311] width 767 height 32
type textarea "[PERSON_NAME]"
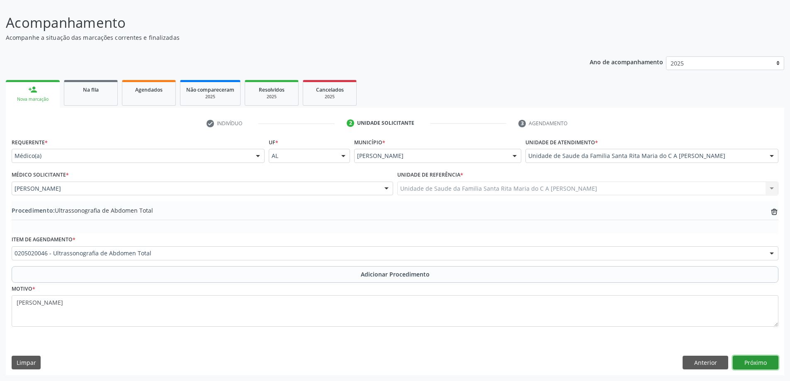
click at [745, 361] on button "Próximo" at bounding box center [756, 363] width 46 height 14
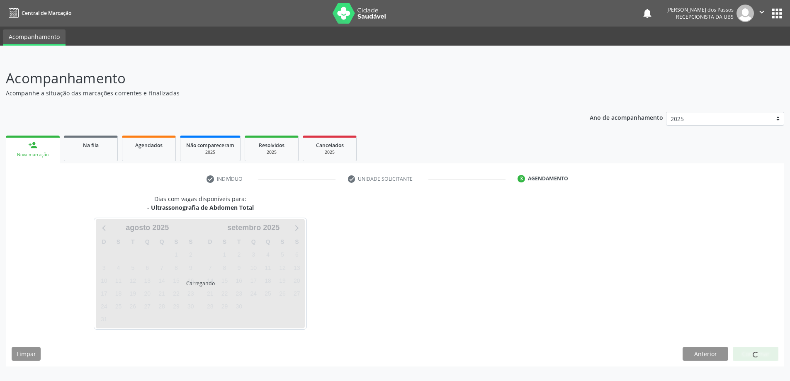
scroll to position [0, 0]
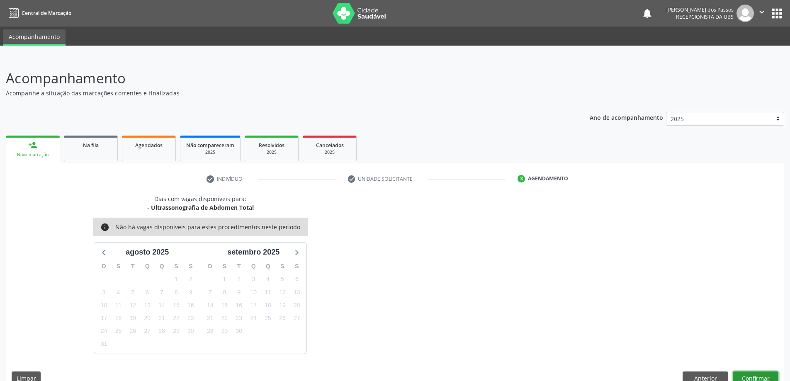
click at [761, 375] on button "Confirmar" at bounding box center [756, 379] width 46 height 14
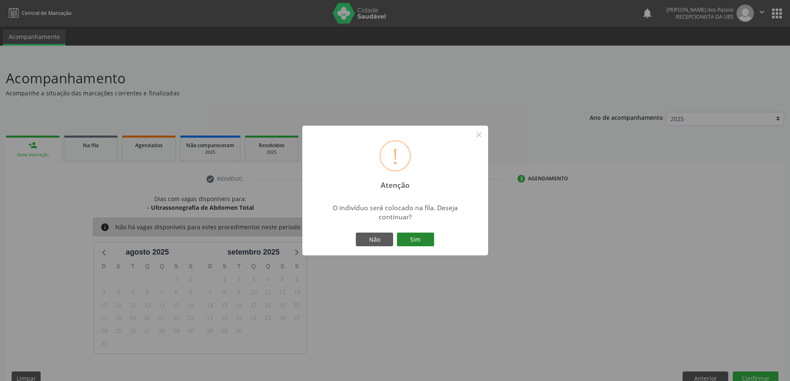
click at [421, 243] on button "Sim" at bounding box center [415, 240] width 37 height 14
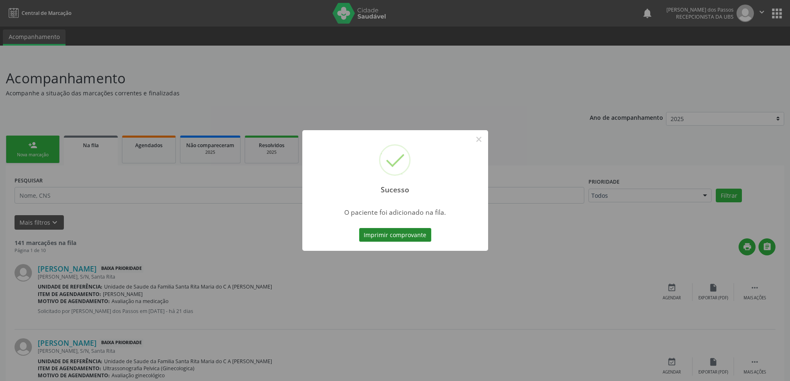
click at [419, 236] on button "Imprimir comprovante" at bounding box center [395, 235] width 72 height 14
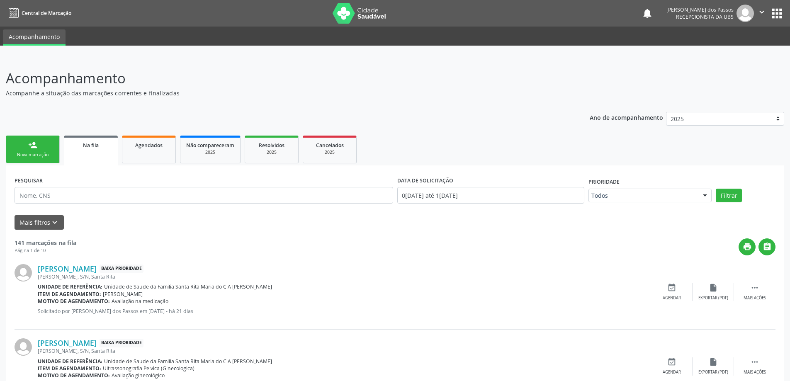
click at [27, 151] on link "person_add Nova marcação" at bounding box center [33, 150] width 54 height 28
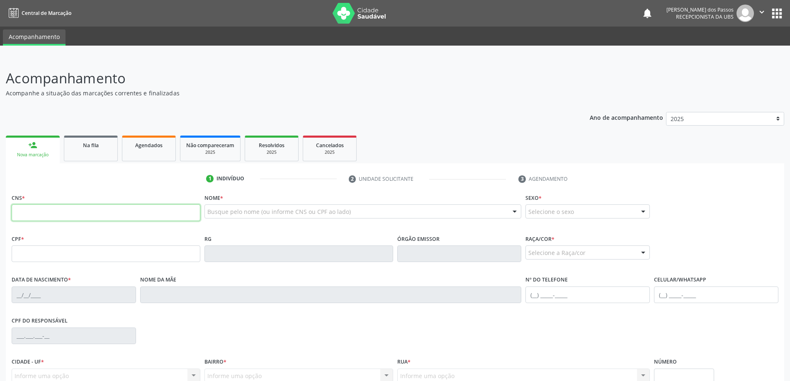
click at [79, 214] on input "text" at bounding box center [106, 213] width 189 height 17
type input "706 0023 5363 5044"
type input "150.128.134-80"
type input "19[DATE]"
type input "[PERSON_NAME]"
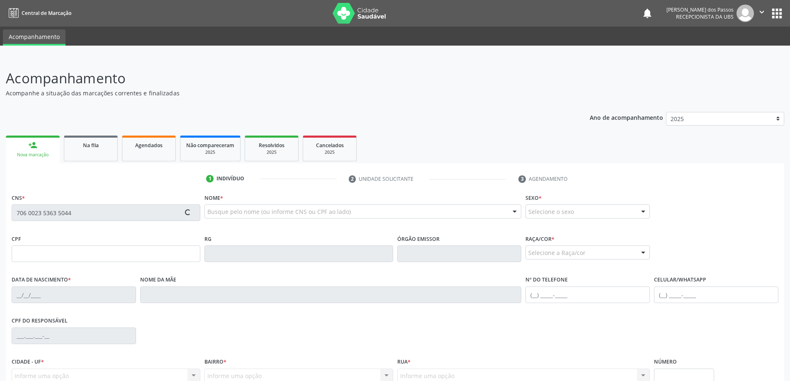
type input "[PHONE_NUMBER]"
type input "S/N"
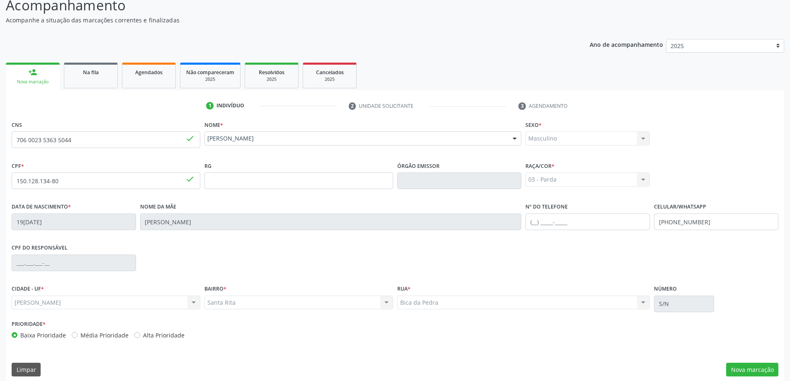
scroll to position [80, 0]
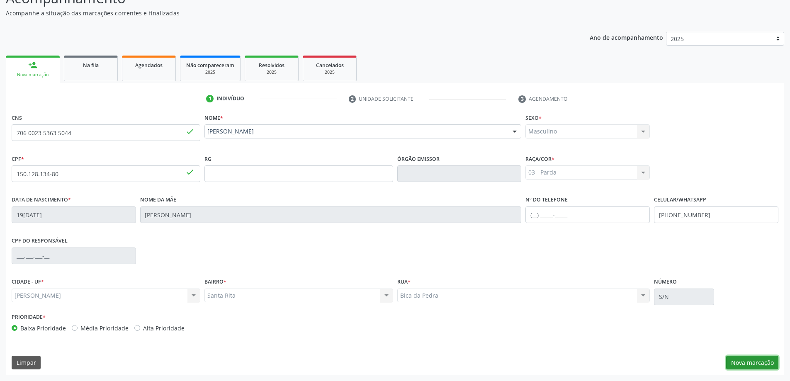
click at [741, 365] on button "Nova marcação" at bounding box center [752, 363] width 52 height 14
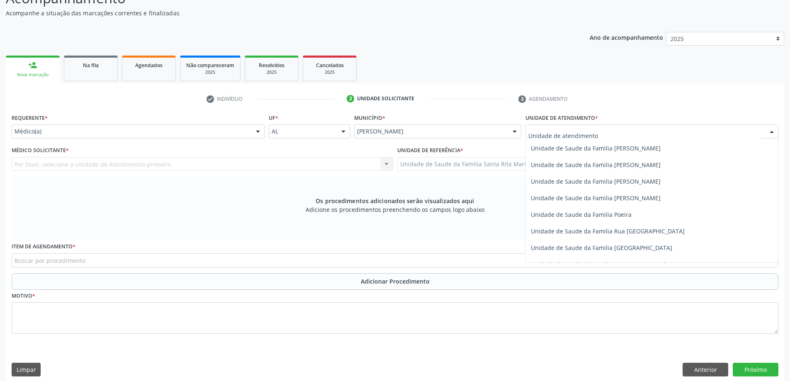
scroll to position [498, 0]
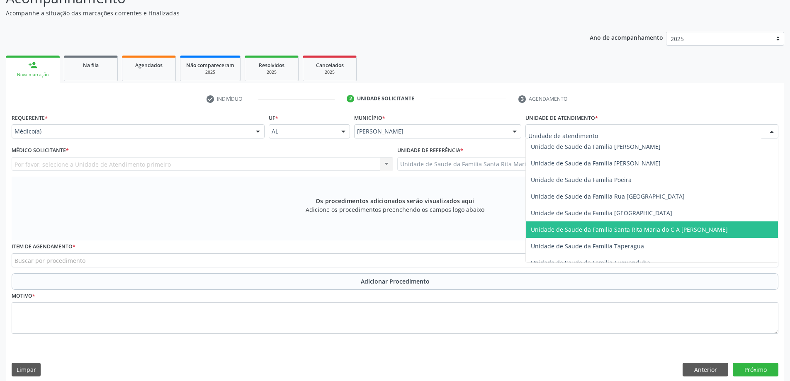
click at [573, 231] on span "Unidade de Saude da Familia Santa Rita Maria do C A [PERSON_NAME]" at bounding box center [629, 230] width 197 height 8
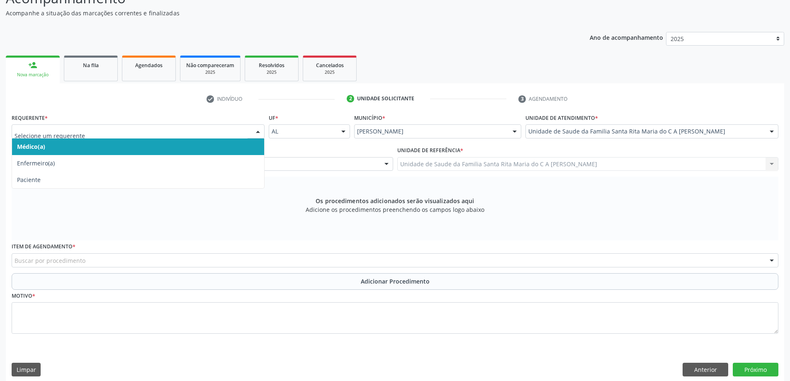
click at [164, 150] on span "Médico(a)" at bounding box center [138, 147] width 252 height 17
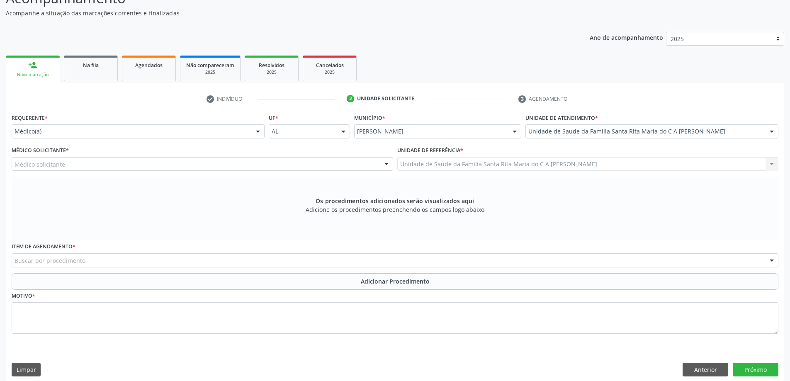
click at [163, 166] on div "Médico solicitante" at bounding box center [203, 164] width 382 height 14
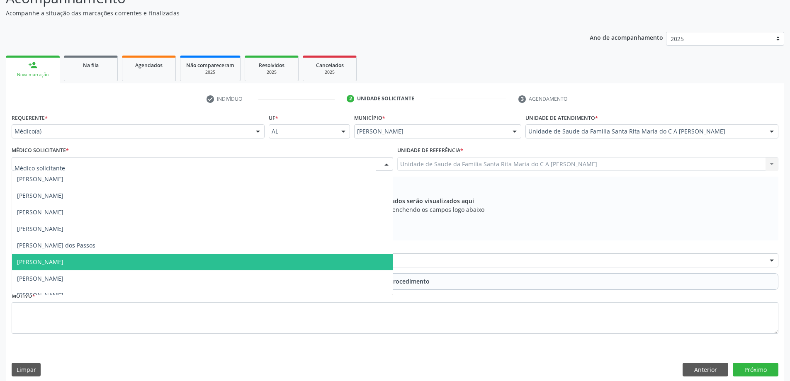
click at [140, 264] on span "[PERSON_NAME]" at bounding box center [202, 262] width 381 height 17
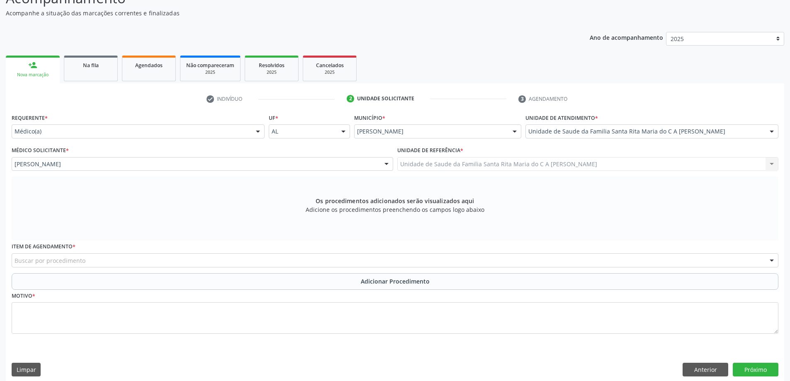
click at [180, 261] on div "Buscar por procedimento" at bounding box center [395, 260] width 767 height 14
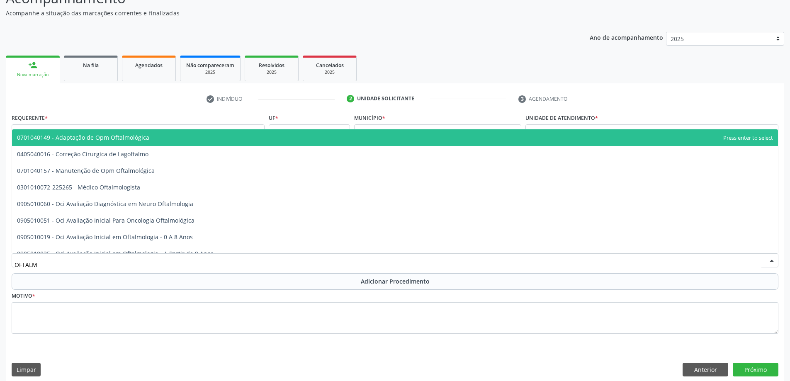
type input "OFTALMO"
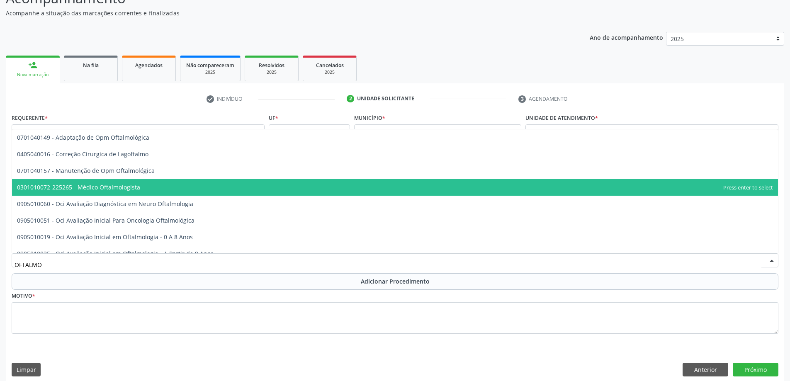
click at [131, 189] on span "0301010072-225265 - Médico Oftalmologista" at bounding box center [78, 187] width 123 height 8
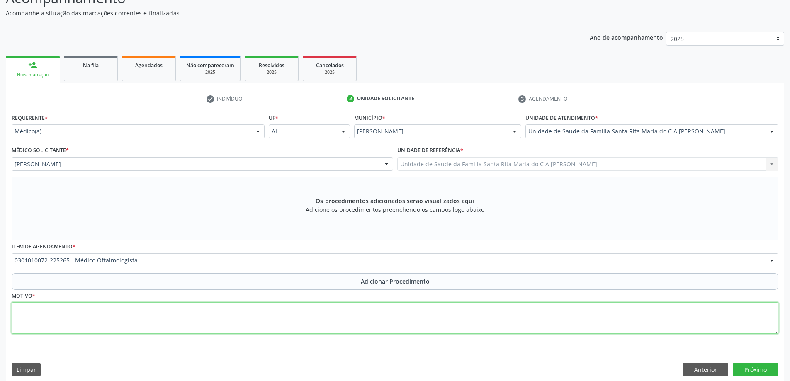
click at [136, 320] on textarea at bounding box center [395, 318] width 767 height 32
type textarea "EQUIDADE VISUAL"
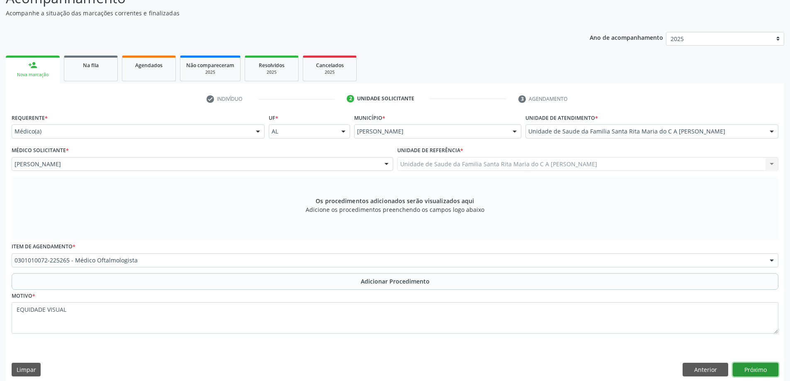
click at [756, 373] on button "Próximo" at bounding box center [756, 370] width 46 height 14
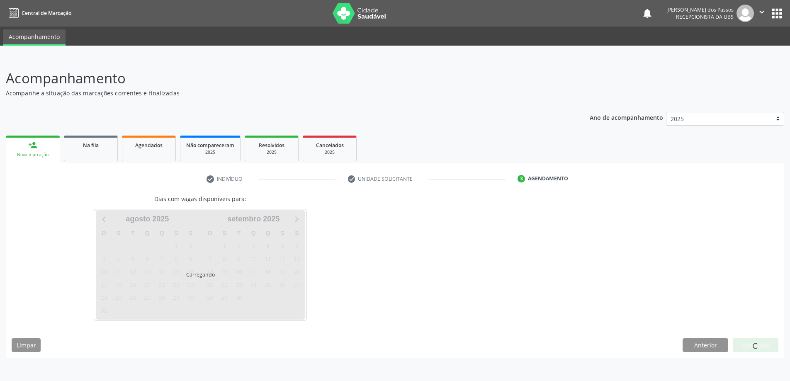
scroll to position [0, 0]
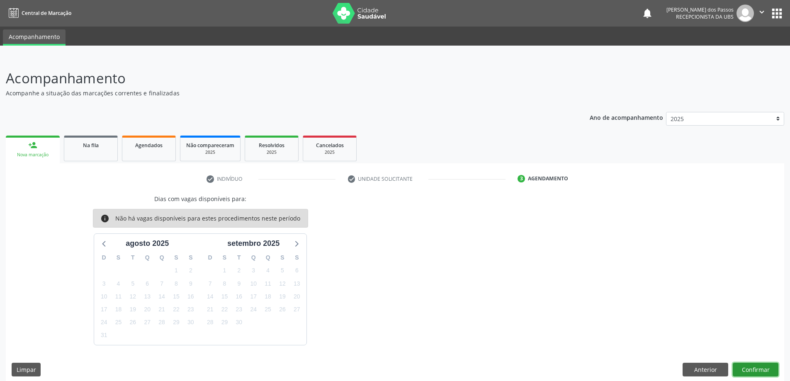
click at [755, 372] on button "Confirmar" at bounding box center [756, 370] width 46 height 14
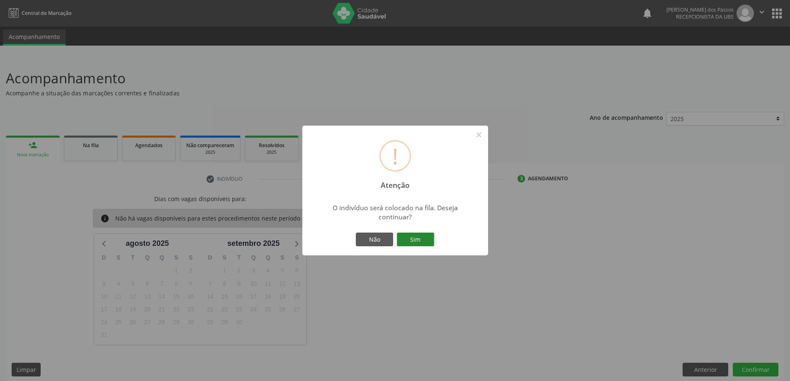
click at [421, 238] on button "Sim" at bounding box center [415, 240] width 37 height 14
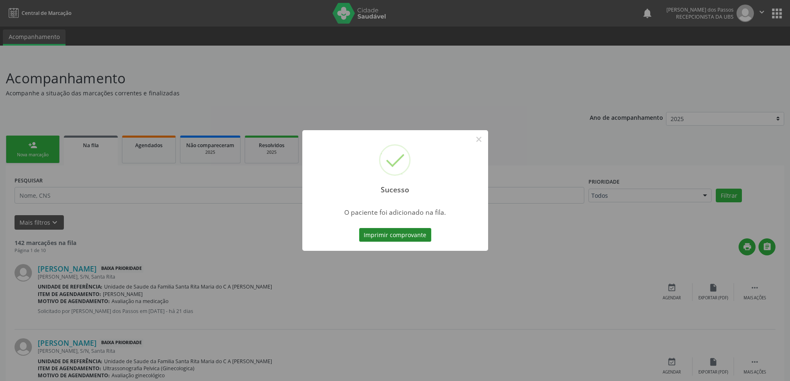
click at [423, 240] on button "Imprimir comprovante" at bounding box center [395, 235] width 72 height 14
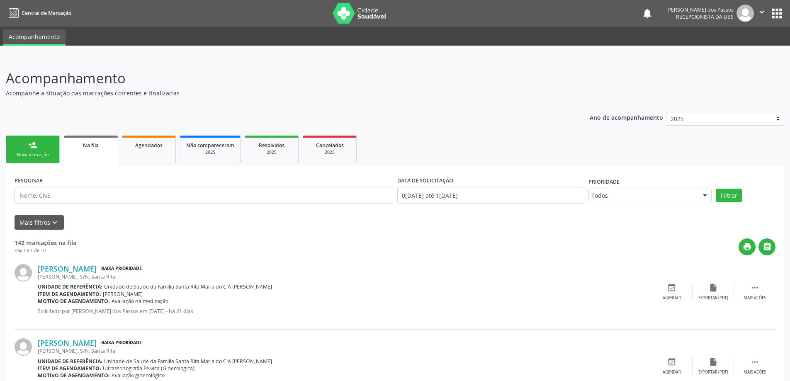
click at [37, 153] on div "Nova marcação" at bounding box center [32, 155] width 41 height 6
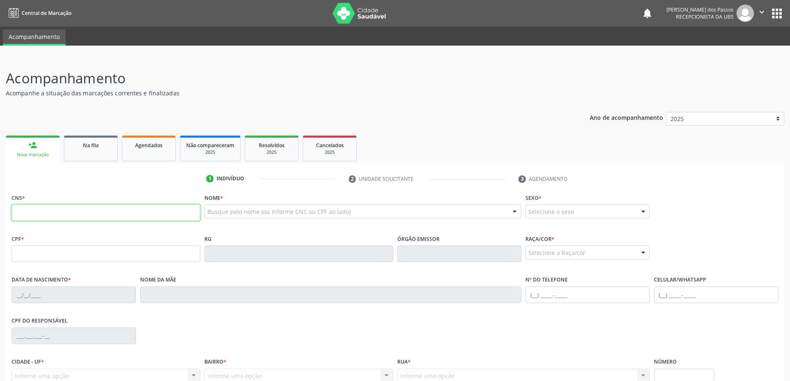
click at [116, 214] on input "text" at bounding box center [106, 213] width 189 height 17
type input "708 5063 7871 8976"
type input "889.574.204-44"
type input "1[DATE]"
type input "[PERSON_NAME] Brasileiro"
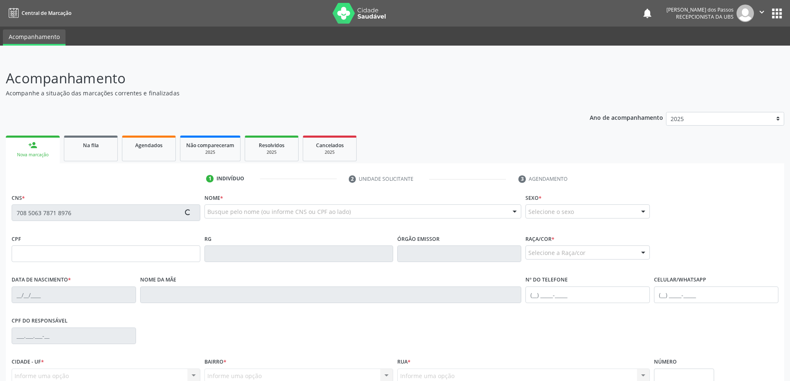
type input "[PHONE_NUMBER]"
type input "S/N"
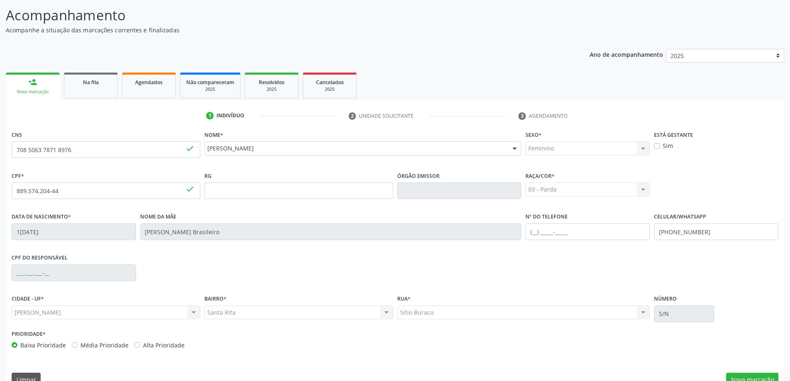
scroll to position [80, 0]
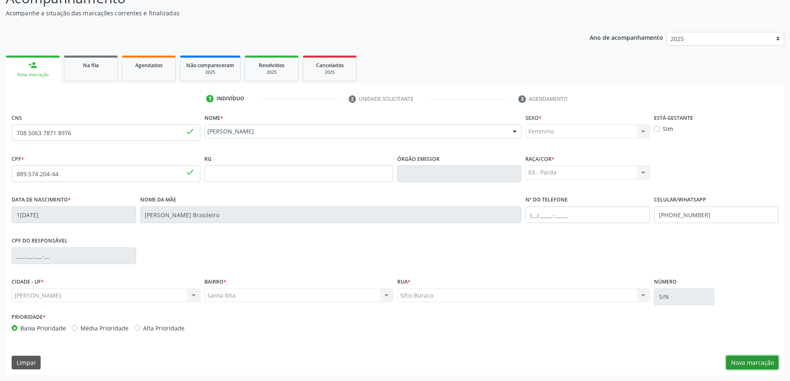
click at [767, 368] on button "Nova marcação" at bounding box center [752, 363] width 52 height 14
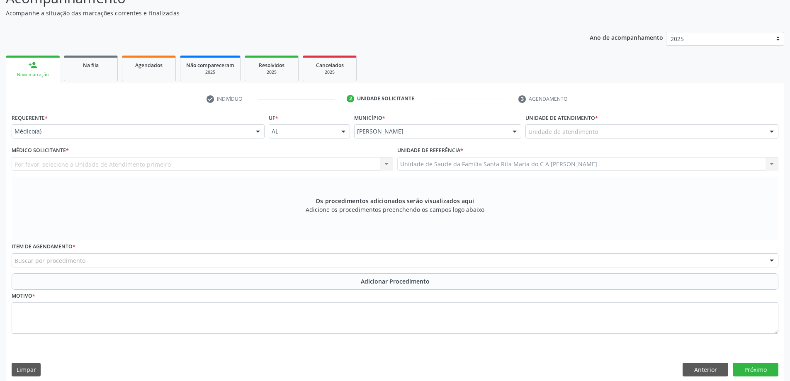
click at [604, 132] on div "Unidade de atendimento" at bounding box center [652, 131] width 253 height 14
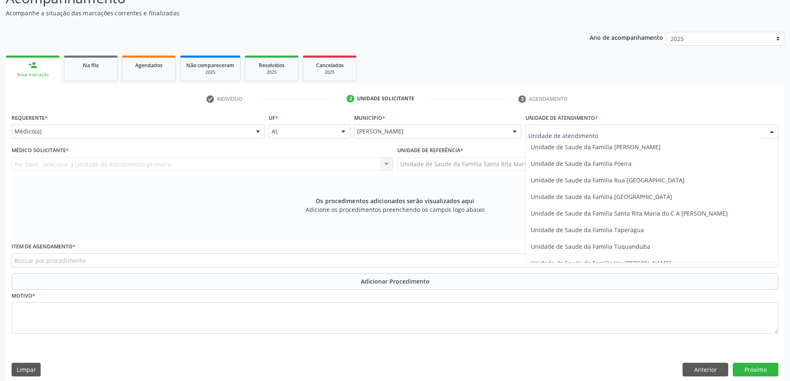
scroll to position [539, 0]
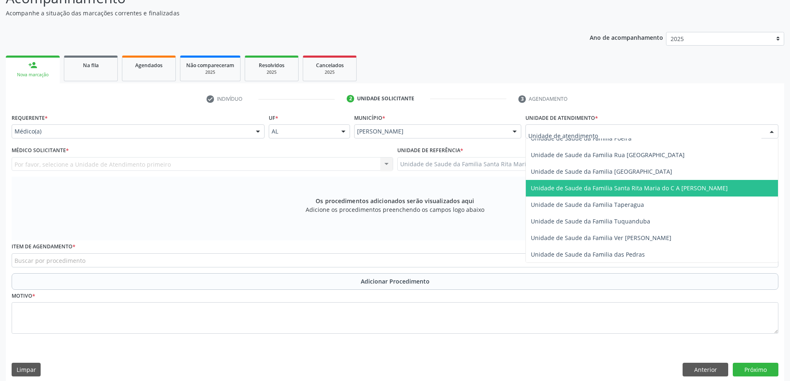
click at [608, 192] on span "Unidade de Saude da Familia Santa Rita Maria do C A [PERSON_NAME]" at bounding box center [652, 188] width 252 height 17
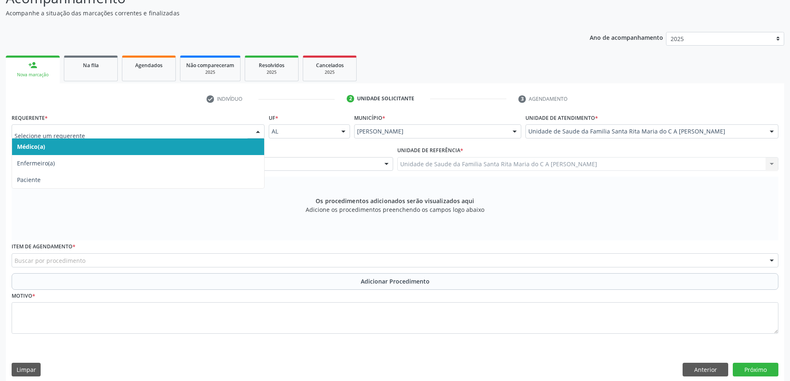
click at [144, 146] on span "Médico(a)" at bounding box center [138, 147] width 252 height 17
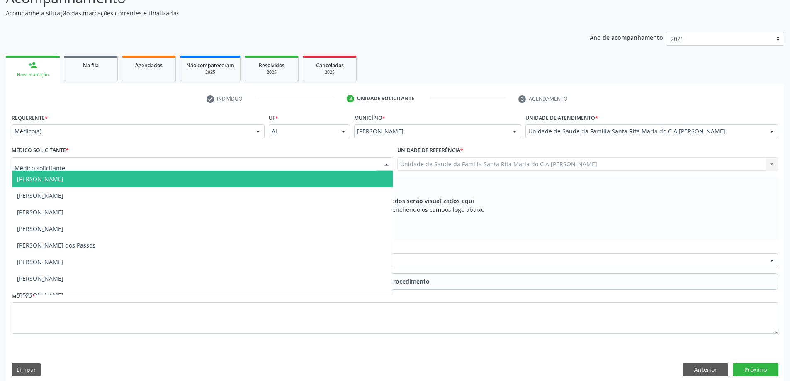
click at [122, 165] on div at bounding box center [203, 164] width 382 height 14
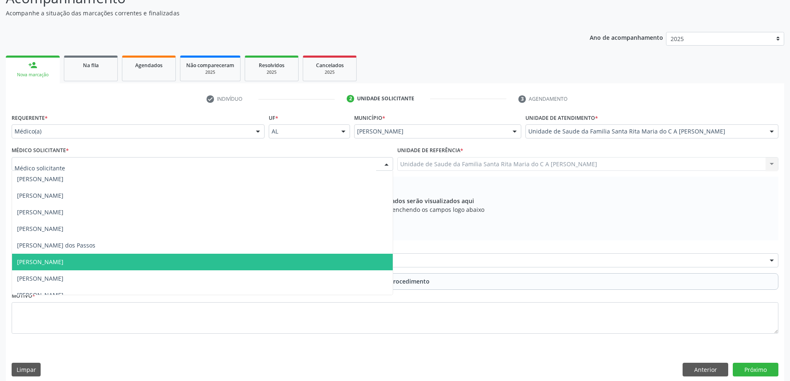
click at [98, 268] on span "[PERSON_NAME]" at bounding box center [202, 262] width 381 height 17
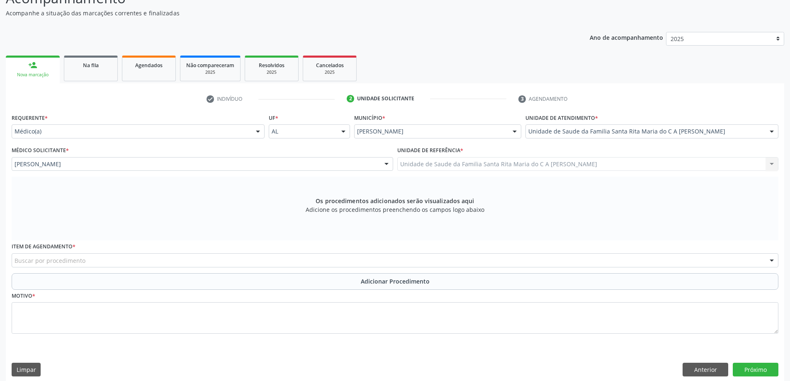
click at [144, 263] on div "Buscar por procedimento" at bounding box center [395, 260] width 767 height 14
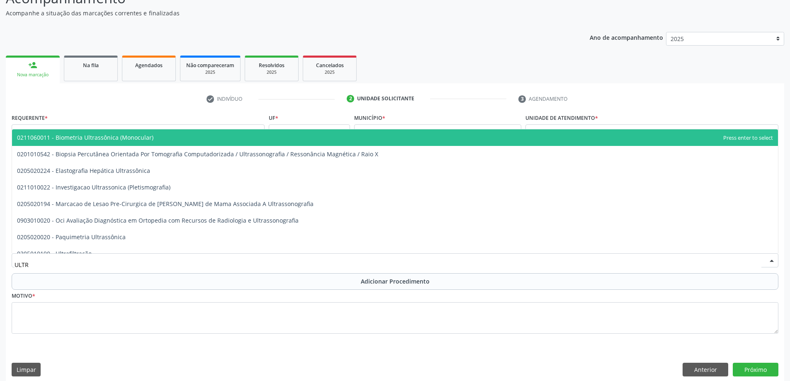
type input "ULTRA"
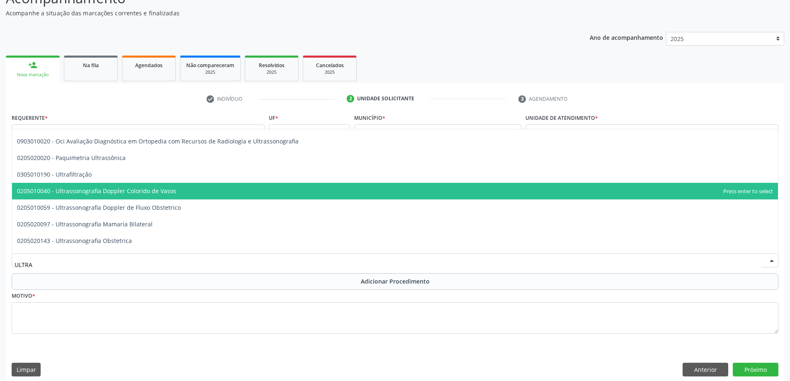
scroll to position [83, 0]
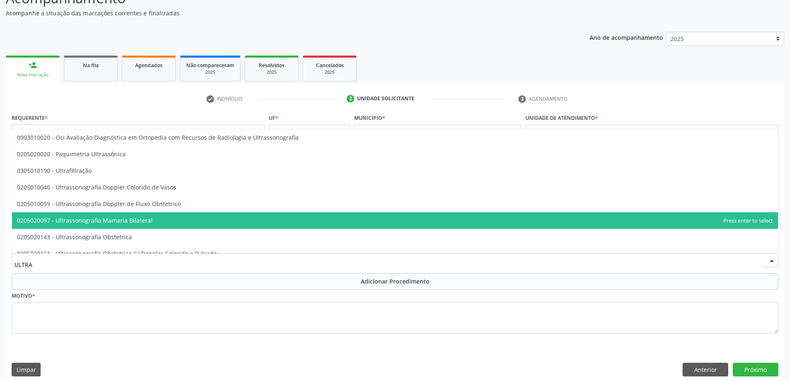
click at [210, 217] on span "0205020097 - Ultrassonografia Mamaria Bilateral" at bounding box center [395, 220] width 766 height 17
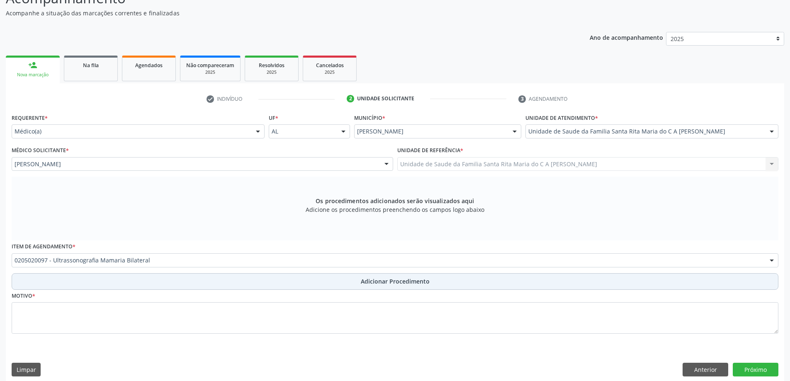
click at [118, 280] on button "Adicionar Procedimento" at bounding box center [395, 281] width 767 height 17
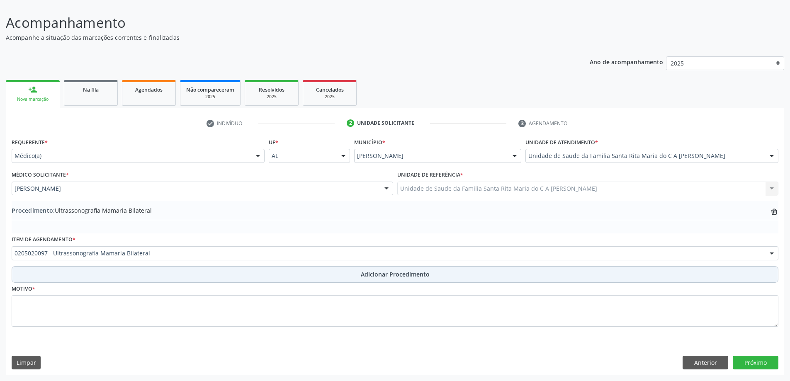
scroll to position [56, 0]
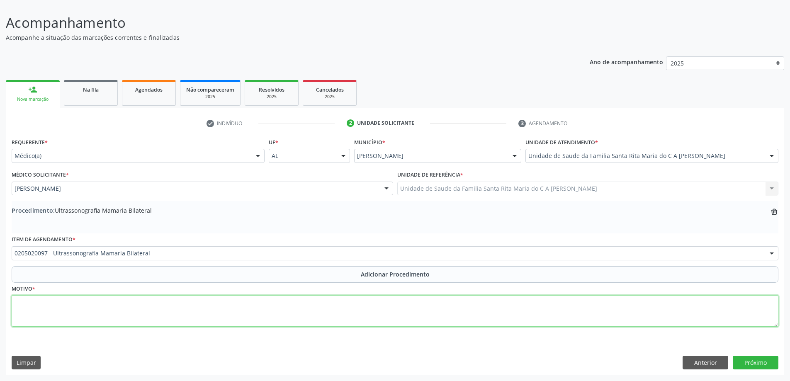
click at [109, 310] on textarea at bounding box center [395, 311] width 767 height 32
type textarea "PREVENTIVO"
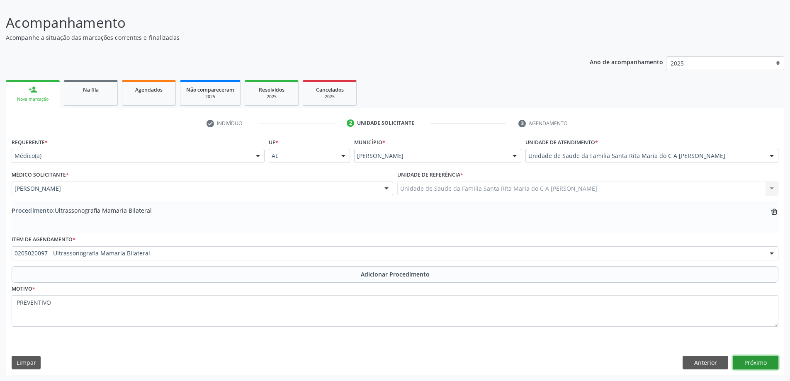
click at [754, 363] on button "Próximo" at bounding box center [756, 363] width 46 height 14
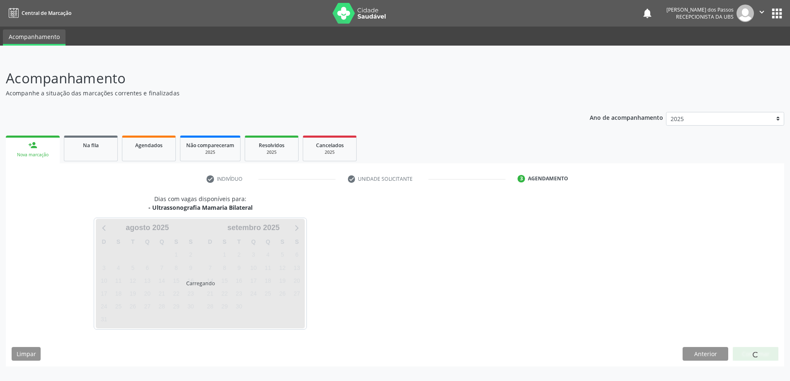
scroll to position [0, 0]
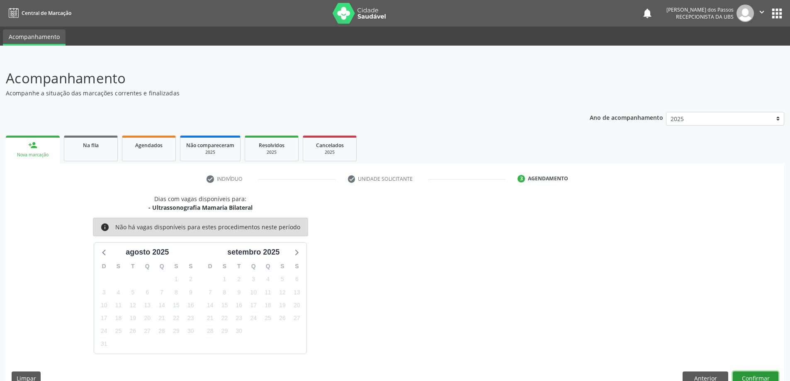
click at [760, 373] on button "Confirmar" at bounding box center [756, 379] width 46 height 14
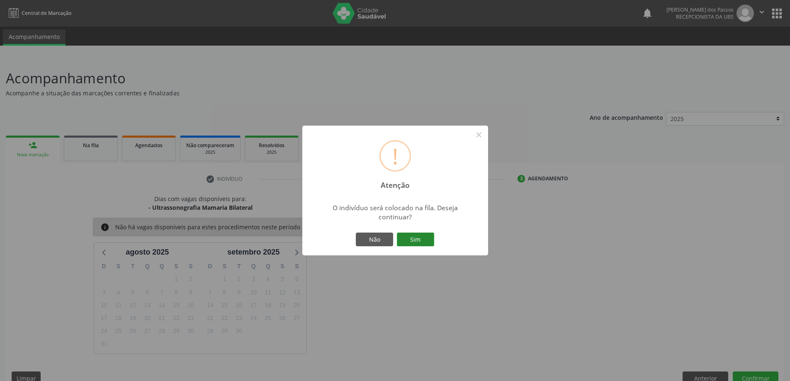
click at [415, 244] on button "Sim" at bounding box center [415, 240] width 37 height 14
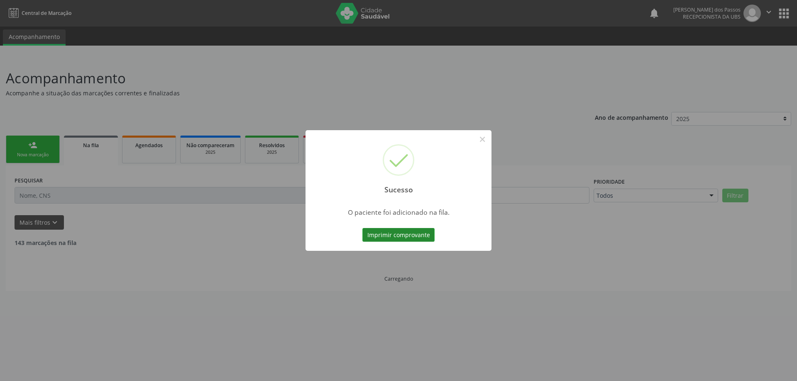
click at [411, 237] on button "Imprimir comprovante" at bounding box center [398, 235] width 72 height 14
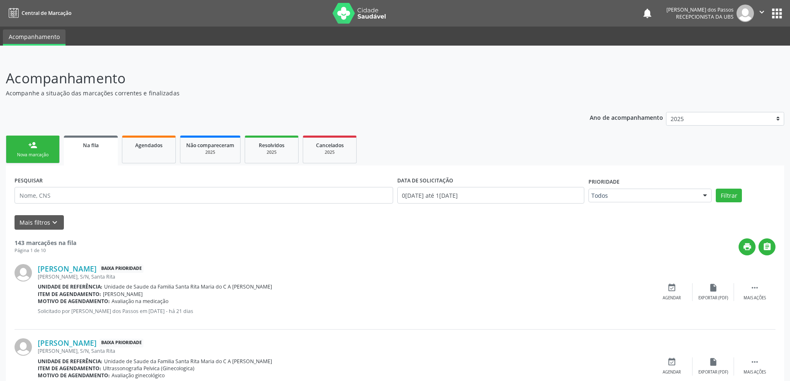
click at [39, 146] on link "person_add Nova marcação" at bounding box center [33, 150] width 54 height 28
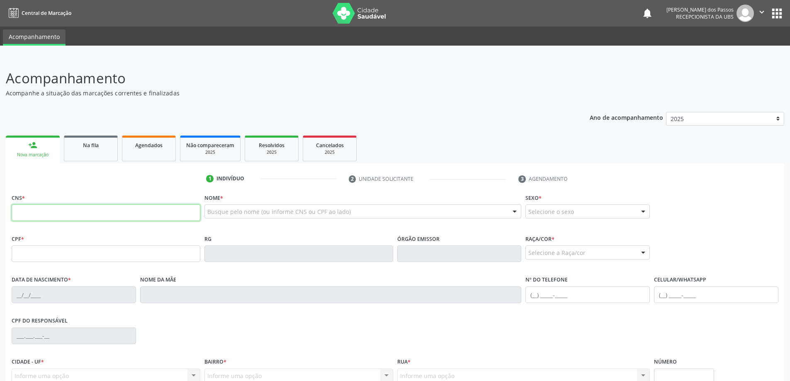
click at [107, 219] on input "text" at bounding box center [106, 213] width 189 height 17
type input "702 4060 2984 9422"
type input "815.168.434-87"
type input "2[DATE]"
type input "[PERSON_NAME] Teles"
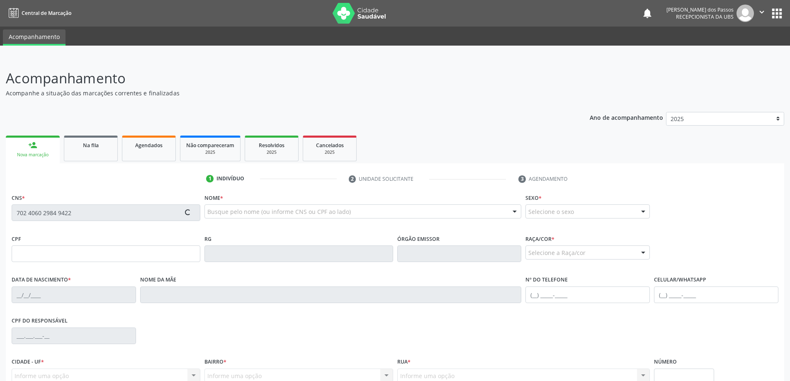
type input "[PHONE_NUMBER]"
type input "S/N"
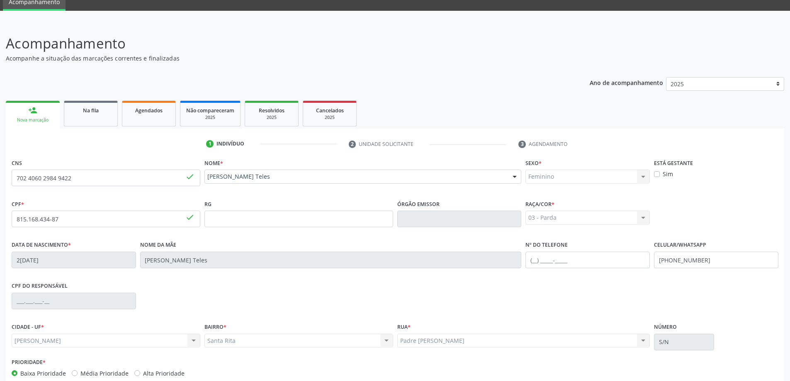
scroll to position [80, 0]
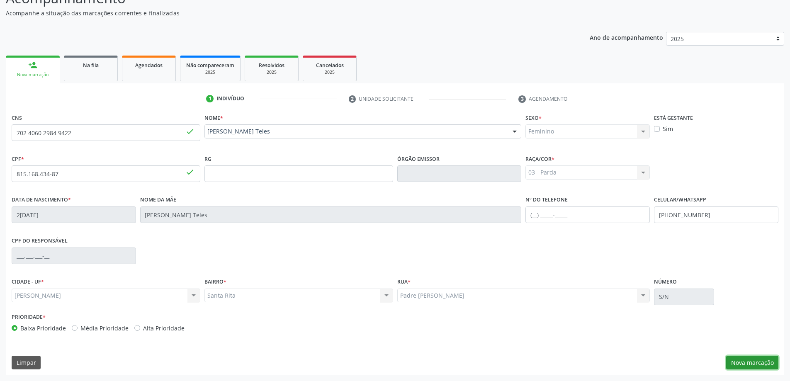
click at [736, 361] on button "Nova marcação" at bounding box center [752, 363] width 52 height 14
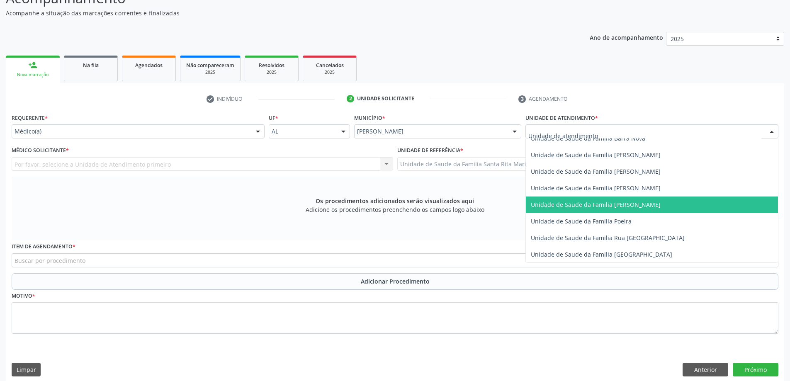
scroll to position [498, 0]
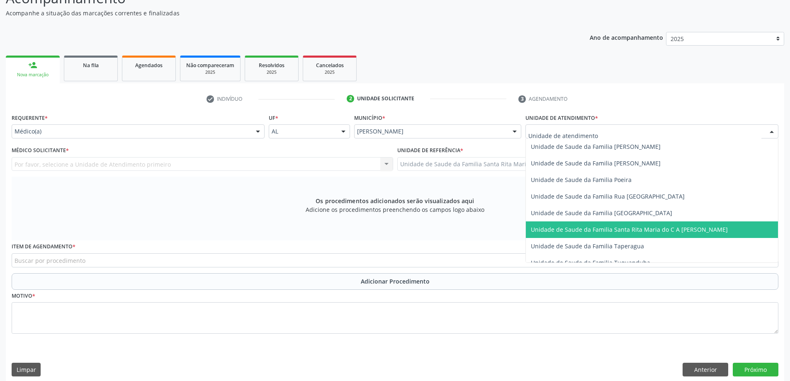
drag, startPoint x: 587, startPoint y: 232, endPoint x: 523, endPoint y: 203, distance: 70.0
click at [587, 232] on span "Unidade de Saude da Familia Santa Rita Maria do C A [PERSON_NAME]" at bounding box center [629, 230] width 197 height 8
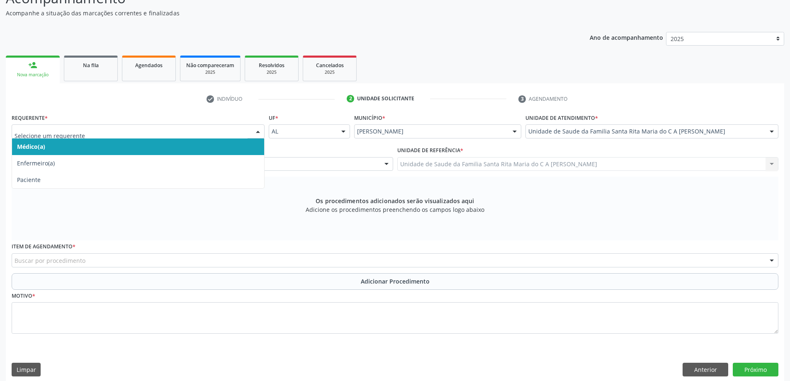
click at [182, 146] on span "Médico(a)" at bounding box center [138, 147] width 252 height 17
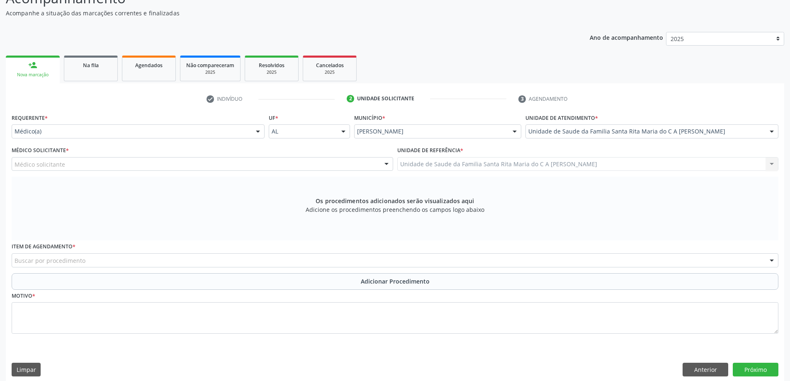
click at [178, 167] on div "Médico solicitante" at bounding box center [203, 164] width 382 height 14
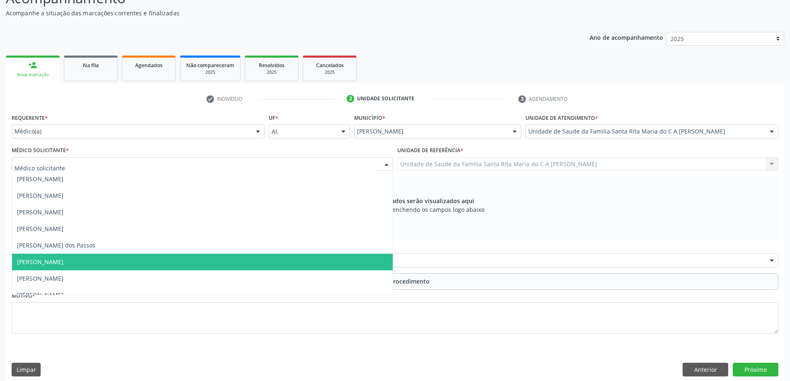
click at [157, 266] on span "[PERSON_NAME]" at bounding box center [202, 262] width 381 height 17
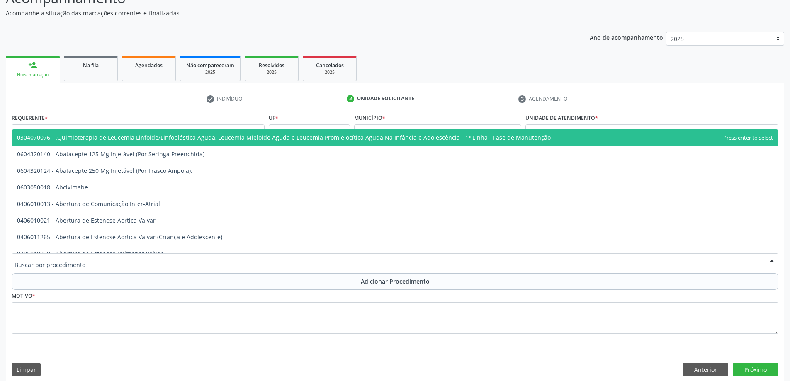
click at [231, 264] on div at bounding box center [395, 260] width 767 height 14
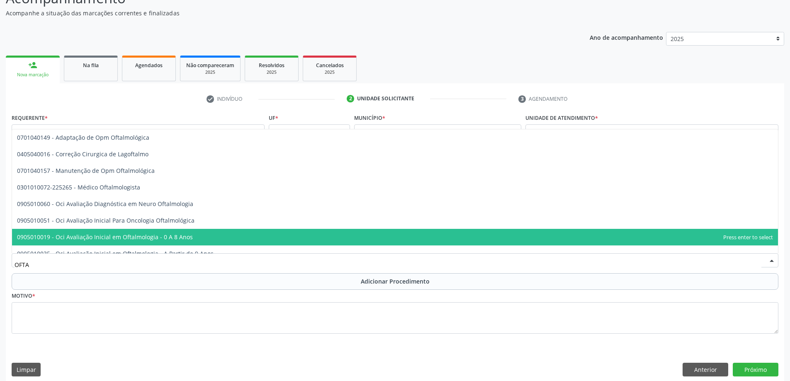
type input "OFTAL"
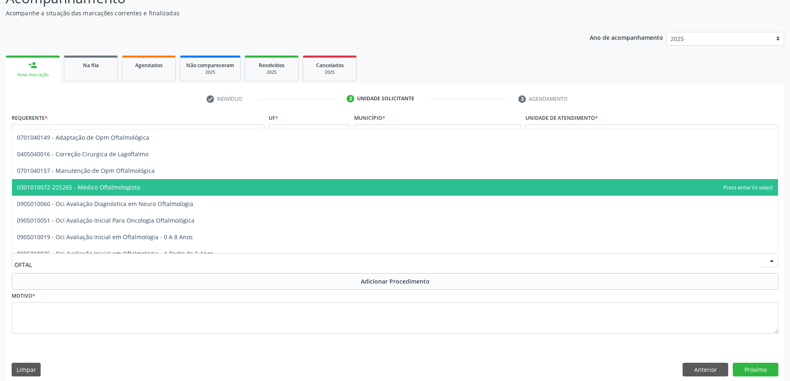
click at [196, 185] on span "0301010072-225265 - Médico Oftalmologista" at bounding box center [395, 187] width 766 height 17
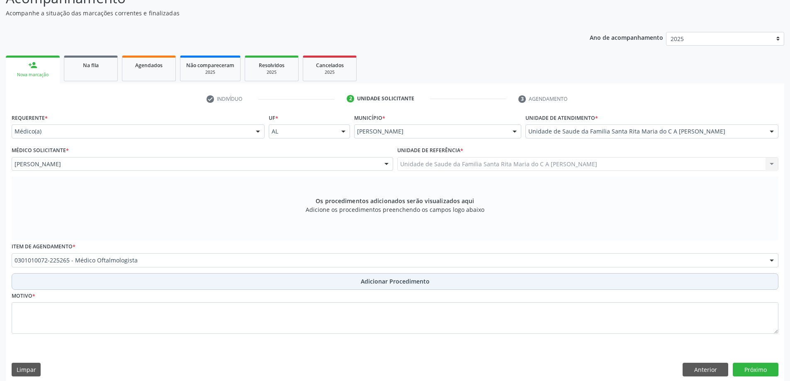
click at [149, 284] on button "Adicionar Procedimento" at bounding box center [395, 281] width 767 height 17
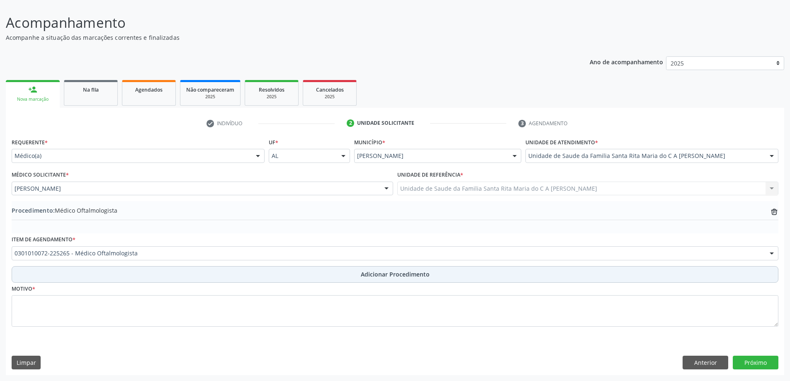
scroll to position [56, 0]
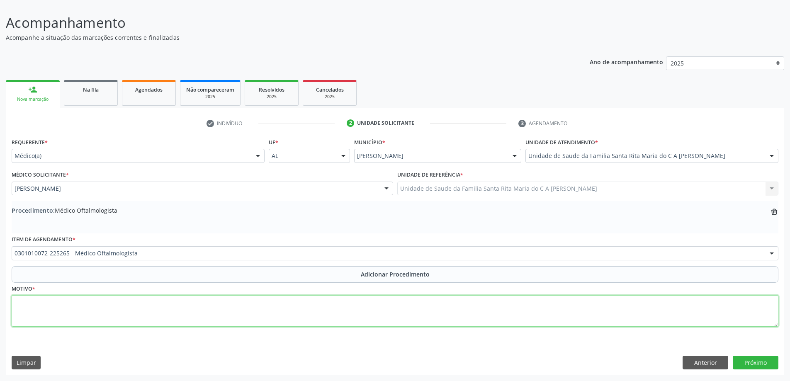
click at [124, 310] on textarea at bounding box center [395, 311] width 767 height 32
type textarea "AQUIDADE VISUAL"
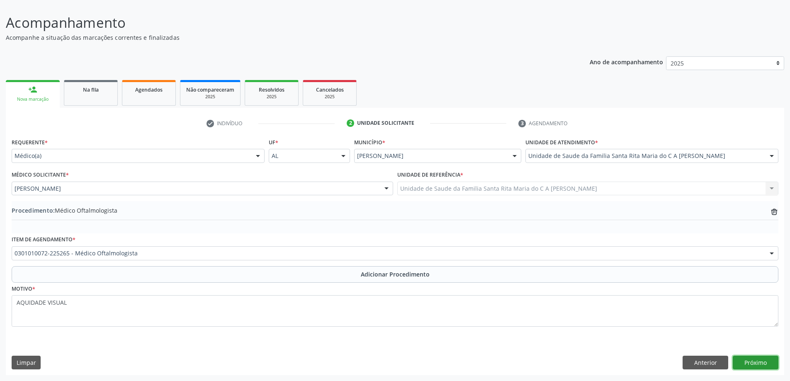
click at [764, 360] on button "Próximo" at bounding box center [756, 363] width 46 height 14
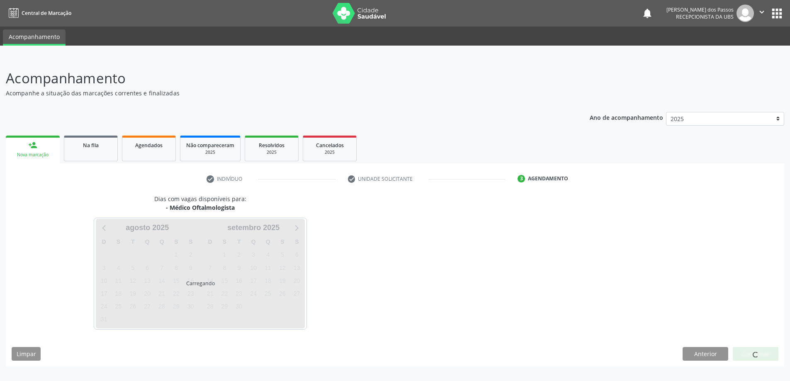
scroll to position [0, 0]
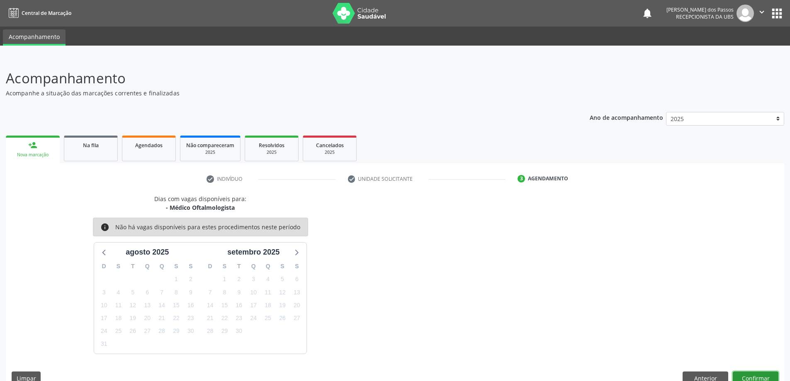
click at [758, 375] on button "Confirmar" at bounding box center [756, 379] width 46 height 14
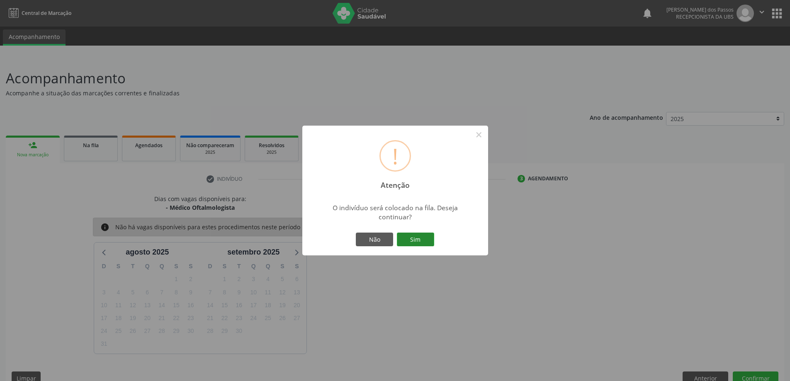
click at [423, 242] on button "Sim" at bounding box center [415, 240] width 37 height 14
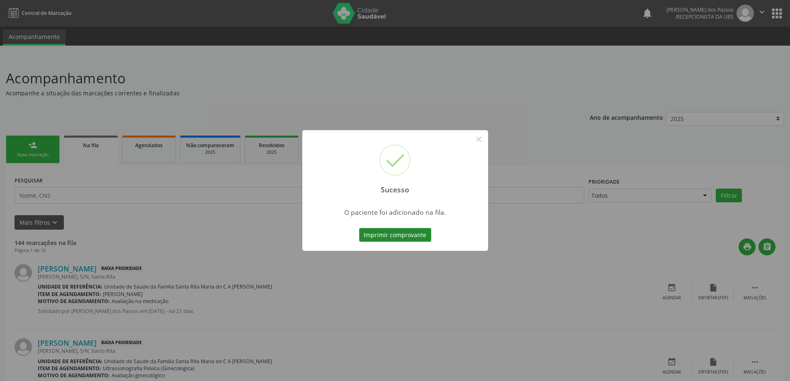
click at [415, 236] on button "Imprimir comprovante" at bounding box center [395, 235] width 72 height 14
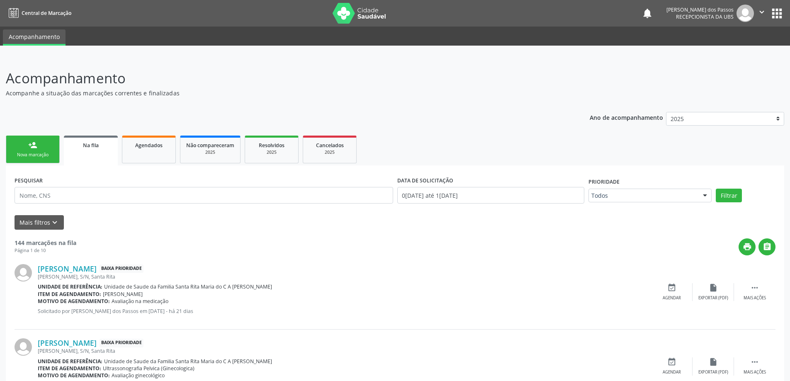
click at [27, 156] on div "Nova marcação" at bounding box center [32, 155] width 41 height 6
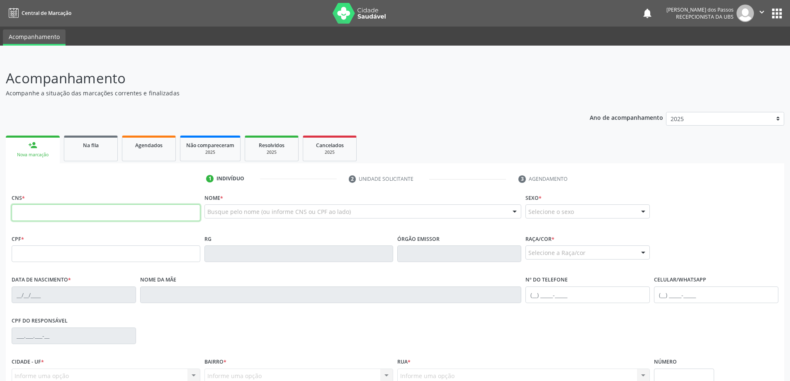
click at [24, 212] on input "text" at bounding box center [106, 213] width 189 height 17
type input "702 4060 2984 9422"
type input "815.168.434-87"
type input "2[DATE]"
type input "[PERSON_NAME] Teles"
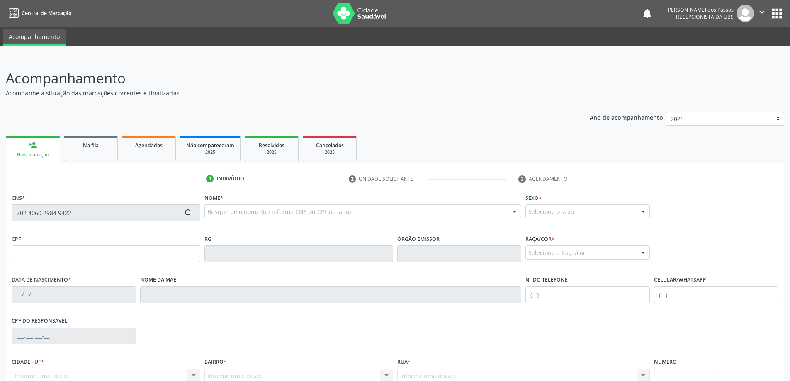
type input "[PHONE_NUMBER]"
type input "S/N"
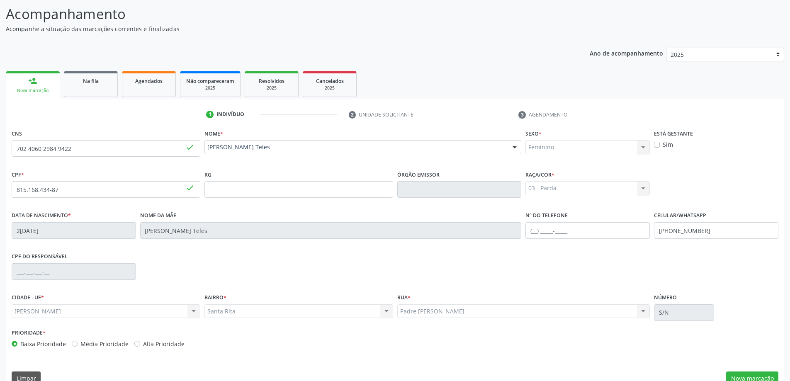
scroll to position [80, 0]
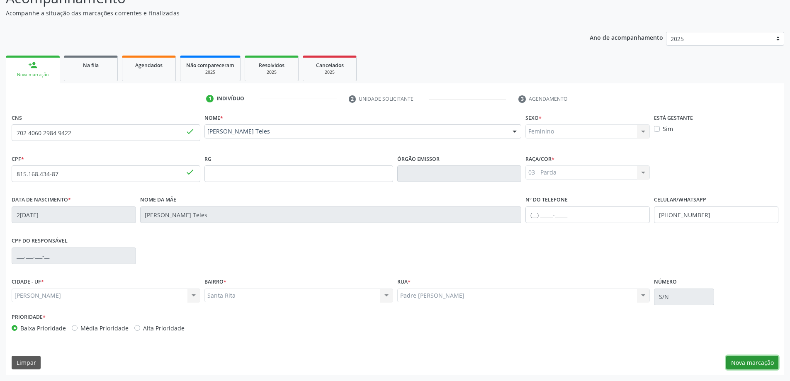
click at [753, 361] on button "Nova marcação" at bounding box center [752, 363] width 52 height 14
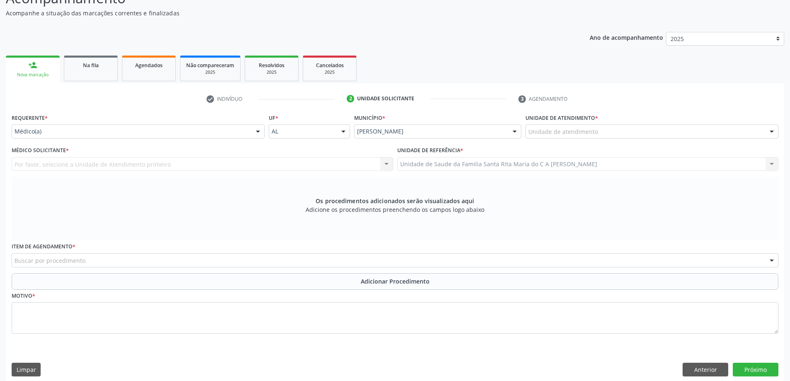
click at [136, 261] on div "Buscar por procedimento" at bounding box center [395, 260] width 767 height 14
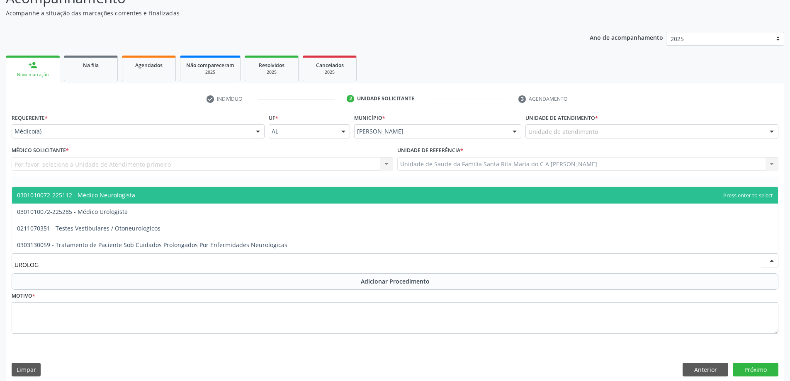
type input "UROLOGI"
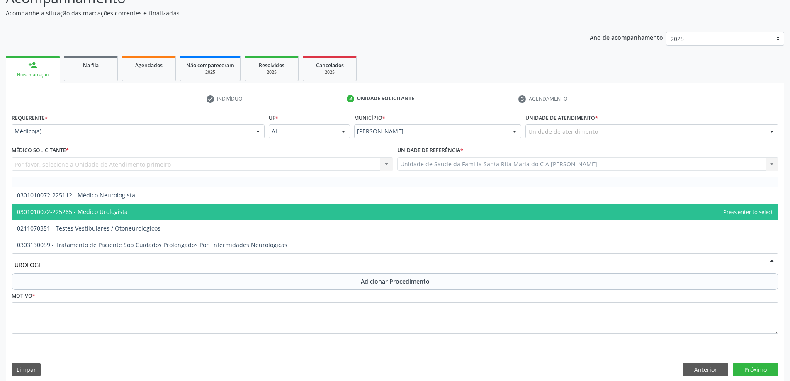
click at [140, 214] on span "0301010072-225285 - Médico Urologista" at bounding box center [395, 212] width 766 height 17
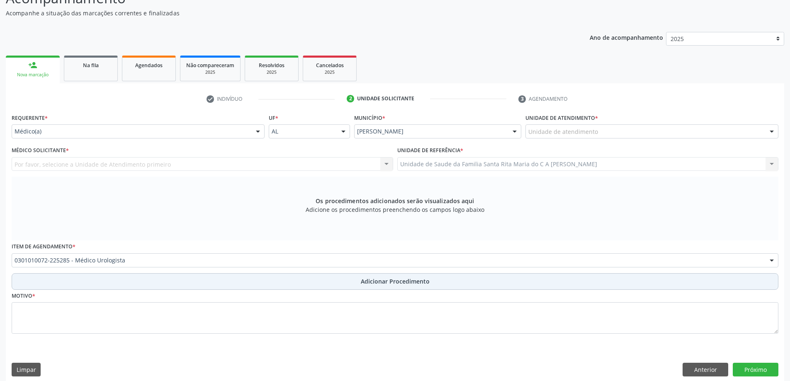
click at [124, 286] on button "Adicionar Procedimento" at bounding box center [395, 281] width 767 height 17
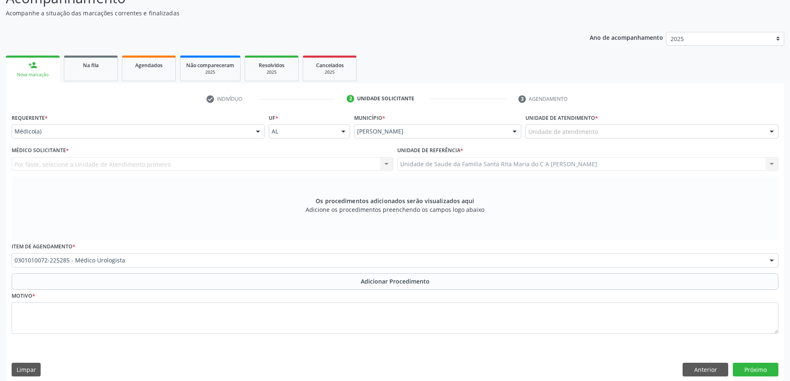
scroll to position [56, 0]
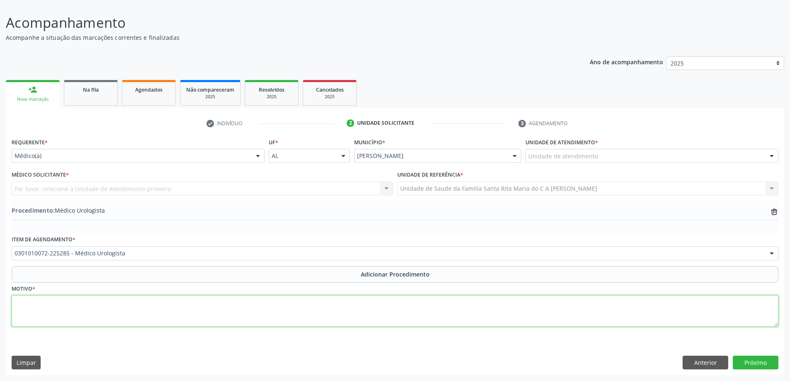
click at [114, 307] on textarea at bounding box center [395, 311] width 767 height 32
click at [110, 314] on textarea "RETORNO" at bounding box center [395, 311] width 767 height 32
type textarea "RETORNO P/ O DR [PERSON_NAME] GAIA"
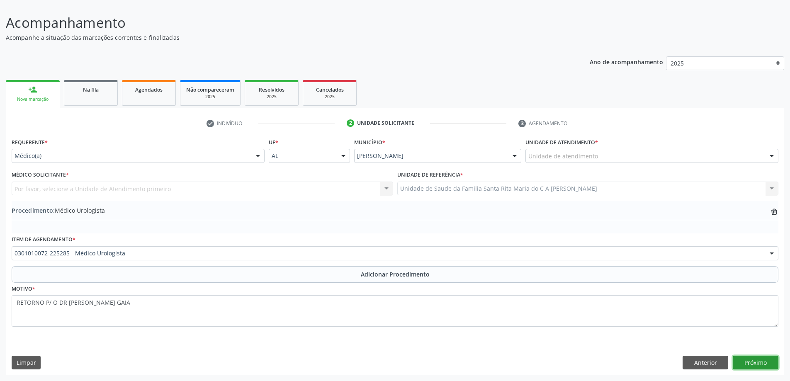
click at [763, 365] on button "Próximo" at bounding box center [756, 363] width 46 height 14
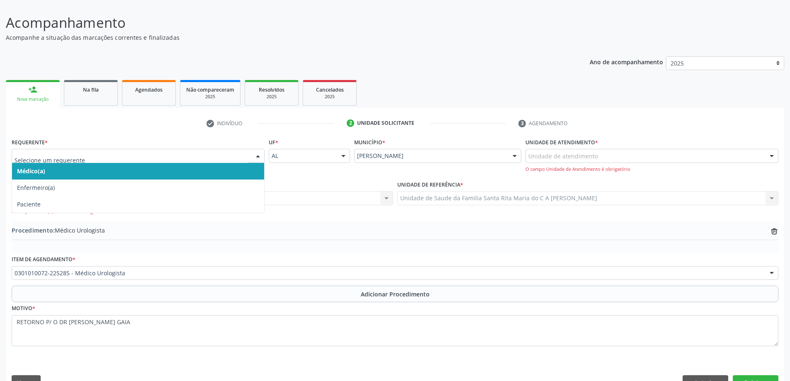
click at [138, 174] on span "Médico(a)" at bounding box center [138, 171] width 252 height 17
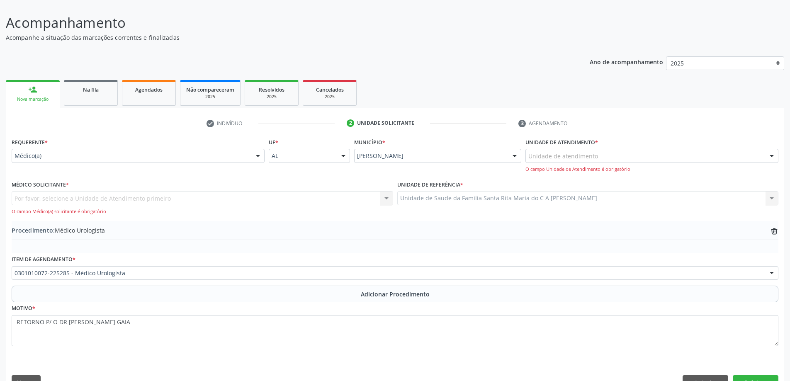
click at [132, 199] on div "Por favor, selecione a Unidade de Atendimento primeiro Nenhum resultado encontr…" at bounding box center [203, 203] width 382 height 24
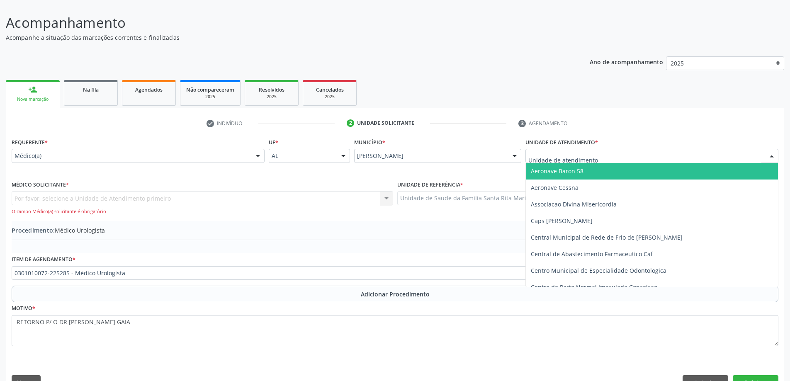
click at [670, 155] on div at bounding box center [652, 156] width 253 height 14
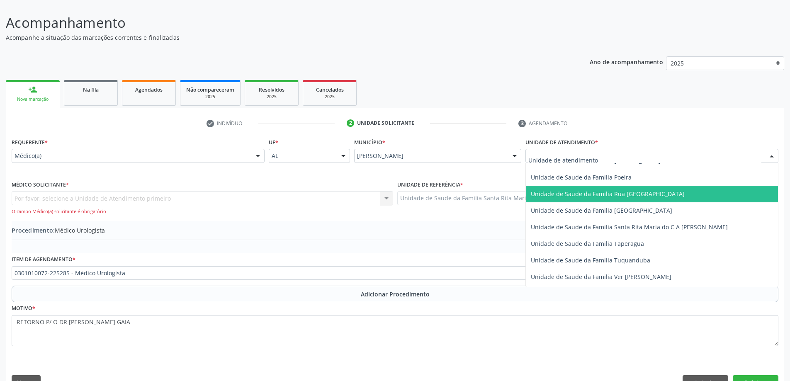
scroll to position [539, 0]
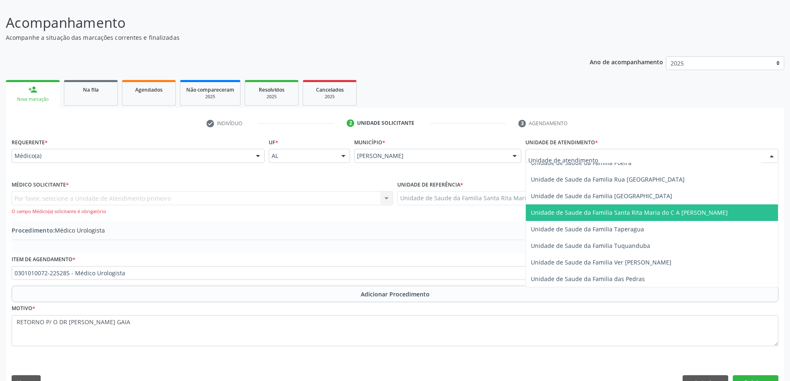
click at [655, 217] on span "Unidade de Saude da Familia Santa Rita Maria do C A [PERSON_NAME]" at bounding box center [652, 213] width 252 height 17
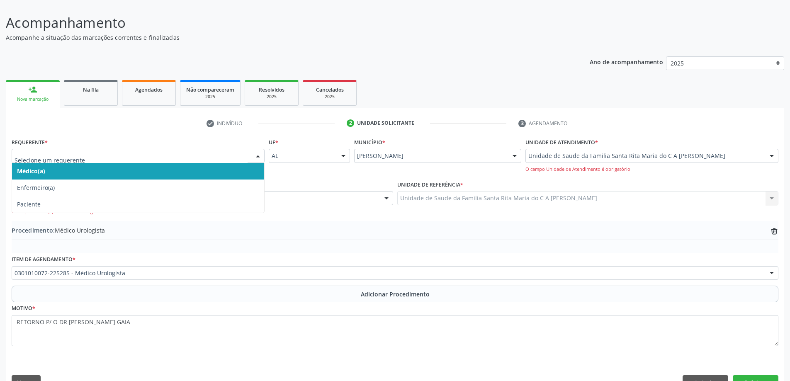
click at [152, 174] on span "Médico(a)" at bounding box center [138, 171] width 252 height 17
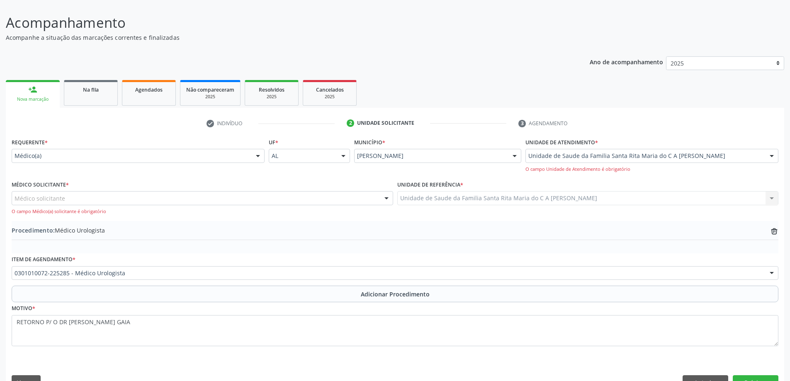
click at [153, 201] on div "Médico solicitante" at bounding box center [203, 198] width 382 height 14
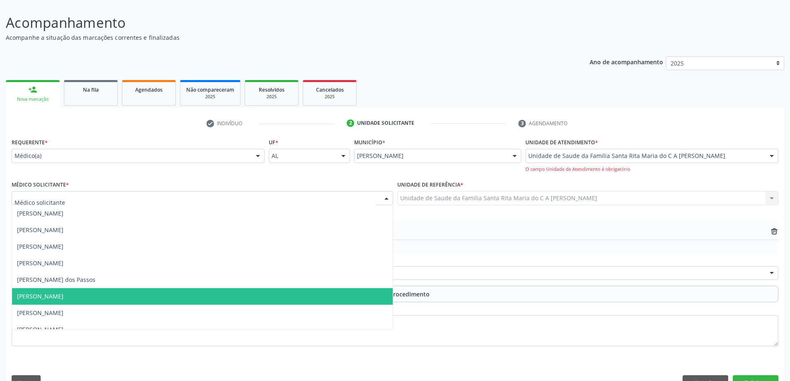
click at [146, 292] on span "[PERSON_NAME]" at bounding box center [202, 296] width 381 height 17
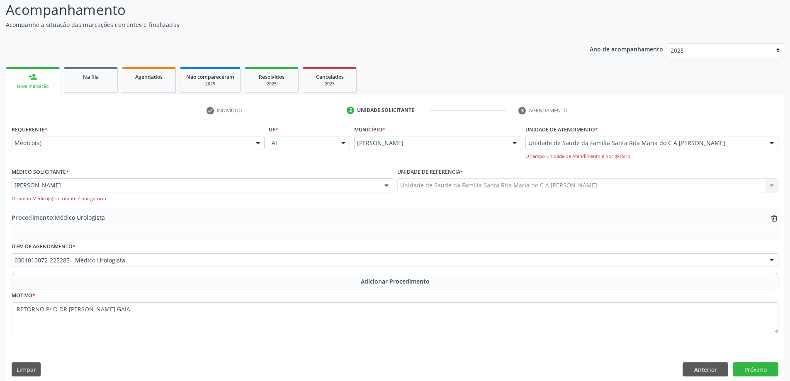
scroll to position [76, 0]
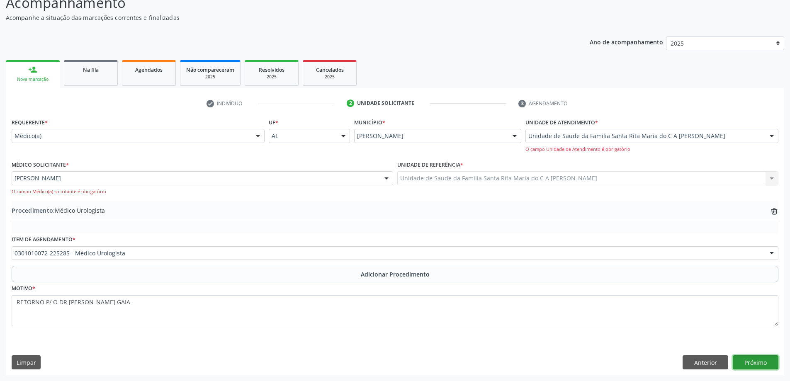
click at [763, 368] on button "Próximo" at bounding box center [756, 363] width 46 height 14
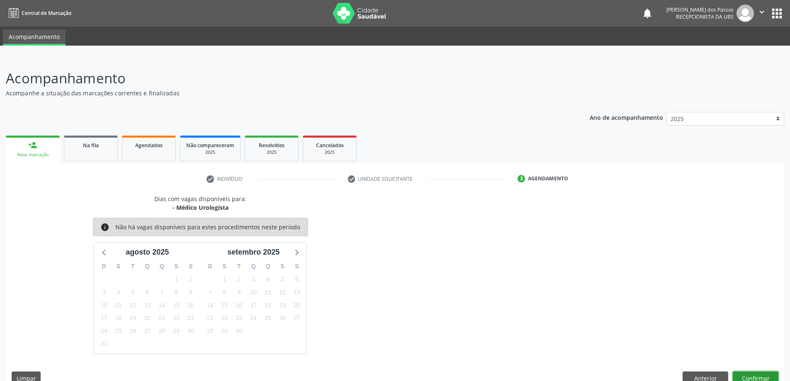
click at [742, 379] on button "Confirmar" at bounding box center [756, 379] width 46 height 14
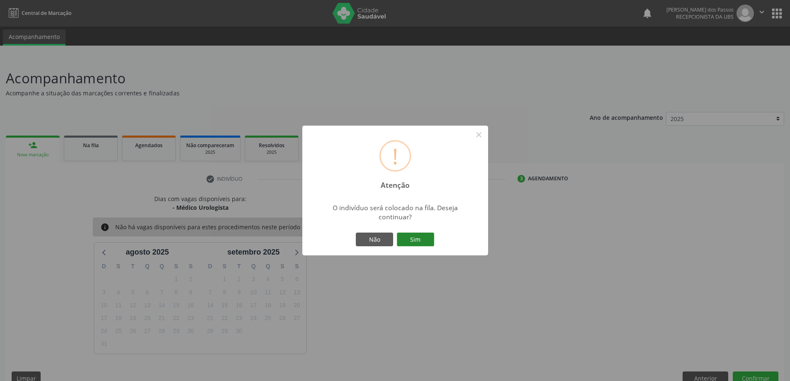
click at [422, 237] on button "Sim" at bounding box center [415, 240] width 37 height 14
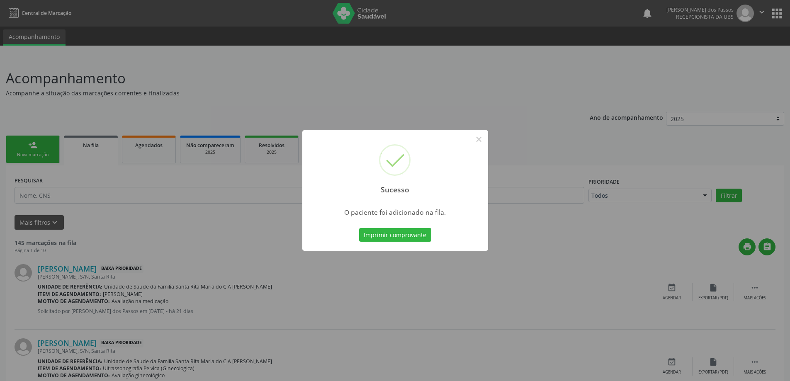
click at [422, 237] on button "Imprimir comprovante" at bounding box center [395, 235] width 72 height 14
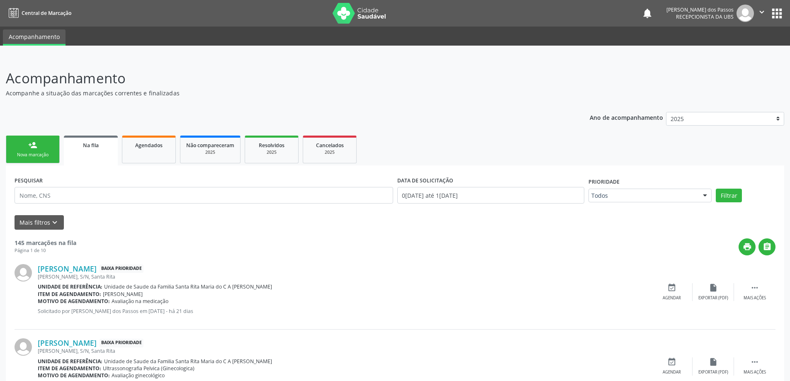
click at [35, 150] on link "person_add Nova marcação" at bounding box center [33, 150] width 54 height 28
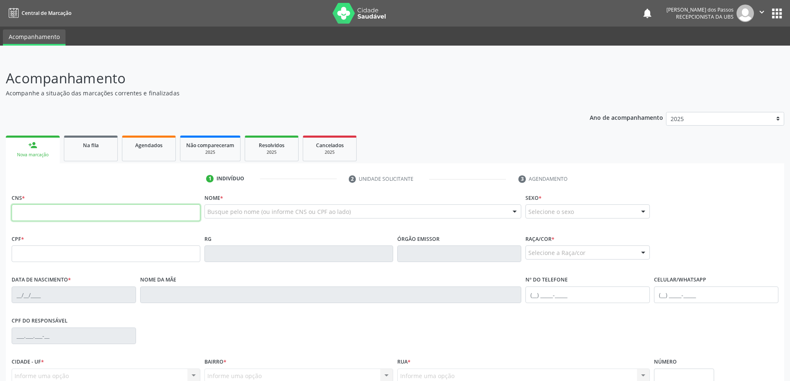
click at [65, 212] on input "text" at bounding box center [106, 213] width 189 height 17
type input "705 8044 7638 9633"
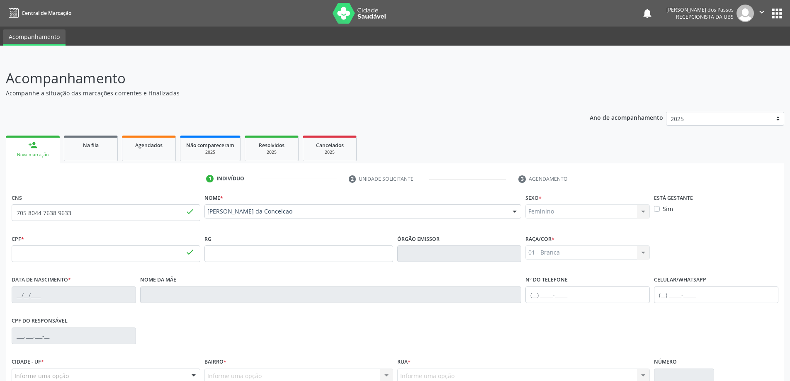
type input "069.874.724-08"
type input "[DATE]"
type input "[PERSON_NAME] da Conceicao"
type input "[PHONE_NUMBER]"
type input "S/N"
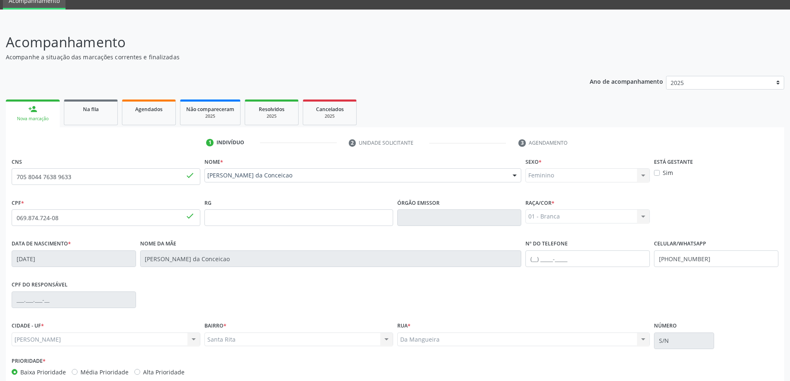
scroll to position [80, 0]
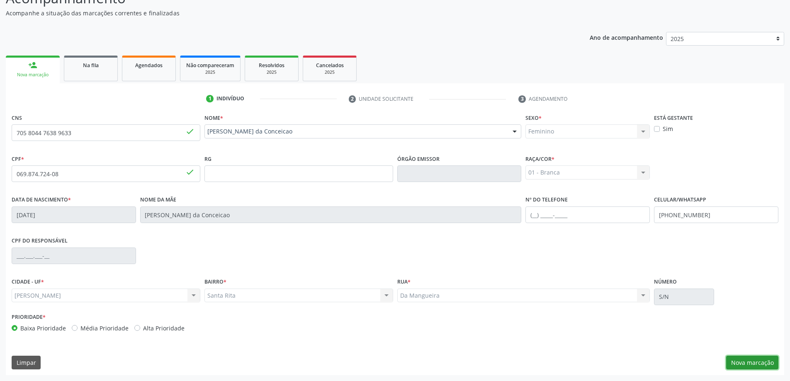
click at [752, 367] on button "Nova marcação" at bounding box center [752, 363] width 52 height 14
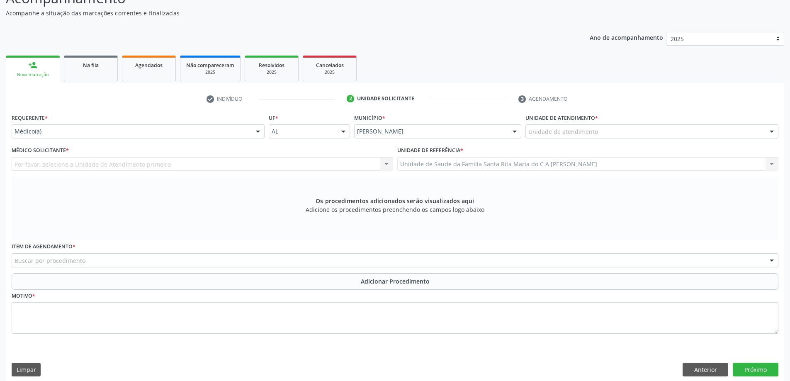
click at [681, 132] on div "Unidade de atendimento" at bounding box center [652, 131] width 253 height 14
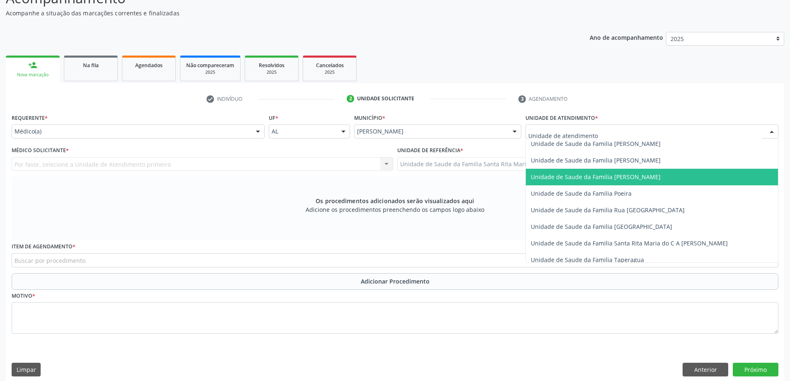
scroll to position [498, 0]
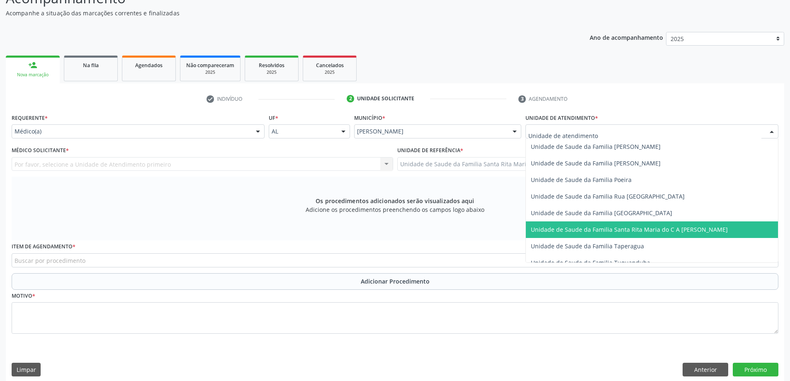
click at [648, 229] on span "Unidade de Saude da Familia Santa Rita Maria do C A [PERSON_NAME]" at bounding box center [629, 230] width 197 height 8
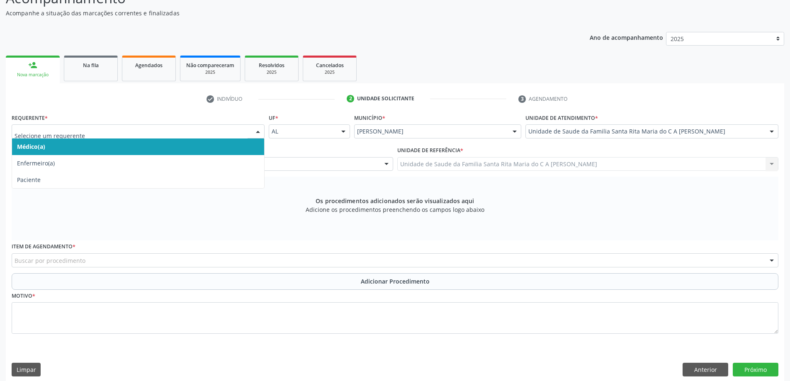
click at [197, 148] on span "Médico(a)" at bounding box center [138, 147] width 252 height 17
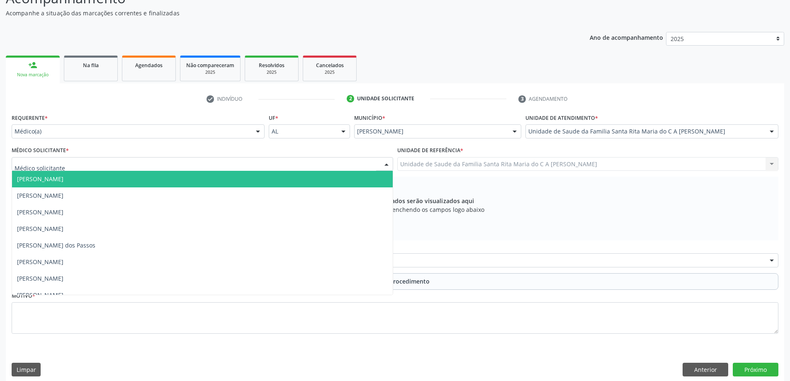
click at [116, 168] on div at bounding box center [203, 164] width 382 height 14
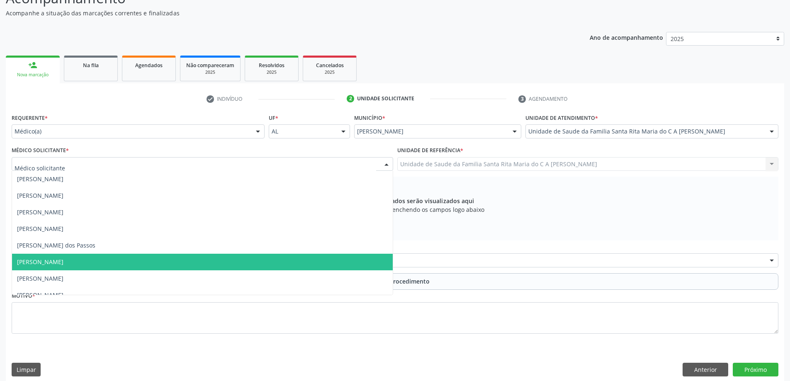
click at [120, 260] on span "[PERSON_NAME]" at bounding box center [202, 262] width 381 height 17
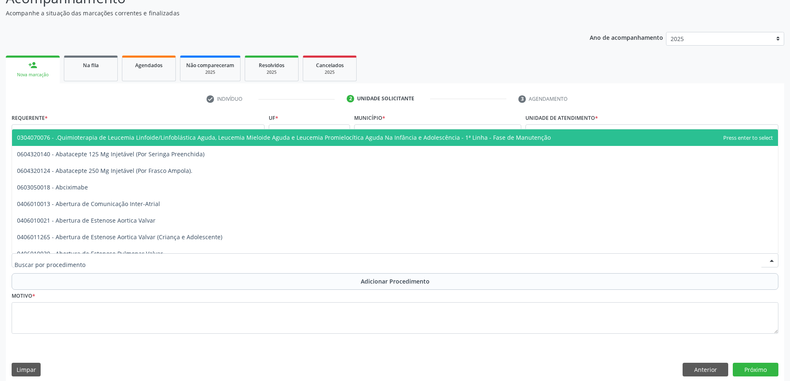
click at [106, 261] on div at bounding box center [395, 260] width 767 height 14
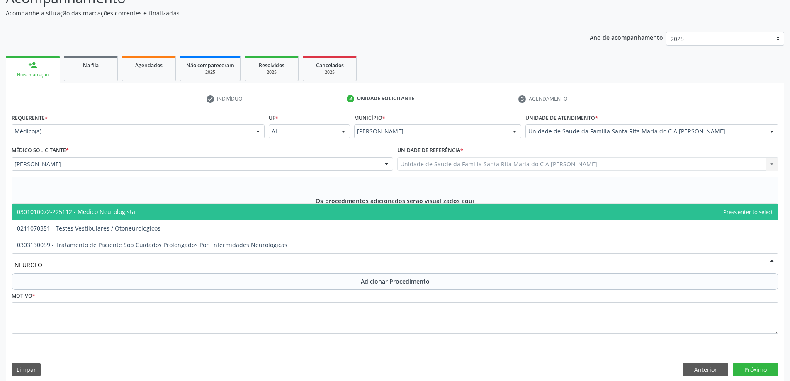
type input "NEUROLOG"
click at [118, 215] on span "0301010072-225112 - Médico Neurologista" at bounding box center [76, 212] width 118 height 8
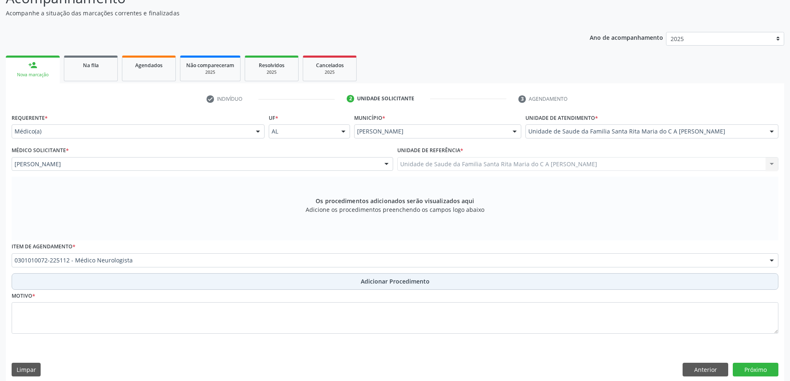
click at [92, 281] on button "Adicionar Procedimento" at bounding box center [395, 281] width 767 height 17
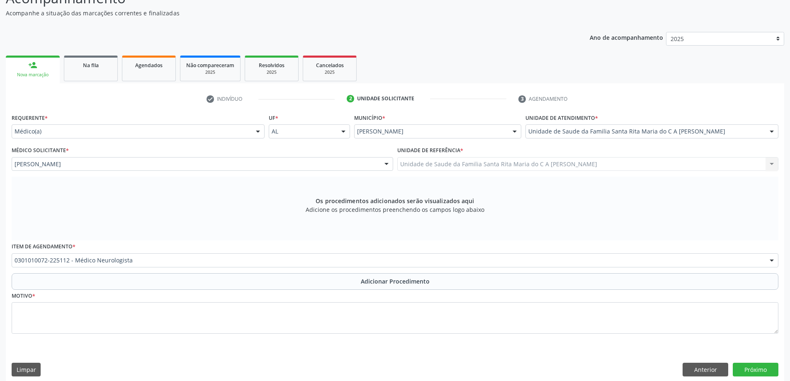
scroll to position [56, 0]
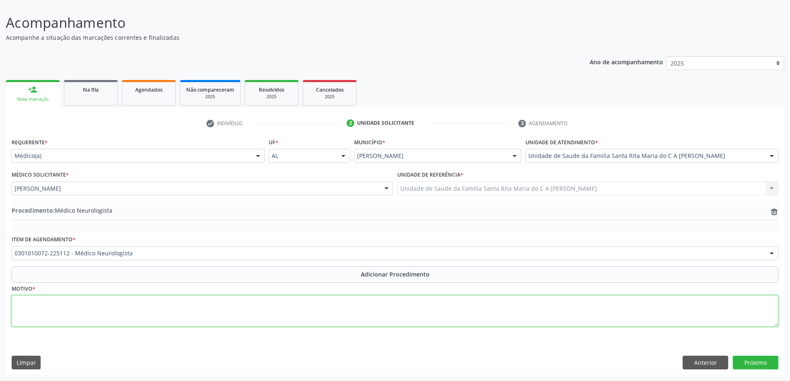
click at [74, 315] on textarea at bounding box center [395, 311] width 767 height 32
click at [30, 302] on textarea "POLI MEMBROS" at bounding box center [395, 311] width 767 height 32
click at [50, 313] on textarea "POL. MEMBROS" at bounding box center [395, 311] width 767 height 32
click at [36, 302] on textarea "POL. MEMBROS" at bounding box center [395, 311] width 767 height 32
click at [52, 314] on textarea "POL.DOS MEMBROS" at bounding box center [395, 311] width 767 height 32
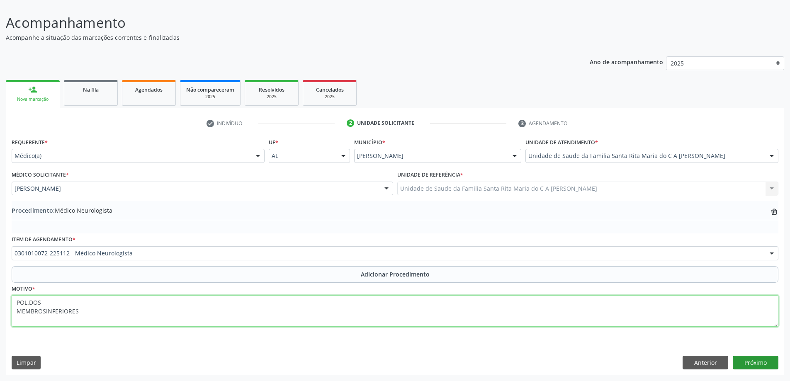
type textarea "POL.DOS MEMBROSINFERIORES"
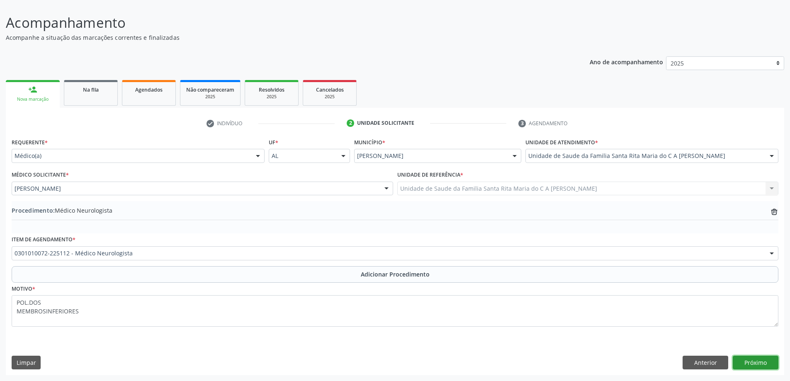
click at [745, 362] on button "Próximo" at bounding box center [756, 363] width 46 height 14
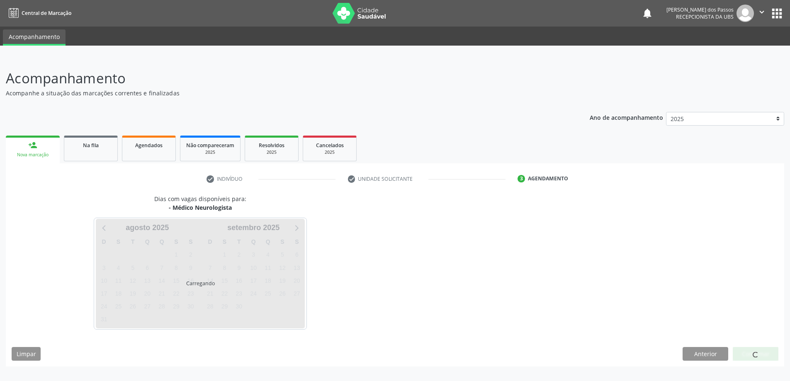
scroll to position [0, 0]
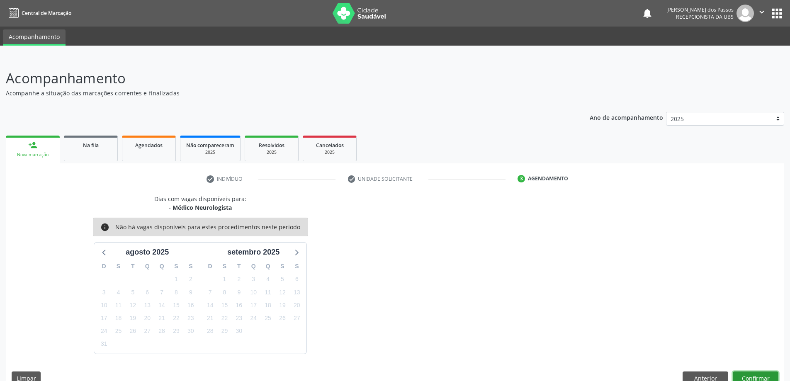
click at [765, 376] on button "Confirmar" at bounding box center [756, 379] width 46 height 14
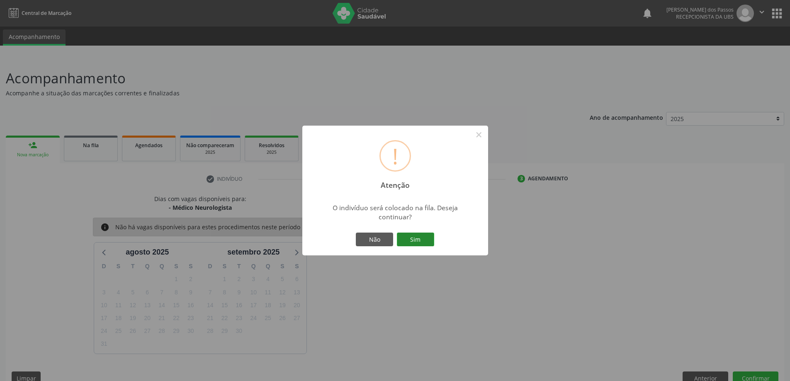
click at [425, 242] on button "Sim" at bounding box center [415, 240] width 37 height 14
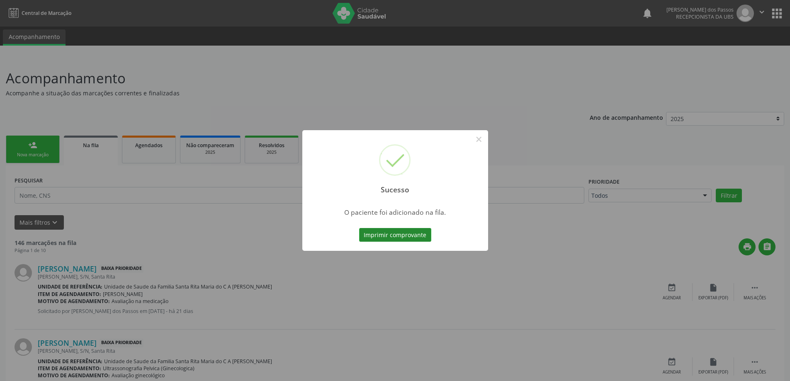
click at [404, 235] on button "Imprimir comprovante" at bounding box center [395, 235] width 72 height 14
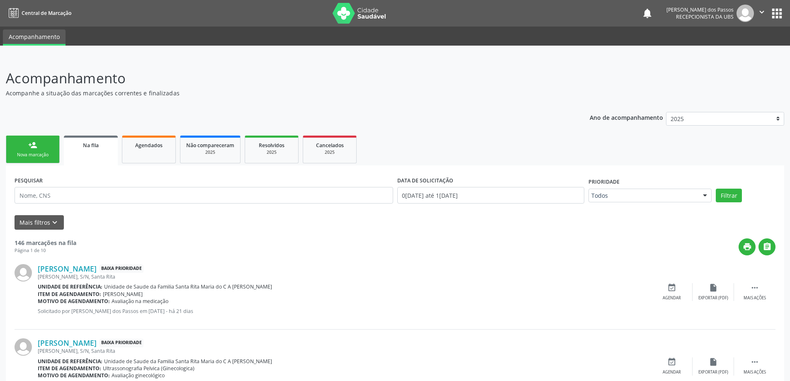
click at [29, 149] on div "person_add" at bounding box center [32, 145] width 9 height 9
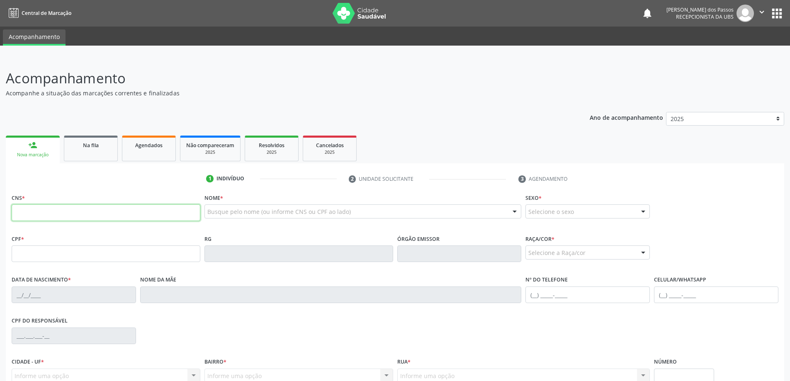
click at [73, 212] on input "text" at bounding box center [106, 213] width 189 height 17
type input "705 8044 7638 9633"
type input "069.874.724-08"
type input "[DATE]"
type input "[PERSON_NAME] da Conceicao"
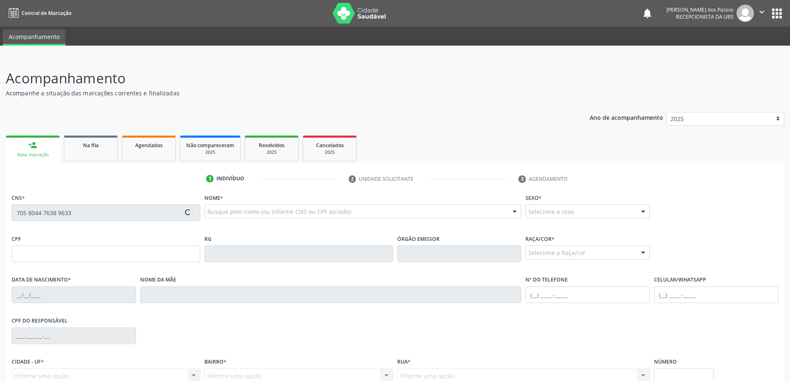
type input "[PHONE_NUMBER]"
type input "S/N"
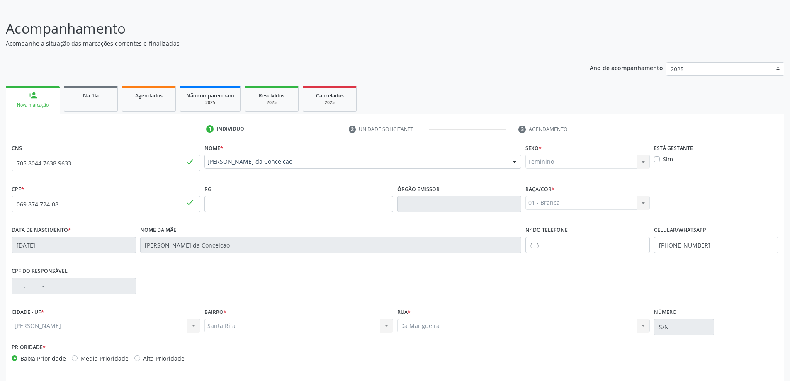
scroll to position [80, 0]
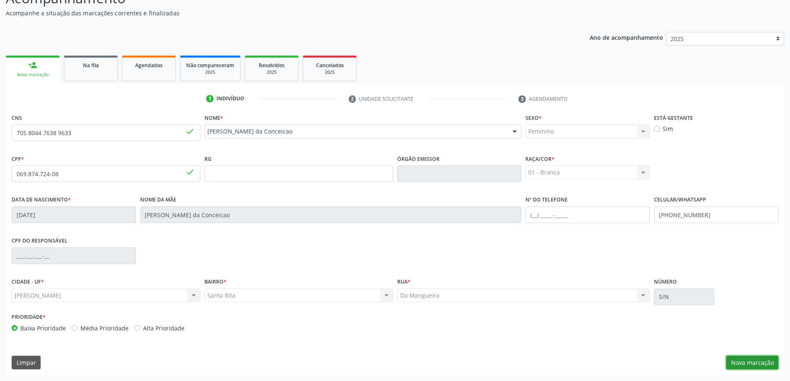
click at [739, 362] on button "Nova marcação" at bounding box center [752, 363] width 52 height 14
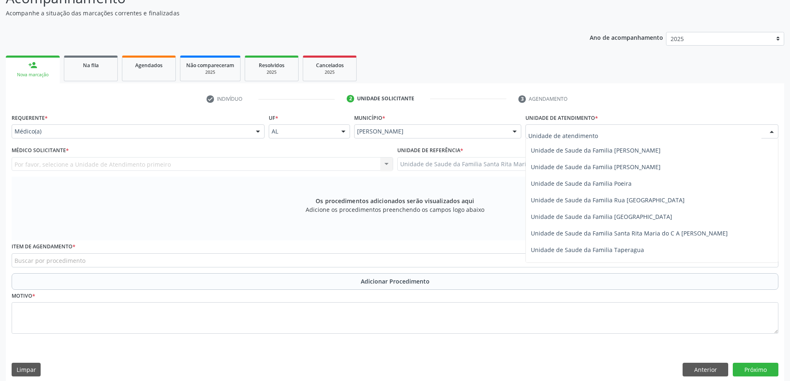
scroll to position [498, 0]
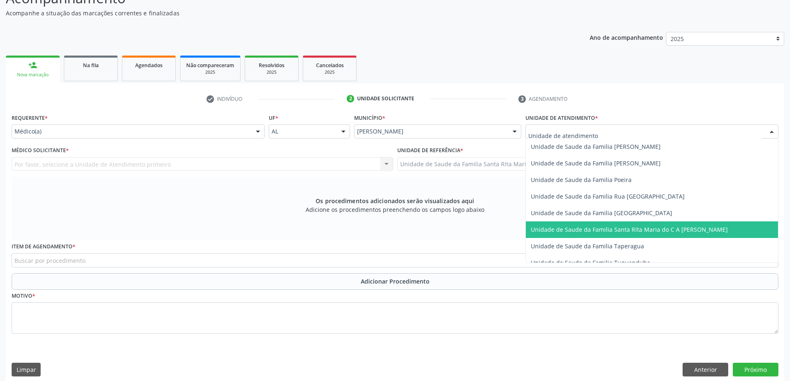
click at [575, 227] on span "Unidade de Saude da Familia Santa Rita Maria do C A [PERSON_NAME]" at bounding box center [629, 230] width 197 height 8
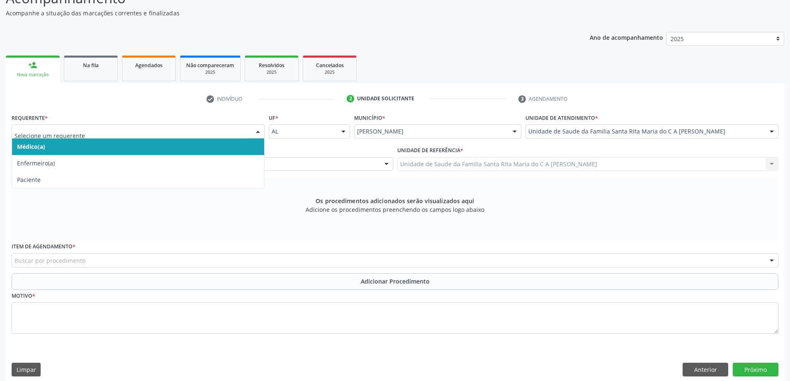
click at [208, 145] on span "Médico(a)" at bounding box center [138, 147] width 252 height 17
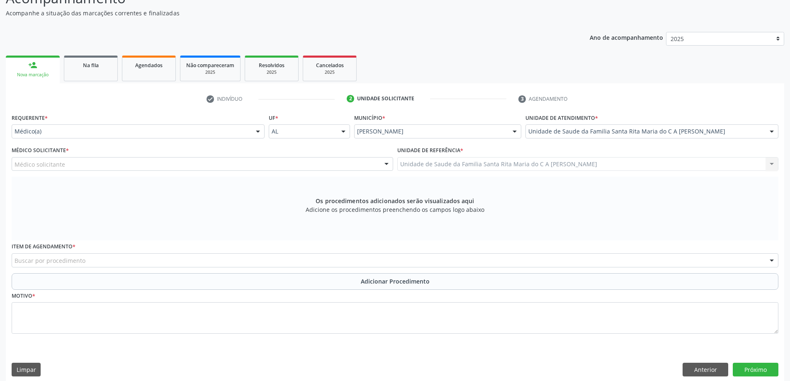
click at [121, 170] on div "Médico solicitante" at bounding box center [203, 164] width 382 height 14
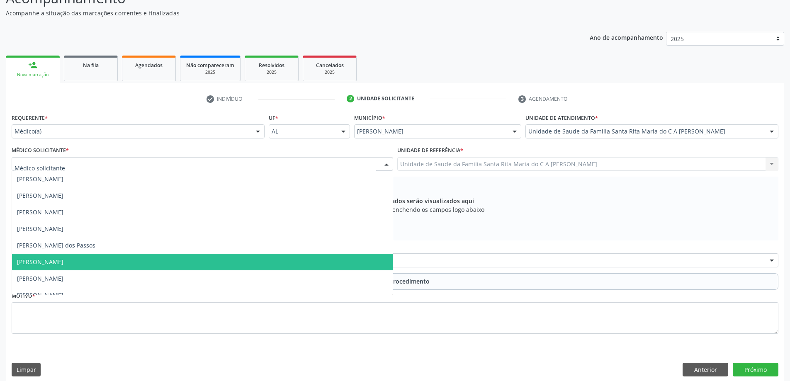
click at [117, 260] on span "[PERSON_NAME]" at bounding box center [202, 262] width 381 height 17
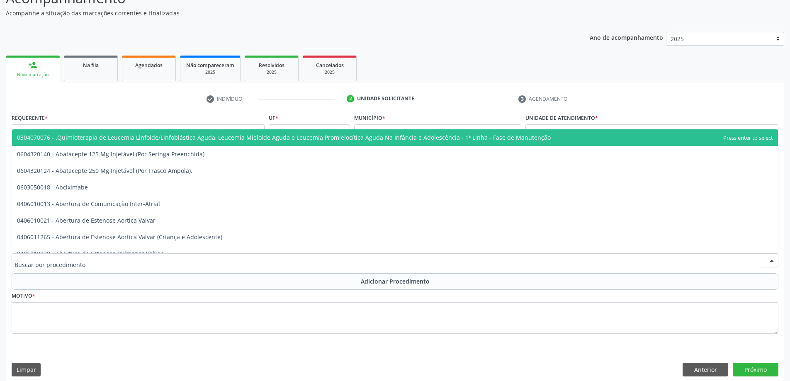
click at [175, 262] on div at bounding box center [395, 260] width 767 height 14
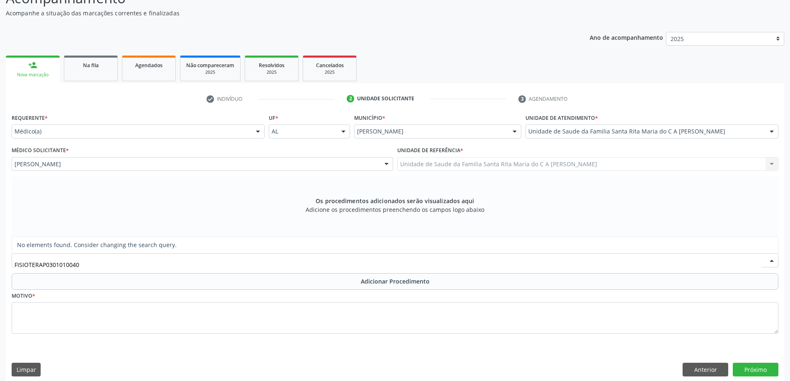
click at [45, 264] on input "FISIOTERAP0301010040" at bounding box center [388, 264] width 747 height 17
click at [52, 265] on input "0301010040" at bounding box center [388, 264] width 747 height 17
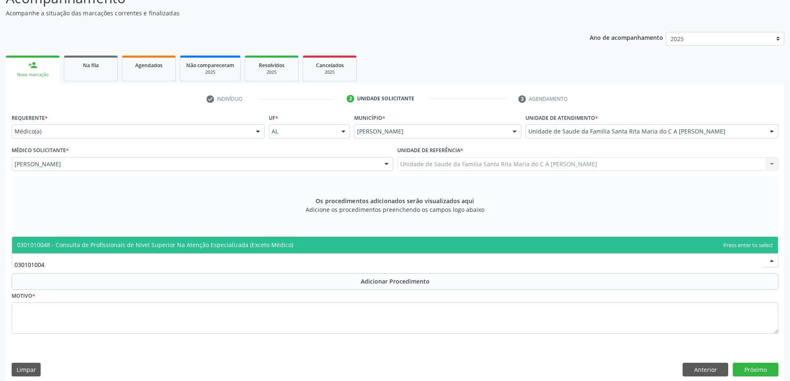
type input "0301010048"
click at [88, 244] on span "0301010048 - Consulta de Profissionais de Nivel Superior Na Atenção Especializa…" at bounding box center [155, 245] width 276 height 8
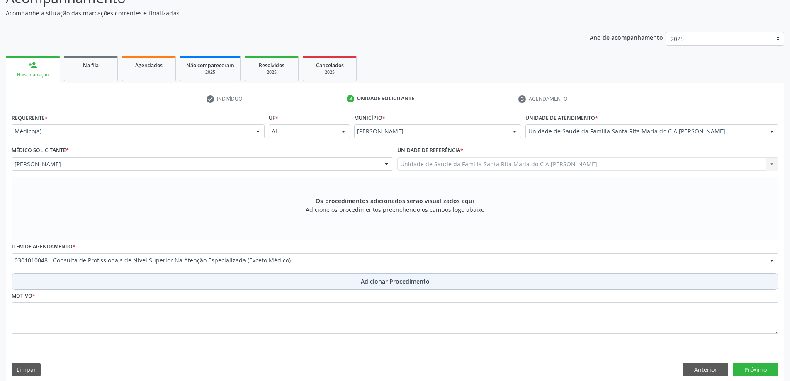
click at [68, 286] on button "Adicionar Procedimento" at bounding box center [395, 281] width 767 height 17
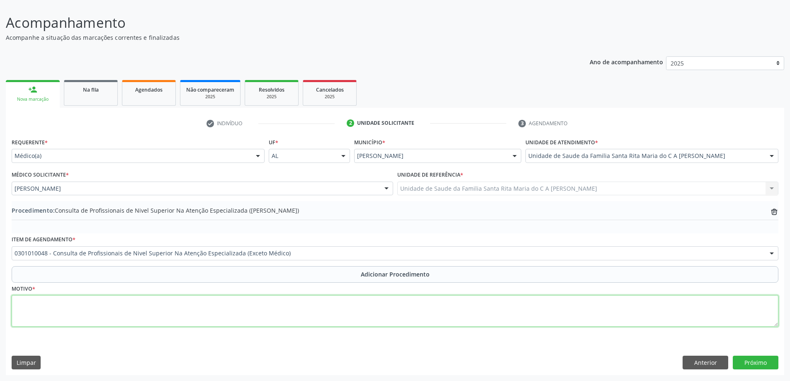
click at [59, 313] on textarea at bounding box center [395, 311] width 767 height 32
type textarea "FISIOTERAPIA 20 DO MEMBRO INFERIOR"
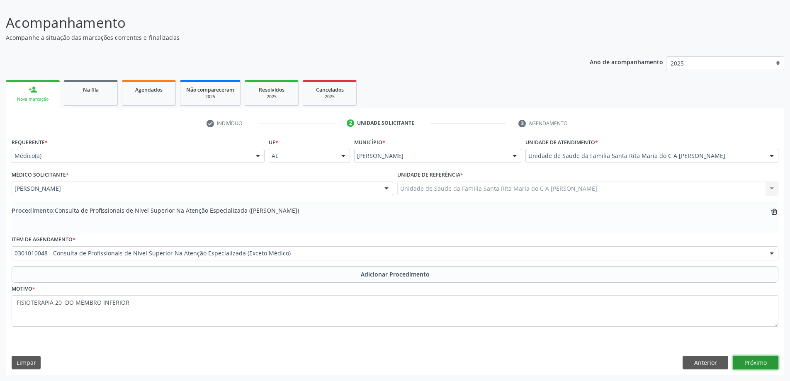
click at [752, 368] on button "Próximo" at bounding box center [756, 363] width 46 height 14
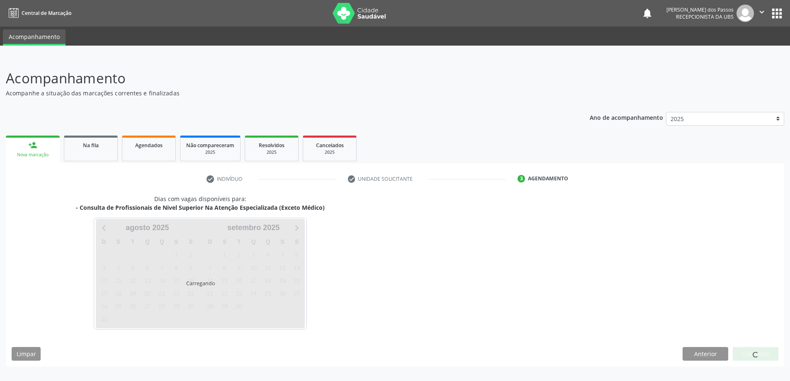
scroll to position [0, 0]
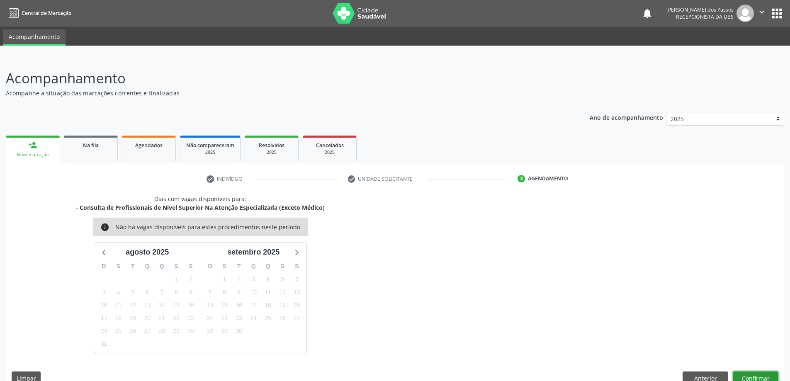
click at [745, 374] on button "Confirmar" at bounding box center [756, 379] width 46 height 14
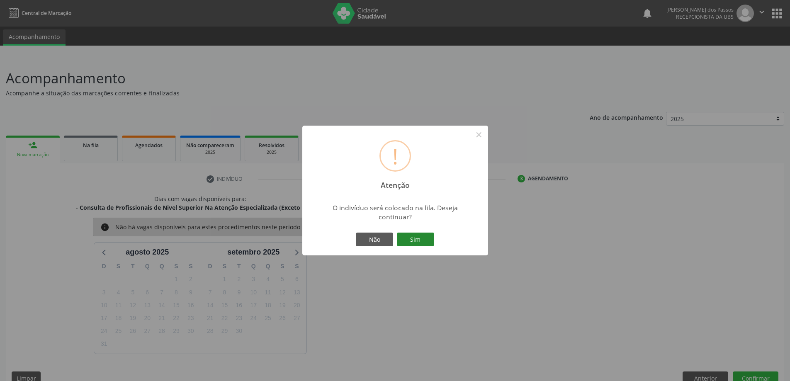
click at [431, 242] on button "Sim" at bounding box center [415, 240] width 37 height 14
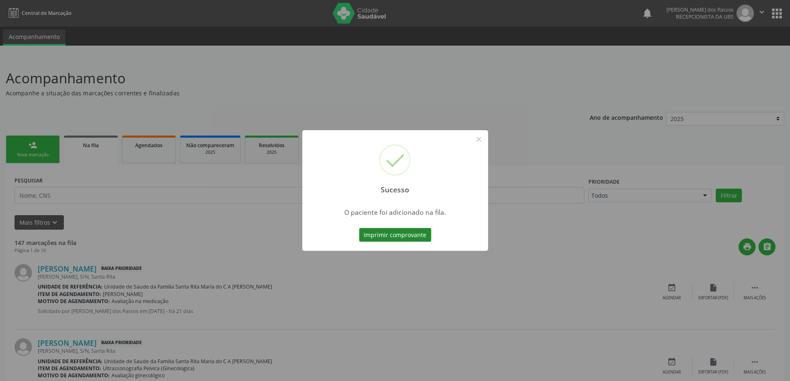
click at [405, 236] on button "Imprimir comprovante" at bounding box center [395, 235] width 72 height 14
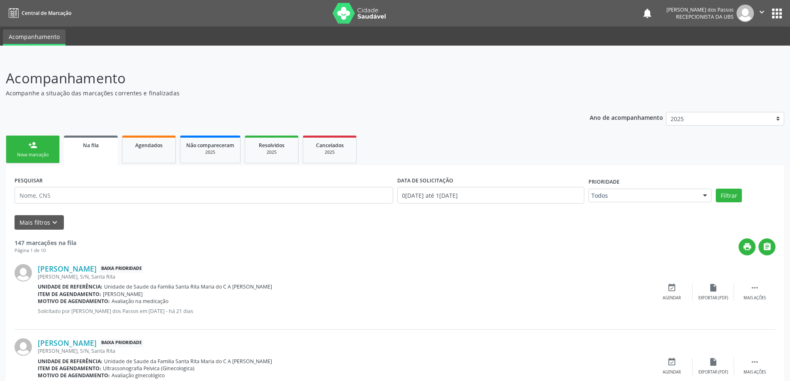
click at [42, 153] on div "Nova marcação" at bounding box center [32, 155] width 41 height 6
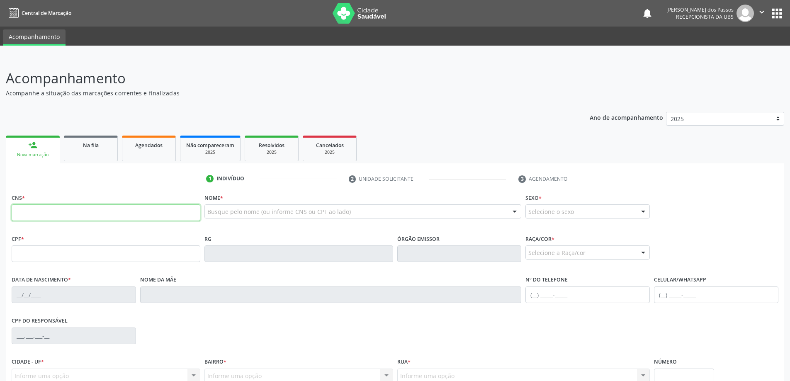
click at [37, 216] on input "text" at bounding box center [106, 213] width 189 height 17
type input "705 8044 7638 9633"
type input "069.874.724-08"
type input "[DATE]"
type input "[PERSON_NAME] da Conceicao"
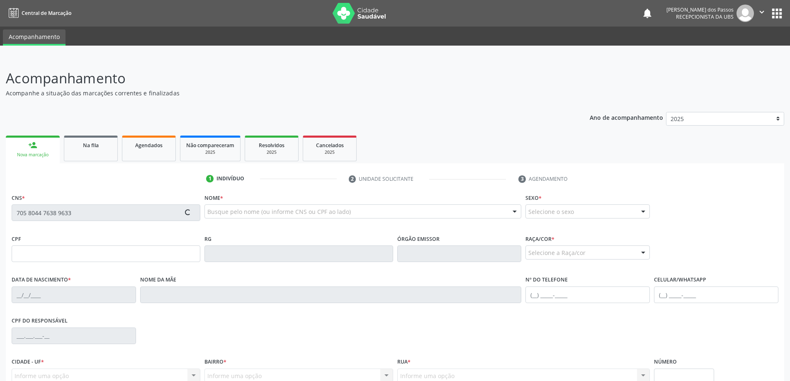
type input "[PHONE_NUMBER]"
type input "S/N"
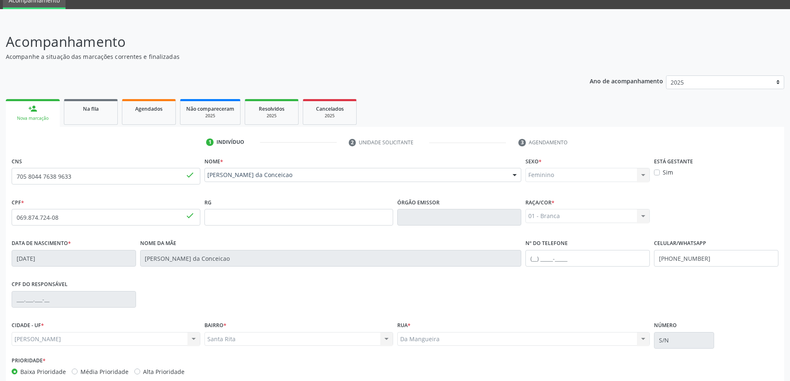
scroll to position [80, 0]
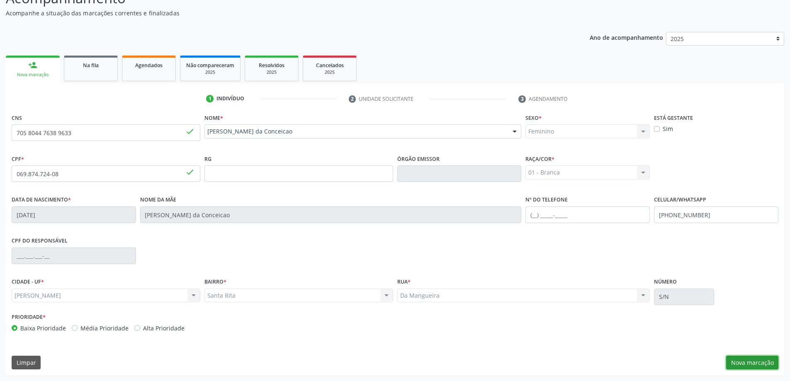
click at [739, 364] on button "Nova marcação" at bounding box center [752, 363] width 52 height 14
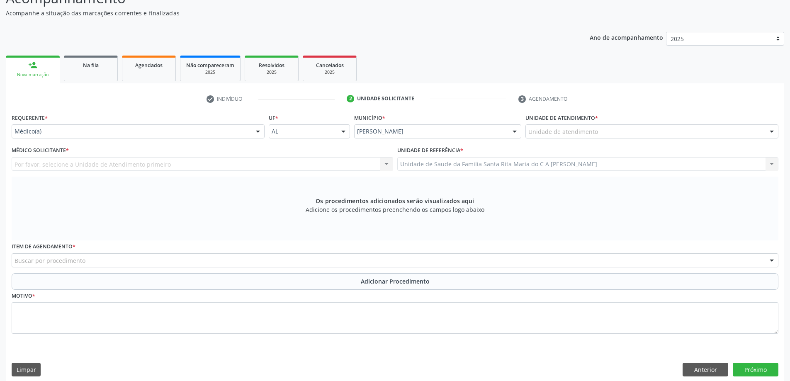
click at [598, 134] on div "Unidade de atendimento" at bounding box center [652, 131] width 253 height 14
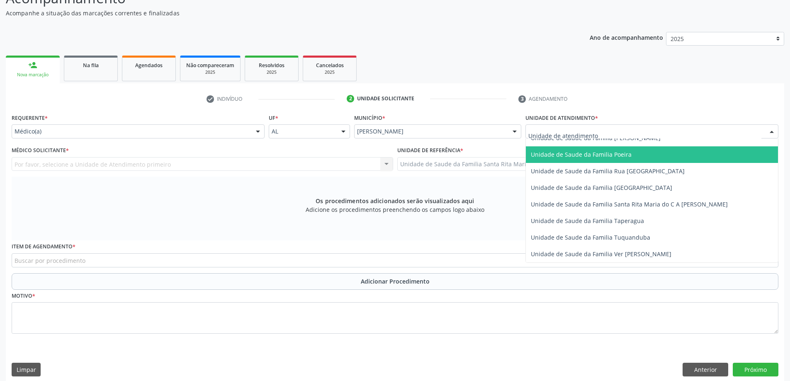
scroll to position [539, 0]
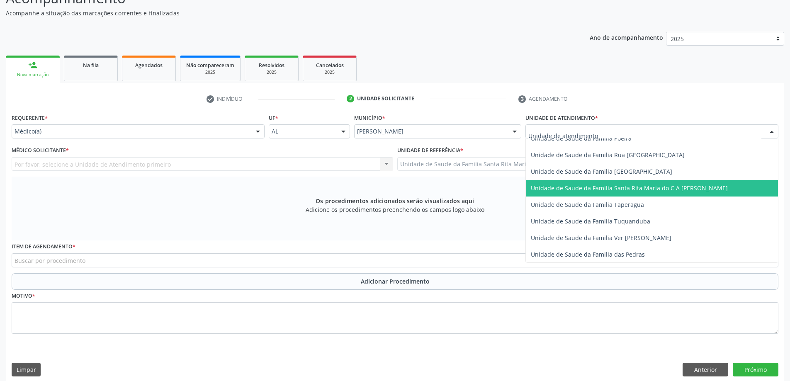
click at [599, 191] on span "Unidade de Saude da Familia Santa Rita Maria do C A [PERSON_NAME]" at bounding box center [629, 188] width 197 height 8
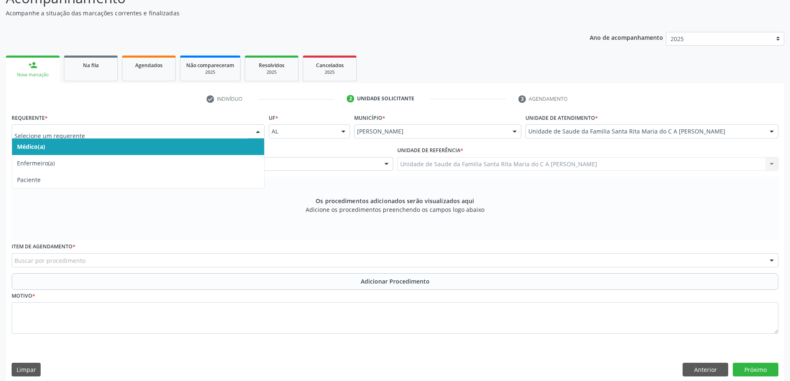
click at [159, 146] on span "Médico(a)" at bounding box center [138, 147] width 252 height 17
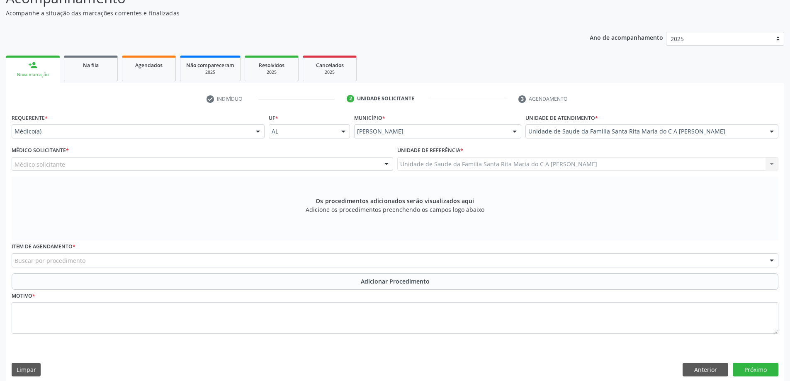
click at [157, 164] on div "Médico solicitante" at bounding box center [203, 164] width 382 height 14
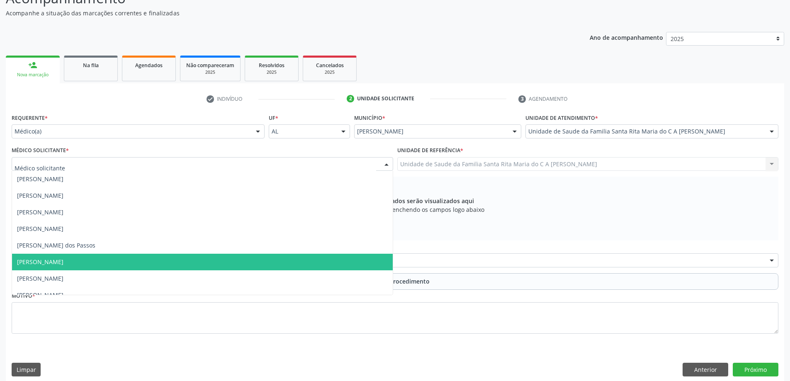
click at [106, 263] on span "[PERSON_NAME]" at bounding box center [202, 262] width 381 height 17
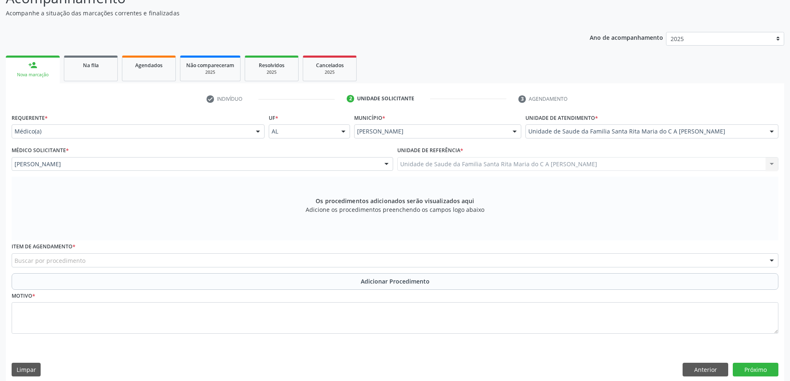
click at [106, 263] on div "Buscar por procedimento" at bounding box center [395, 260] width 767 height 14
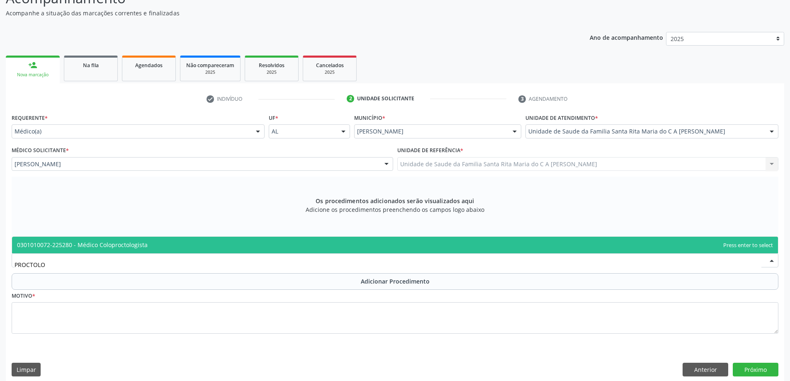
type input "PROCTOLOG"
click at [119, 248] on span "0301010072-225280 - Médico Coloproctologista" at bounding box center [82, 245] width 131 height 8
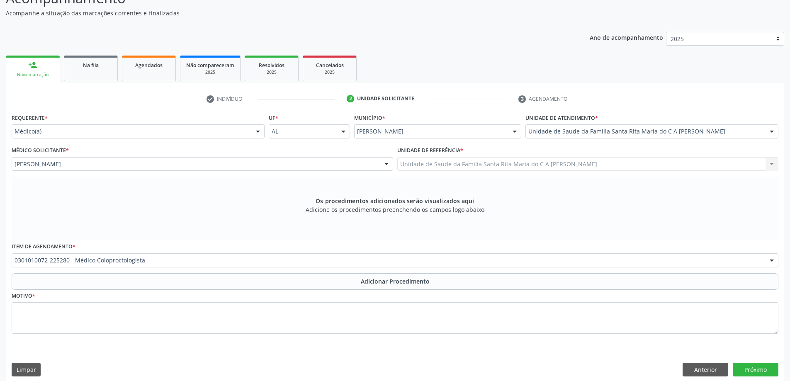
click at [82, 288] on button "Adicionar Procedimento" at bounding box center [395, 281] width 767 height 17
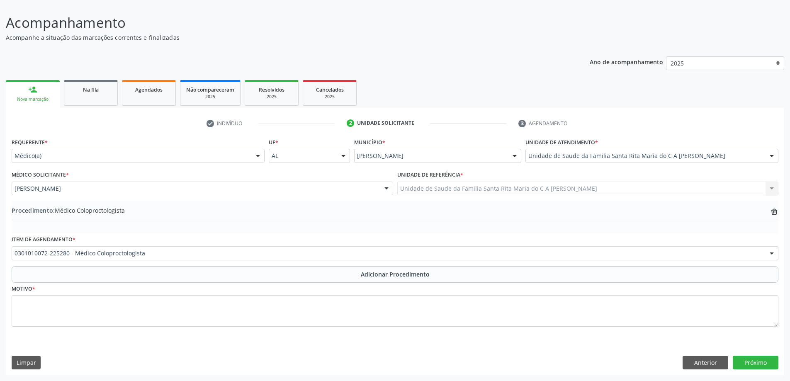
scroll to position [56, 0]
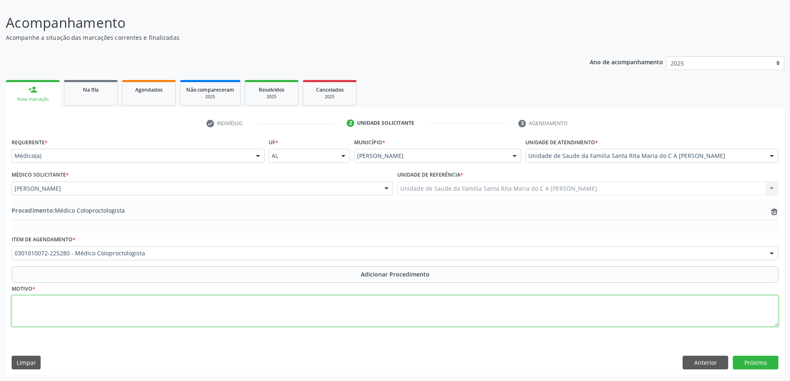
click at [70, 312] on textarea at bounding box center [395, 311] width 767 height 32
type textarea "HEMORRODIA"
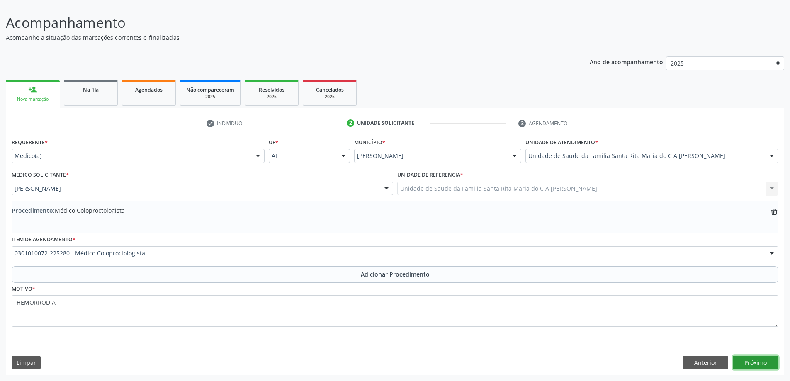
click at [765, 367] on button "Próximo" at bounding box center [756, 363] width 46 height 14
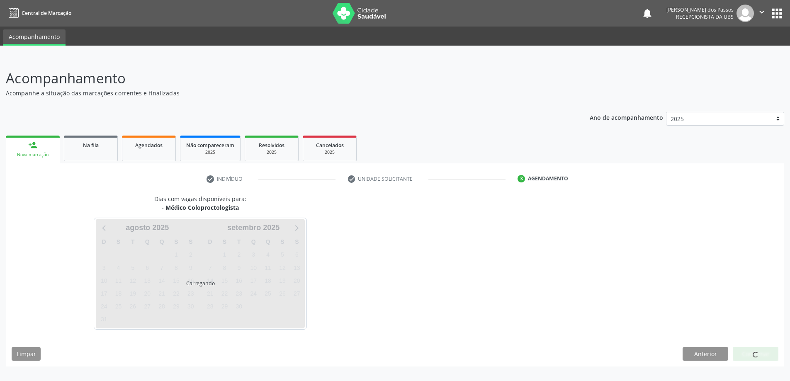
scroll to position [0, 0]
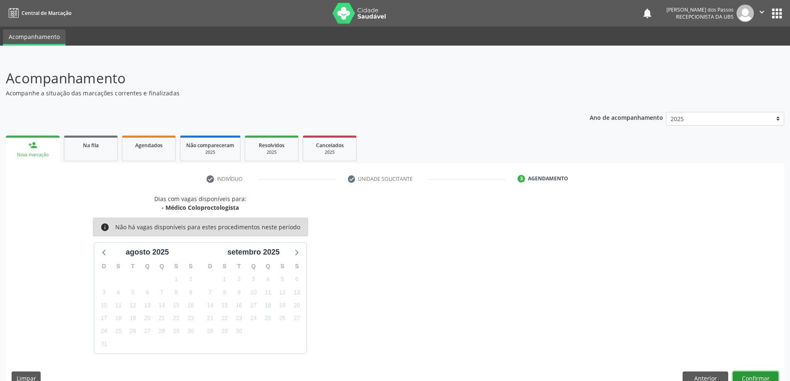
click at [748, 376] on button "Confirmar" at bounding box center [756, 379] width 46 height 14
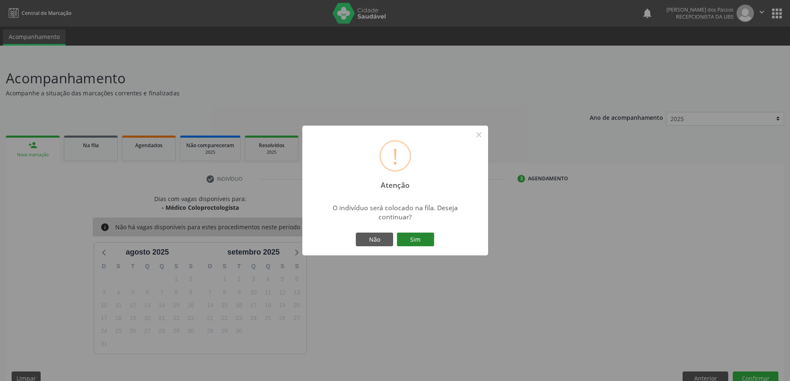
click at [418, 240] on button "Sim" at bounding box center [415, 240] width 37 height 14
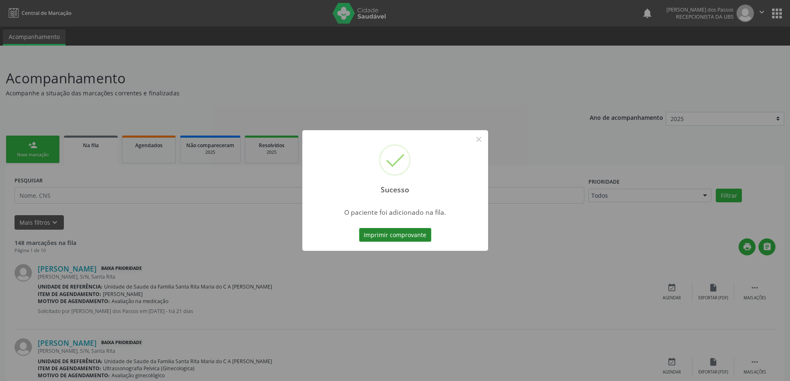
click at [387, 235] on button "Imprimir comprovante" at bounding box center [395, 235] width 72 height 14
